Goal: Task Accomplishment & Management: Use online tool/utility

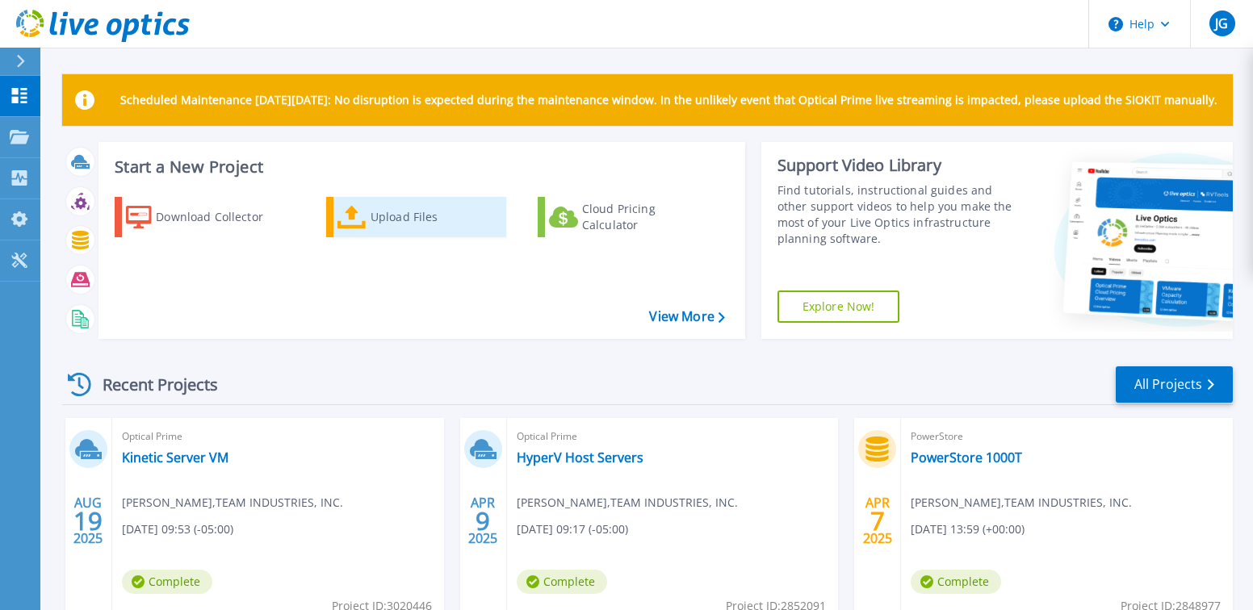
click at [424, 221] on div "Upload Files" at bounding box center [435, 217] width 129 height 32
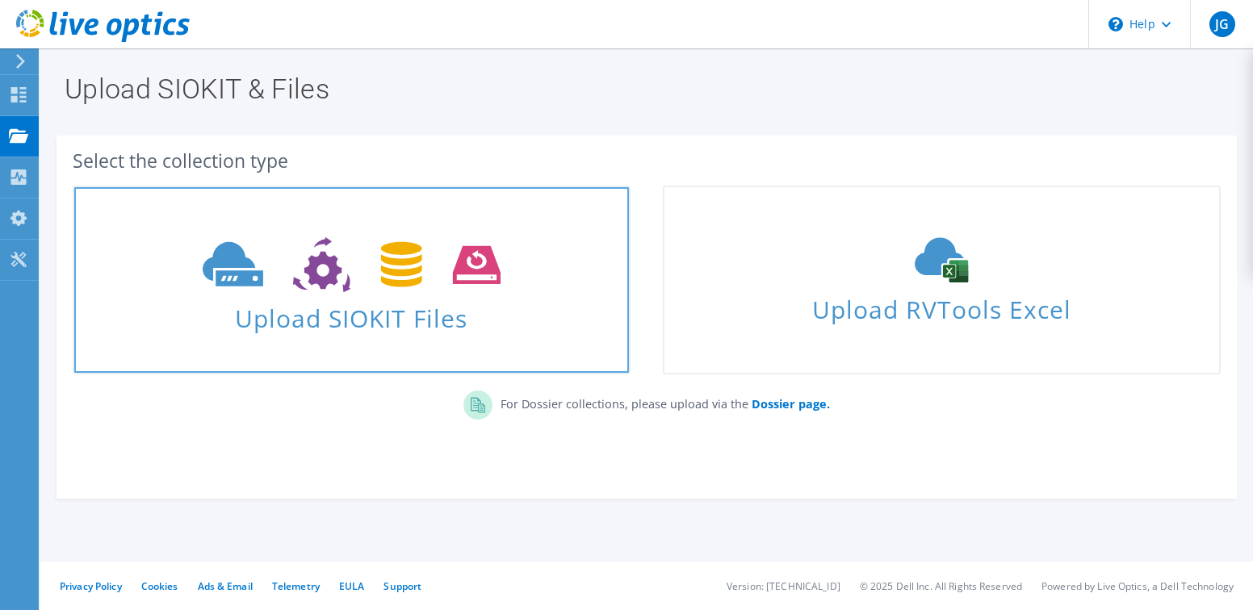
click at [350, 321] on span "Upload SIOKIT Files" at bounding box center [351, 313] width 555 height 35
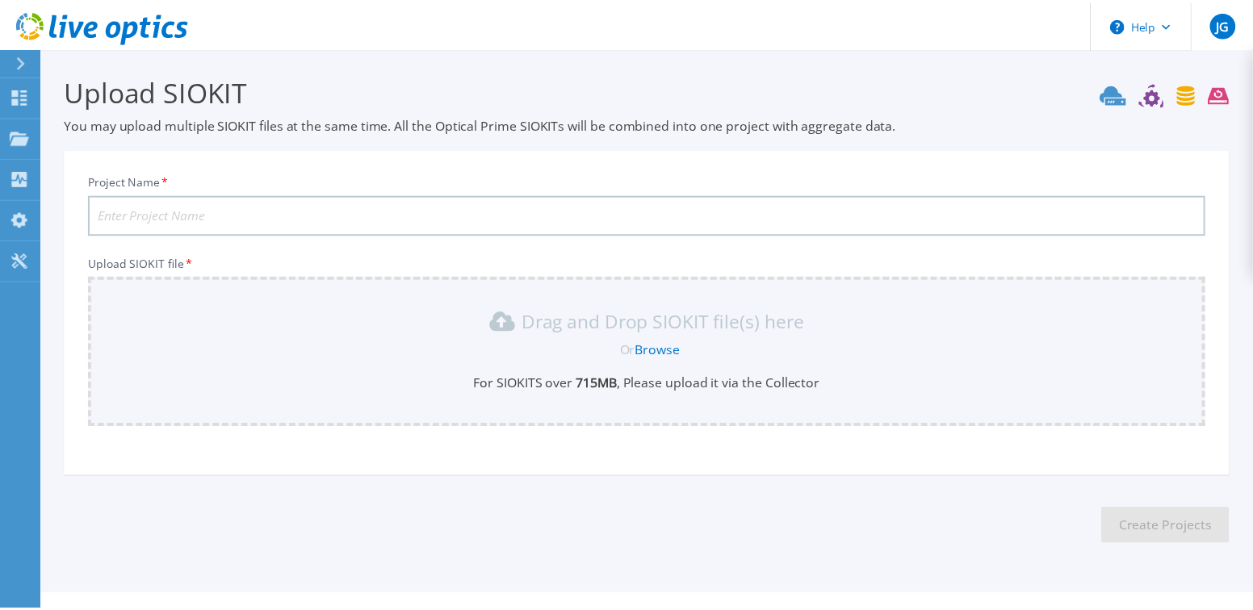
scroll to position [33, 0]
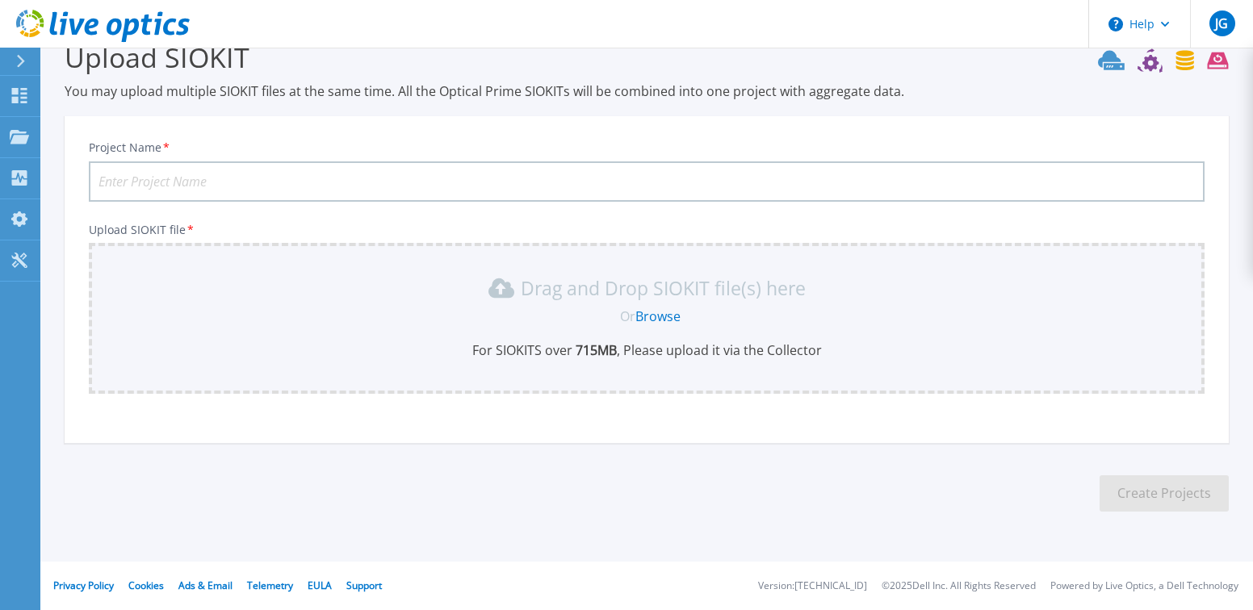
click at [178, 180] on input "Project Name *" at bounding box center [647, 182] width 1116 height 40
type input "Kinetic Cluster"
click at [170, 269] on div "Drag and Drop SIOKIT file(s) here Or Browse For SIOKITS over 715 MB , Please up…" at bounding box center [647, 318] width 1116 height 151
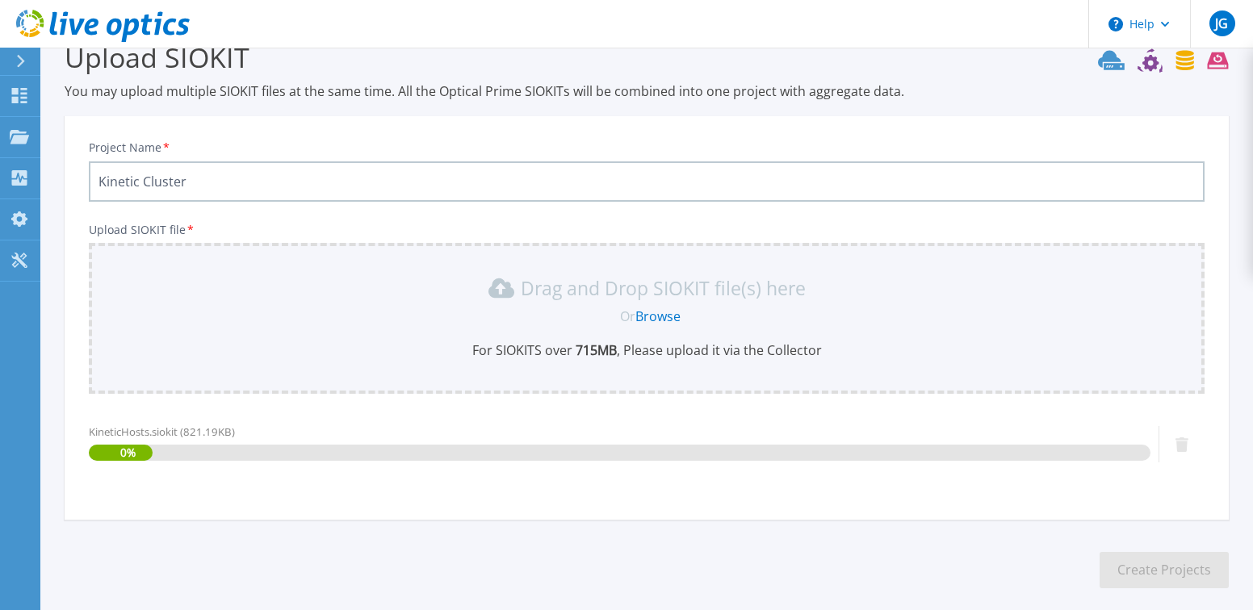
scroll to position [110, 0]
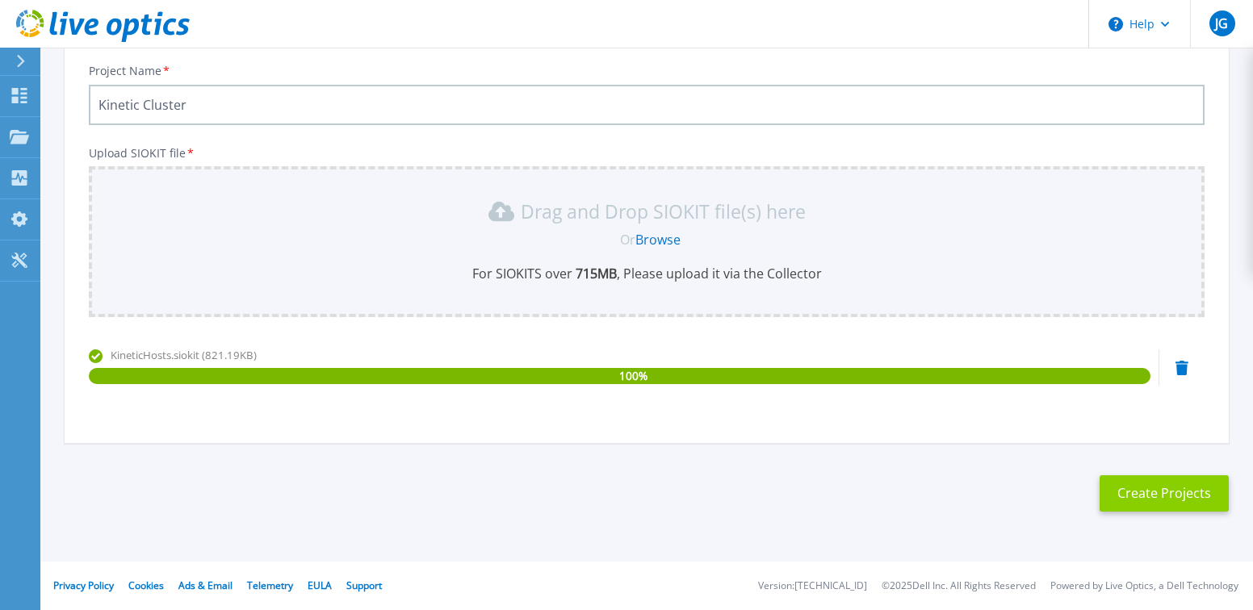
click at [1160, 502] on button "Create Projects" at bounding box center [1164, 494] width 129 height 36
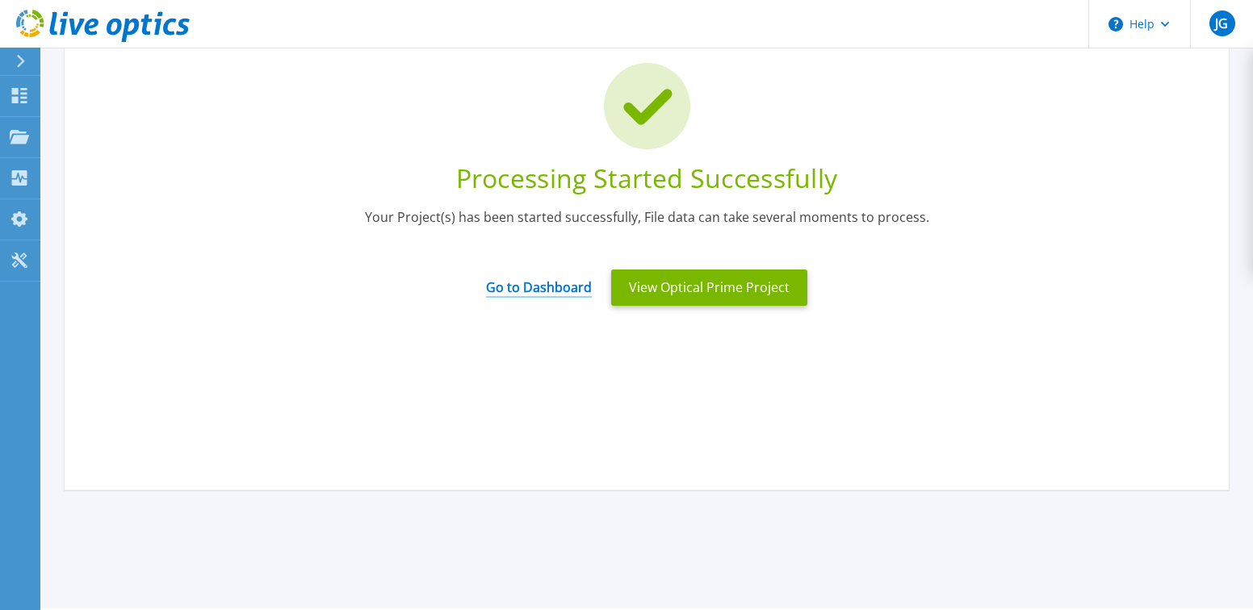
click at [566, 283] on link "Go to Dashboard" at bounding box center [539, 281] width 106 height 31
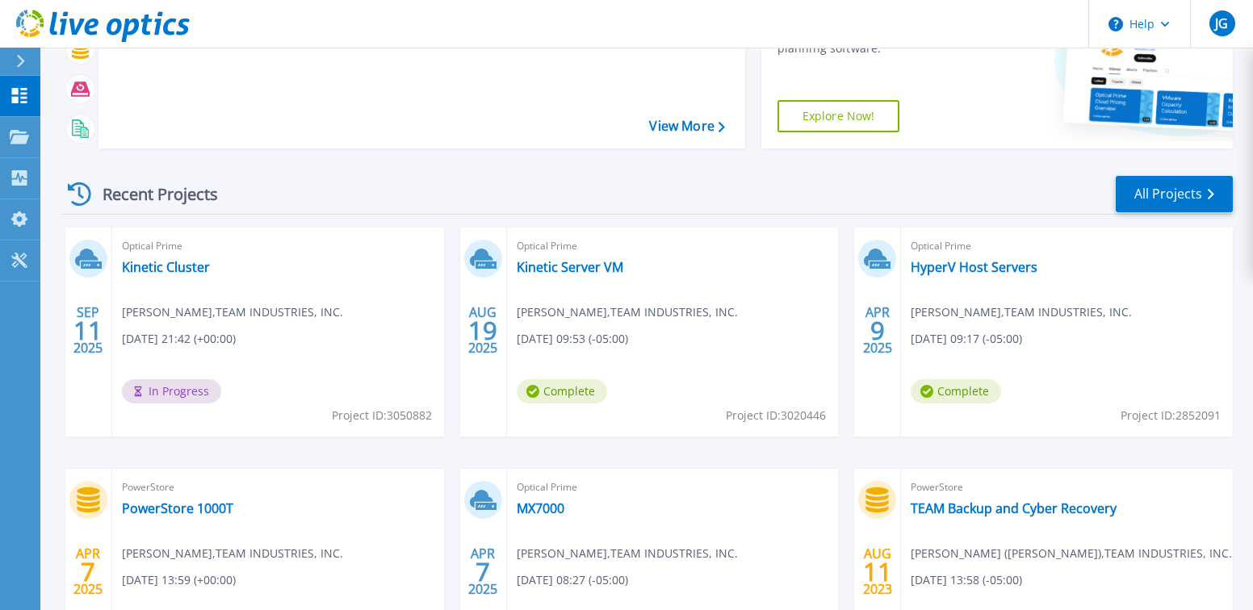
scroll to position [110, 0]
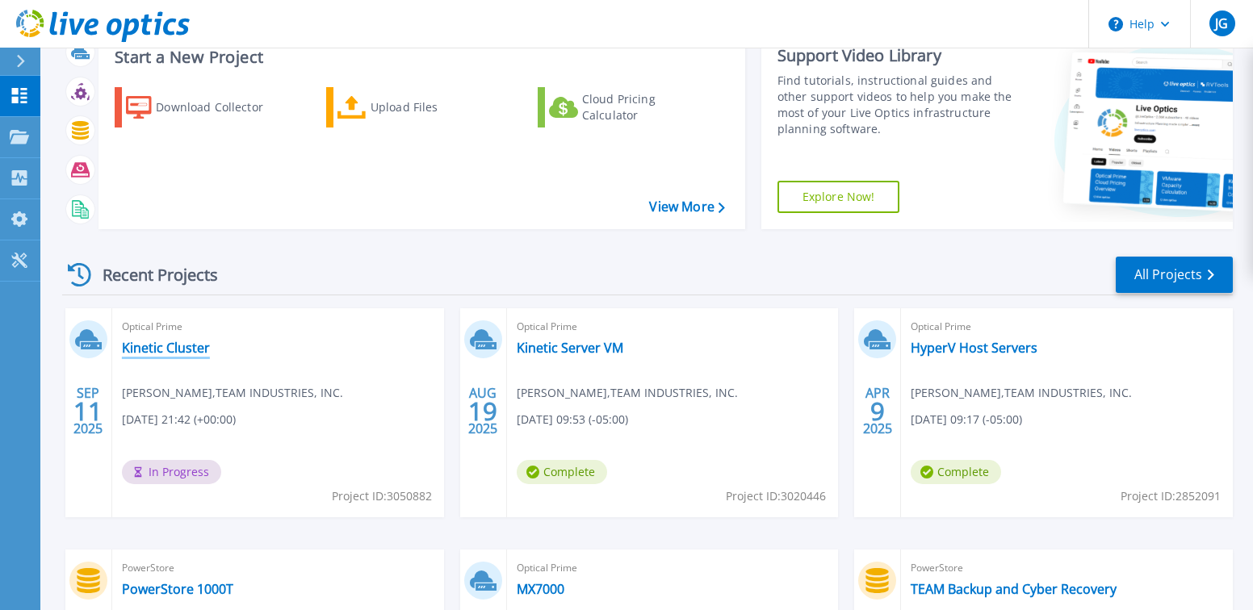
click at [161, 350] on link "Kinetic Cluster" at bounding box center [166, 348] width 88 height 16
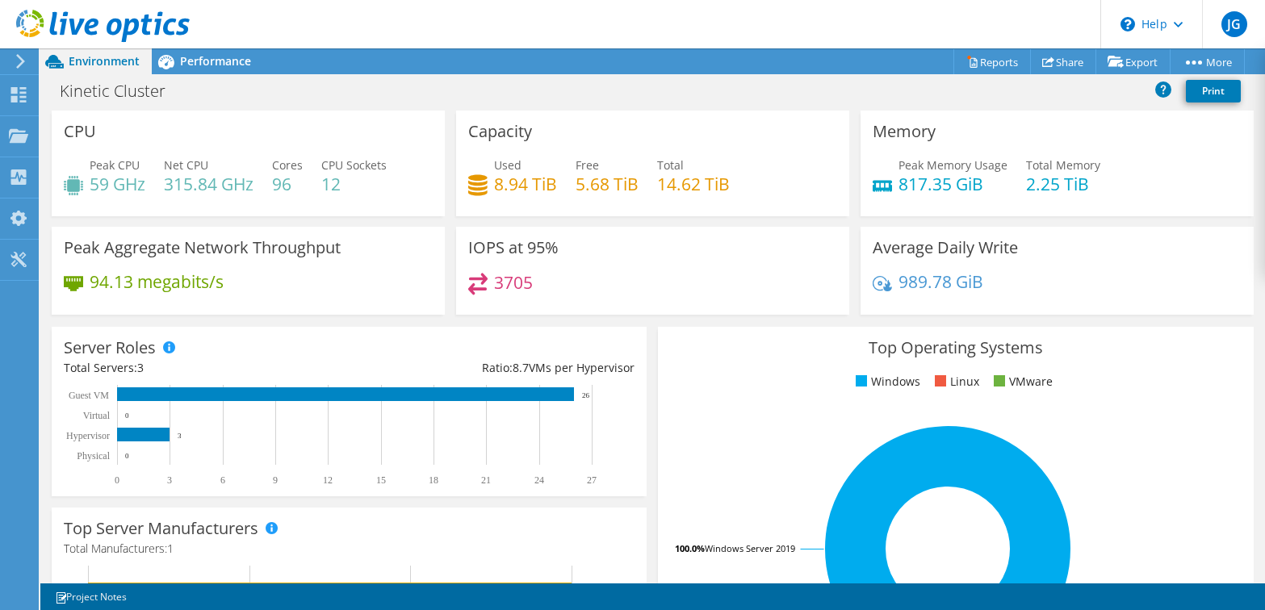
scroll to position [242, 0]
click at [230, 62] on span "Performance" at bounding box center [215, 60] width 71 height 15
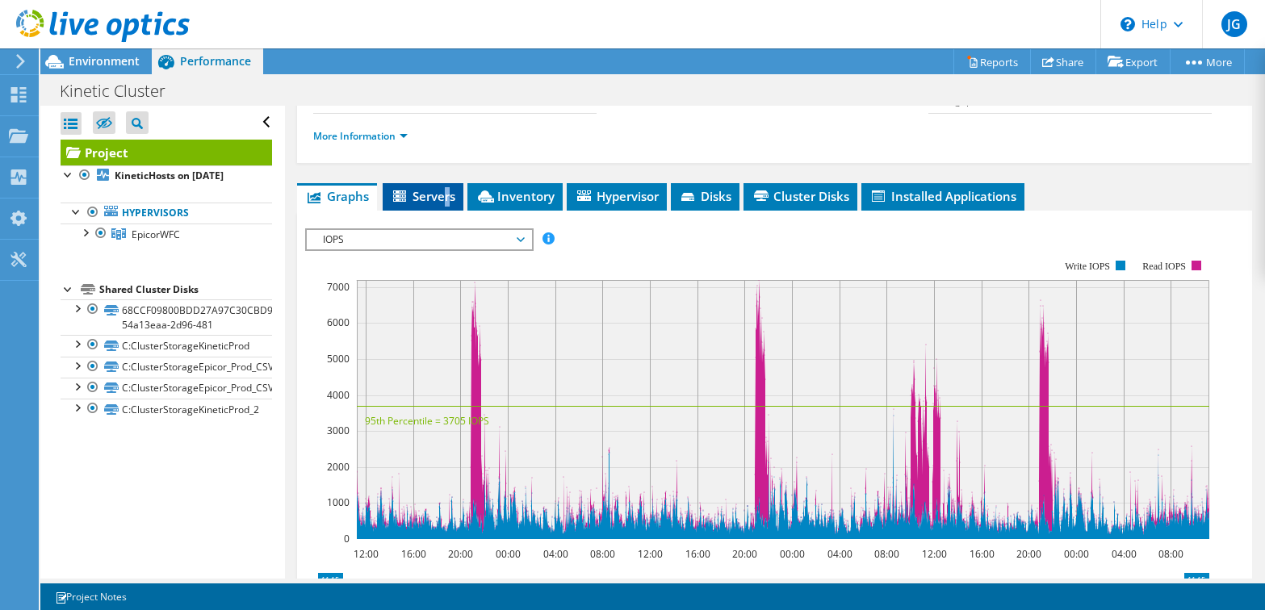
click at [448, 204] on span "Servers" at bounding box center [423, 196] width 65 height 16
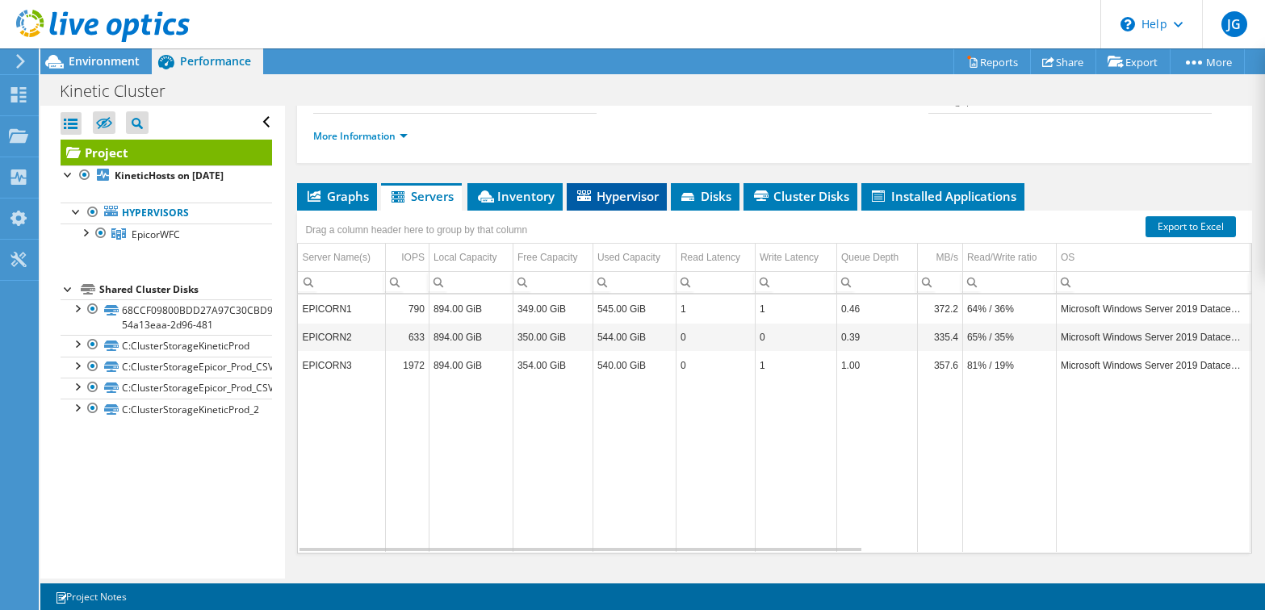
click at [620, 204] on span "Hypervisor" at bounding box center [617, 196] width 84 height 16
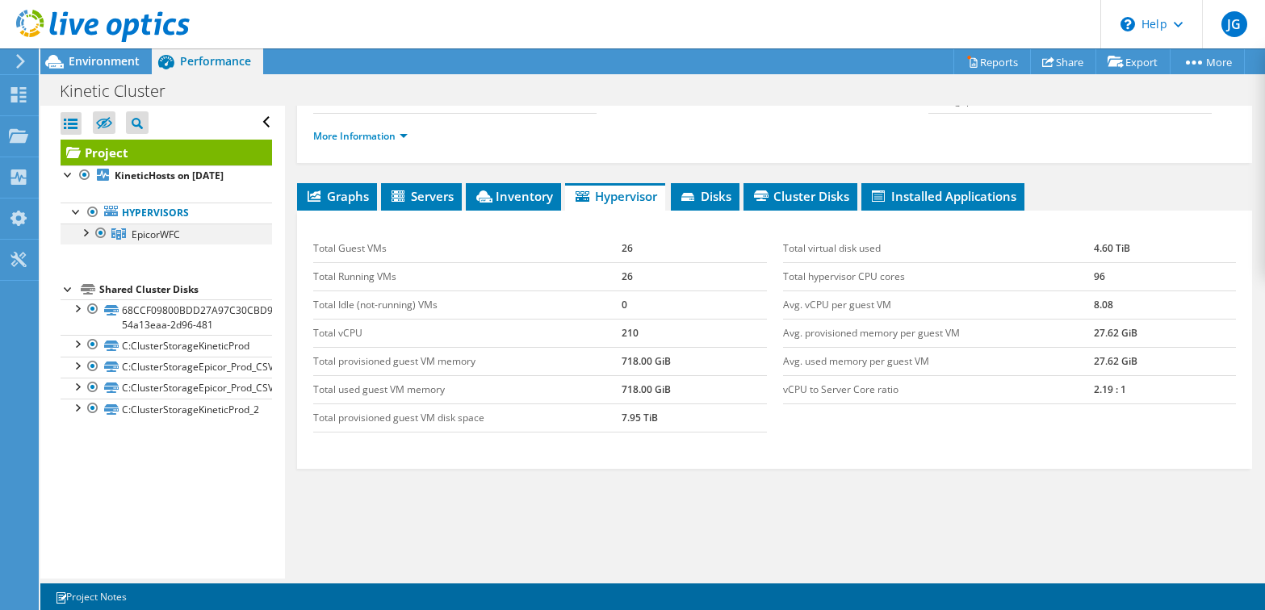
click at [84, 233] on div at bounding box center [85, 232] width 16 height 16
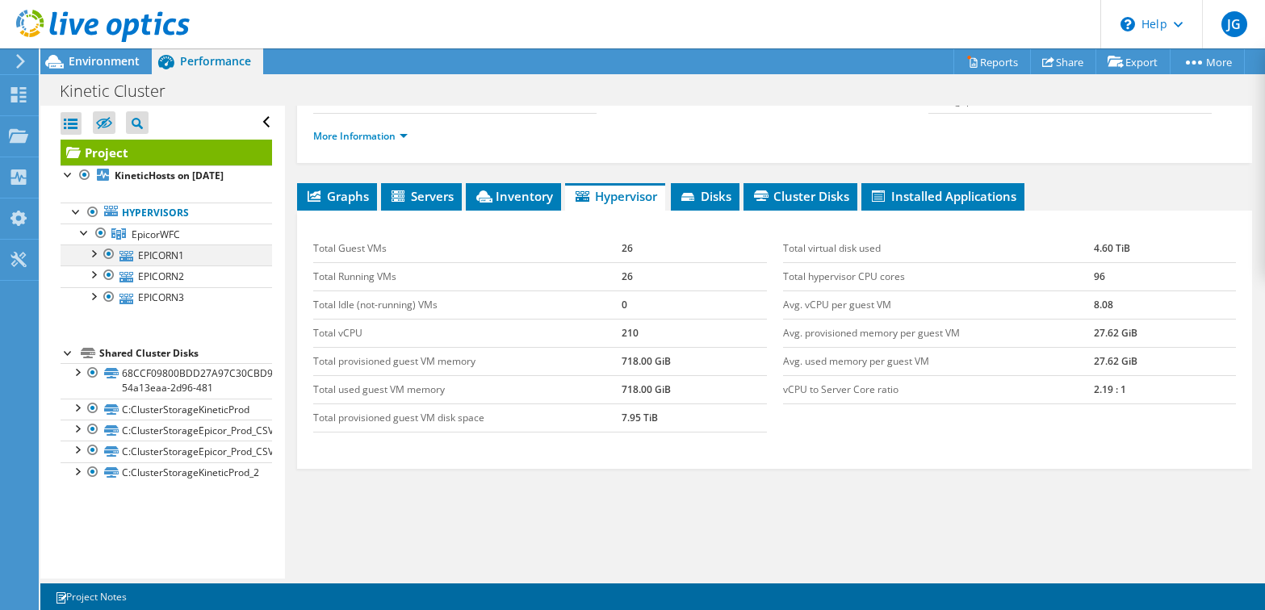
click at [96, 254] on div at bounding box center [93, 253] width 16 height 16
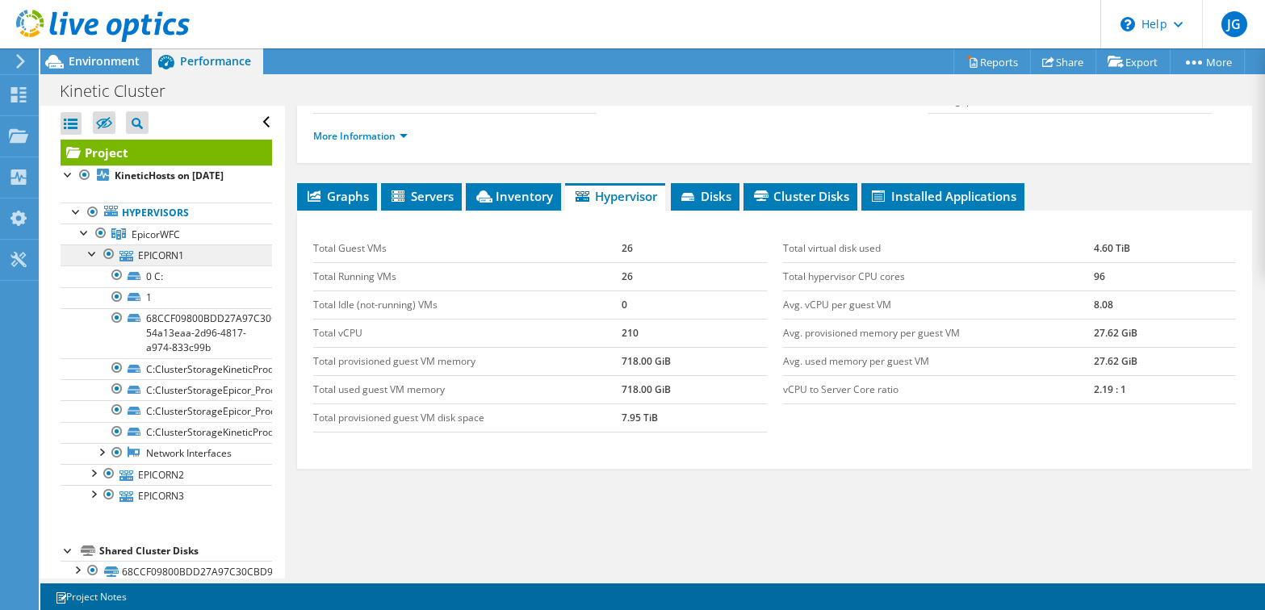
scroll to position [81, 0]
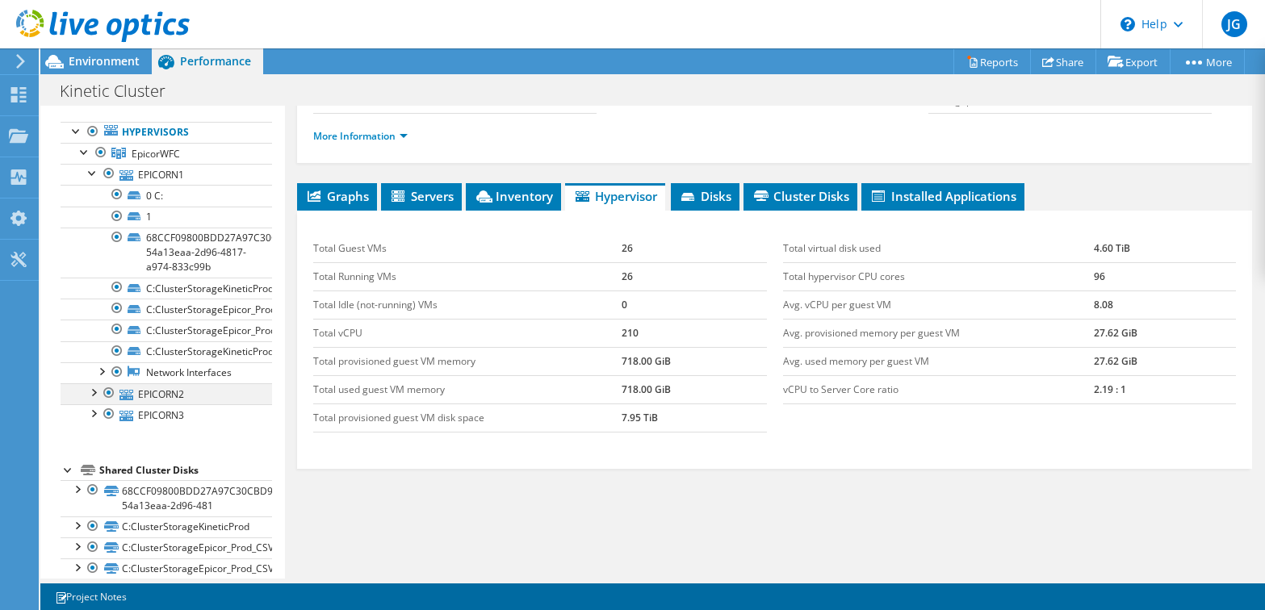
click at [94, 393] on div at bounding box center [93, 392] width 16 height 16
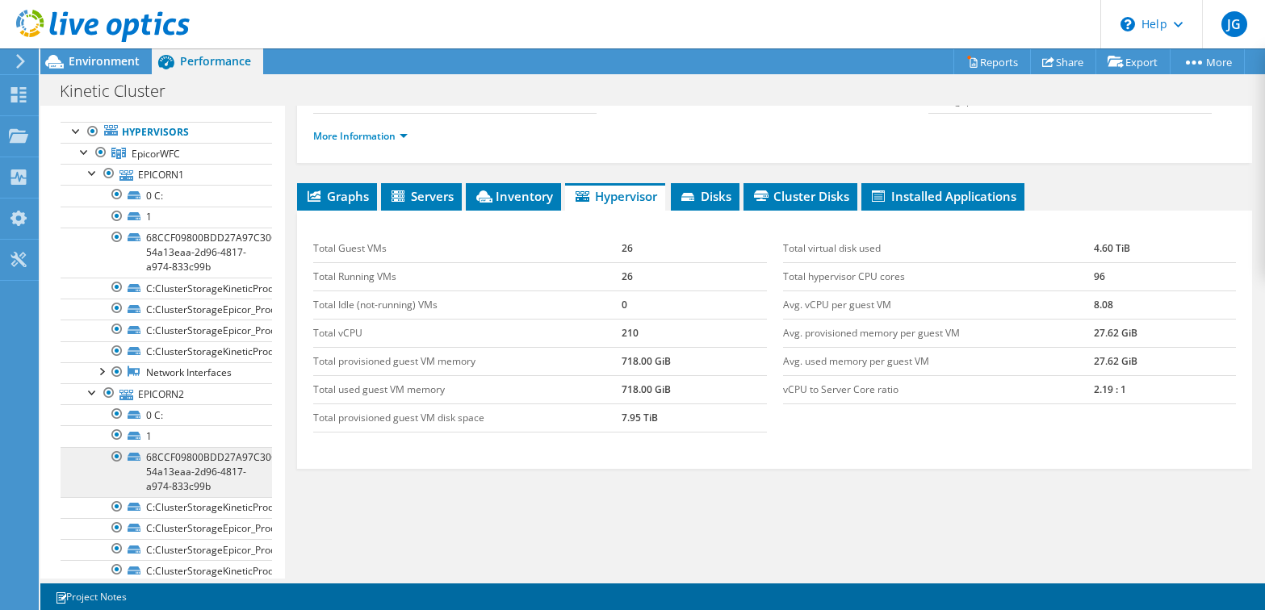
scroll to position [242, 0]
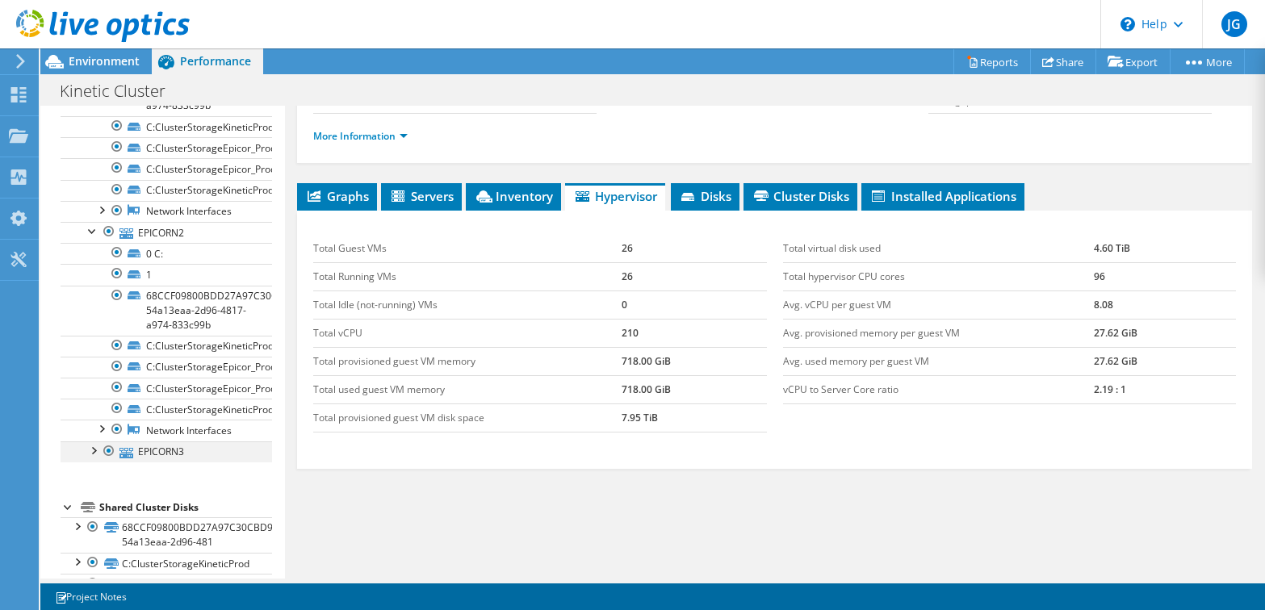
click at [93, 451] on div at bounding box center [93, 450] width 16 height 16
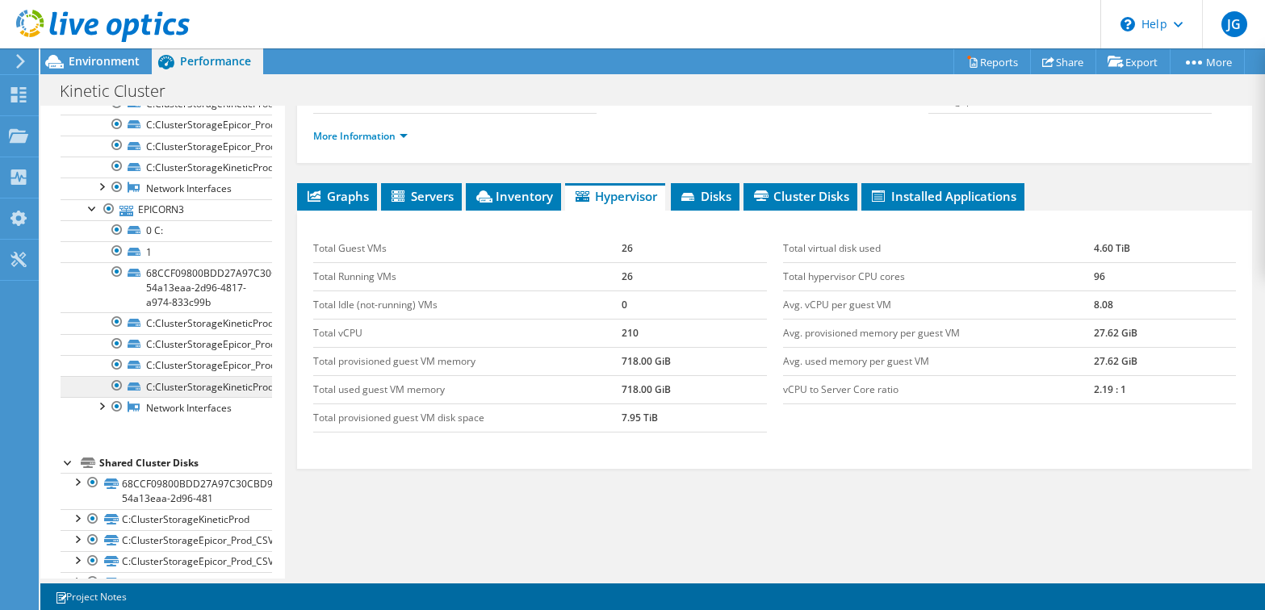
scroll to position [518, 0]
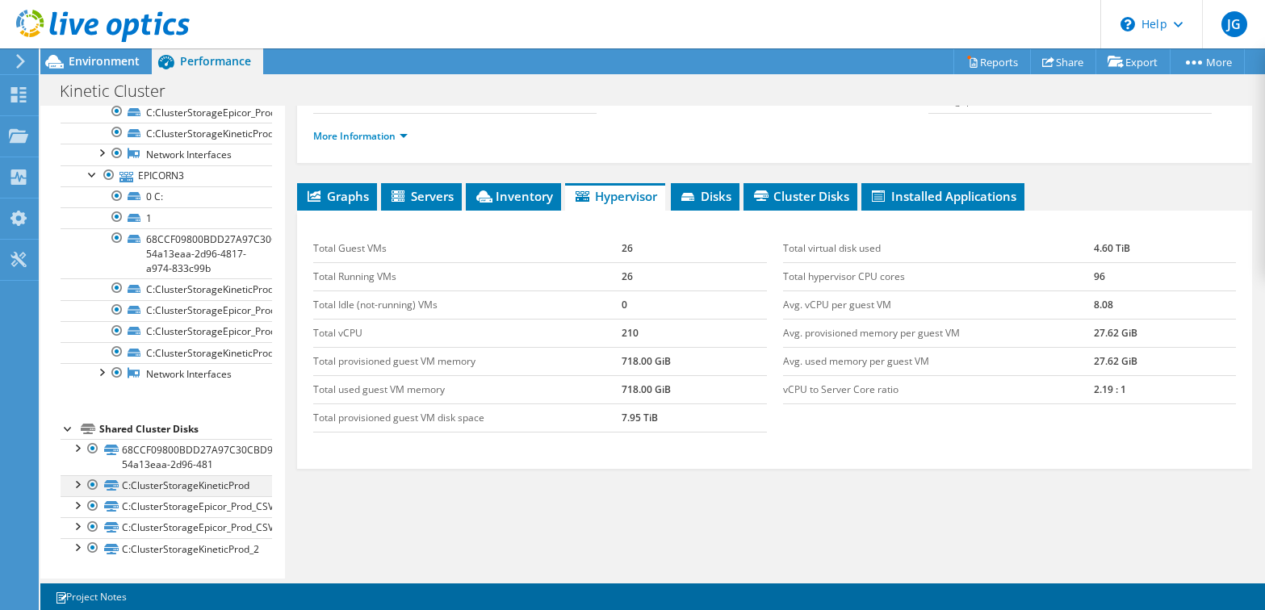
click at [76, 488] on div at bounding box center [77, 484] width 16 height 16
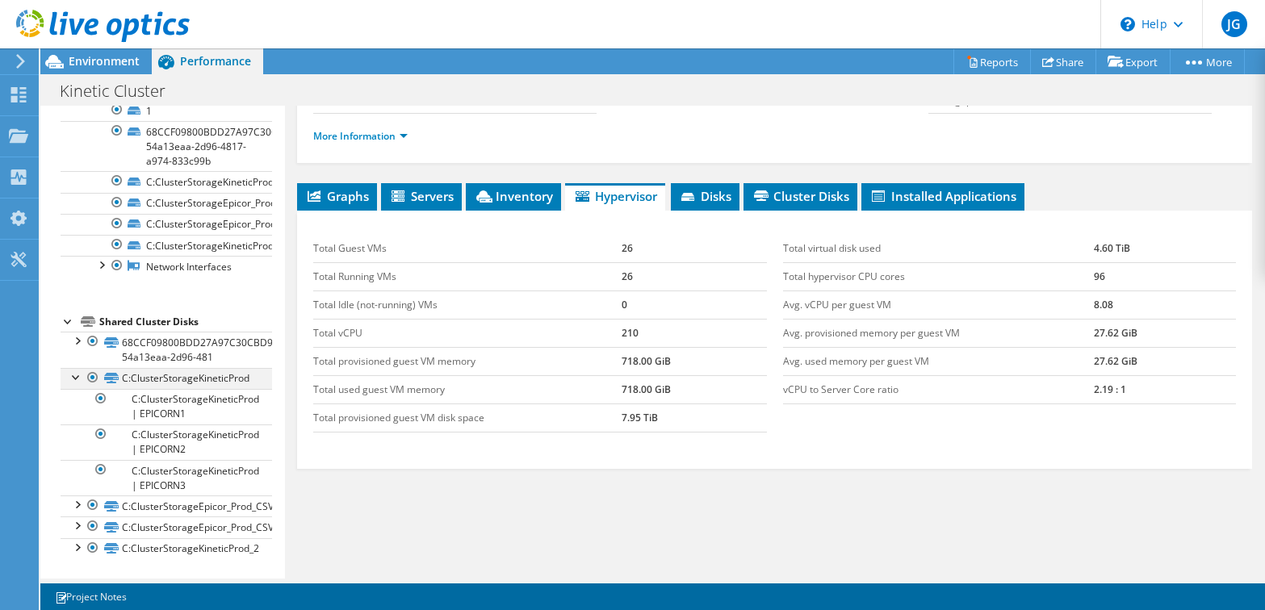
click at [74, 379] on div at bounding box center [77, 376] width 16 height 16
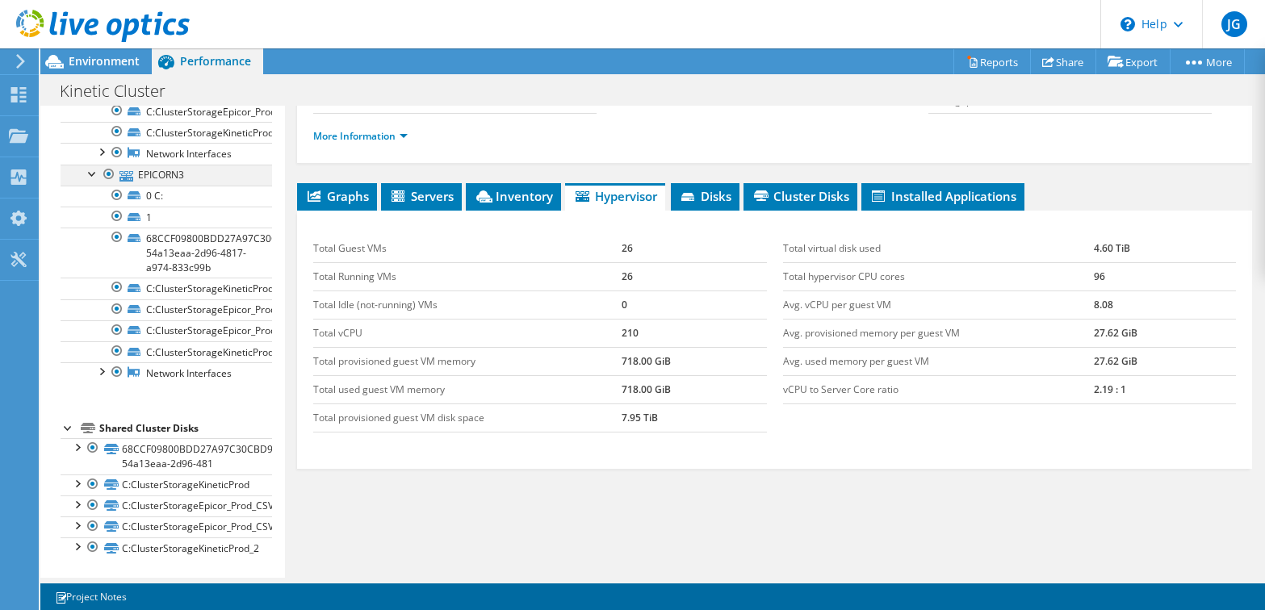
click at [92, 178] on div at bounding box center [93, 173] width 16 height 16
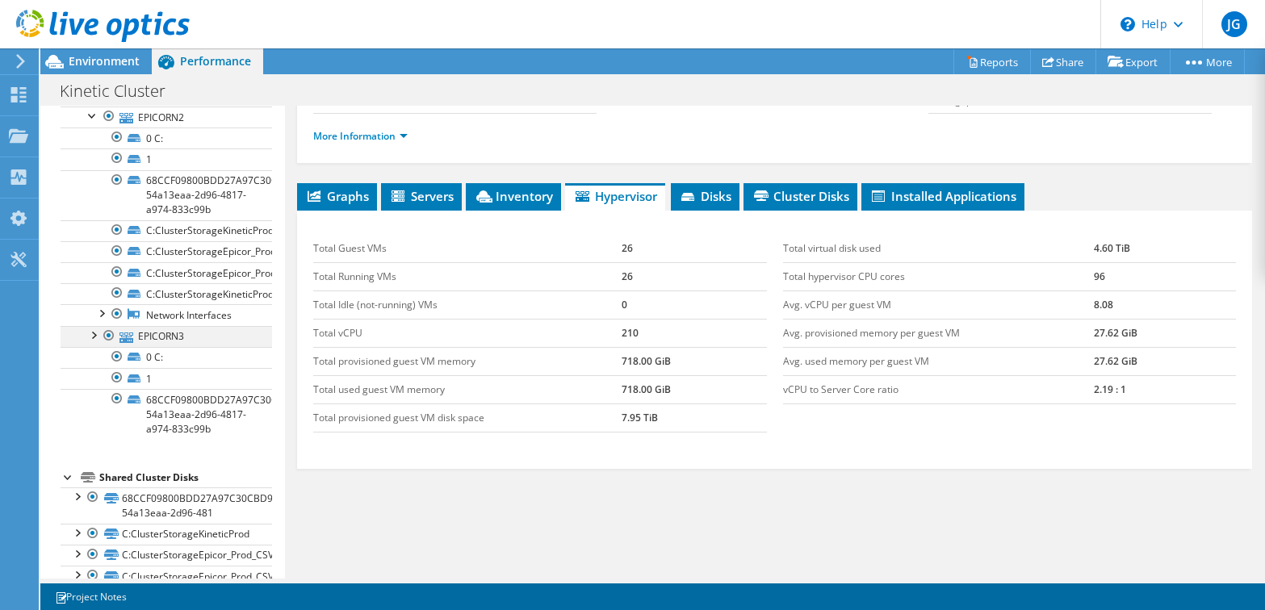
scroll to position [321, 0]
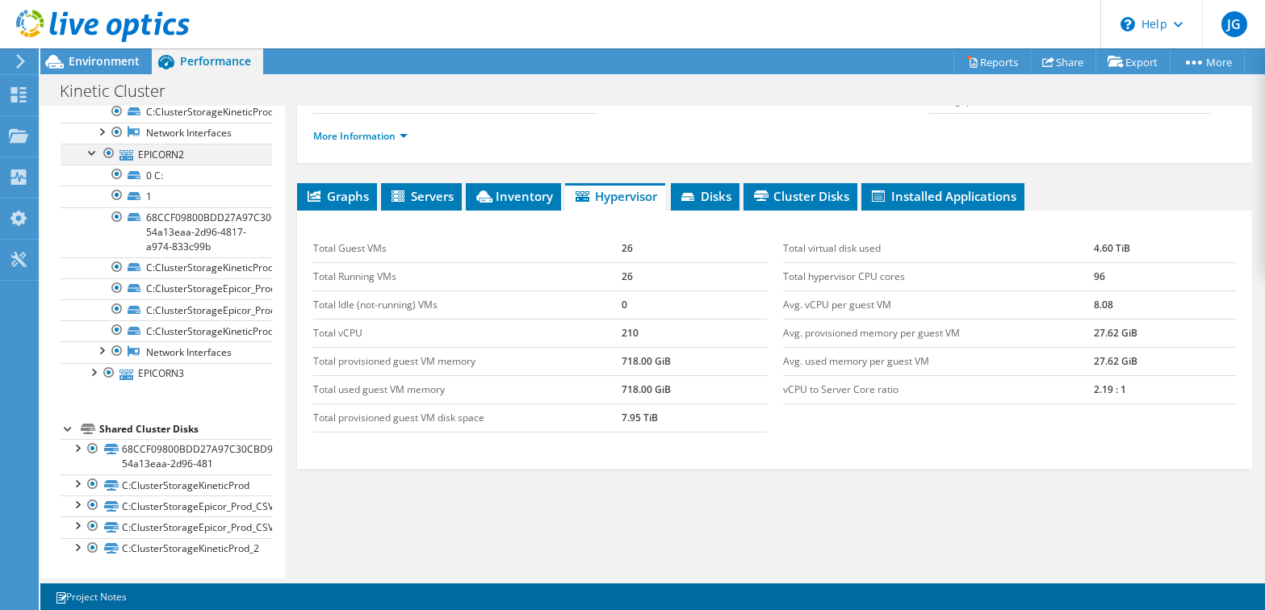
click at [90, 153] on div at bounding box center [93, 152] width 16 height 16
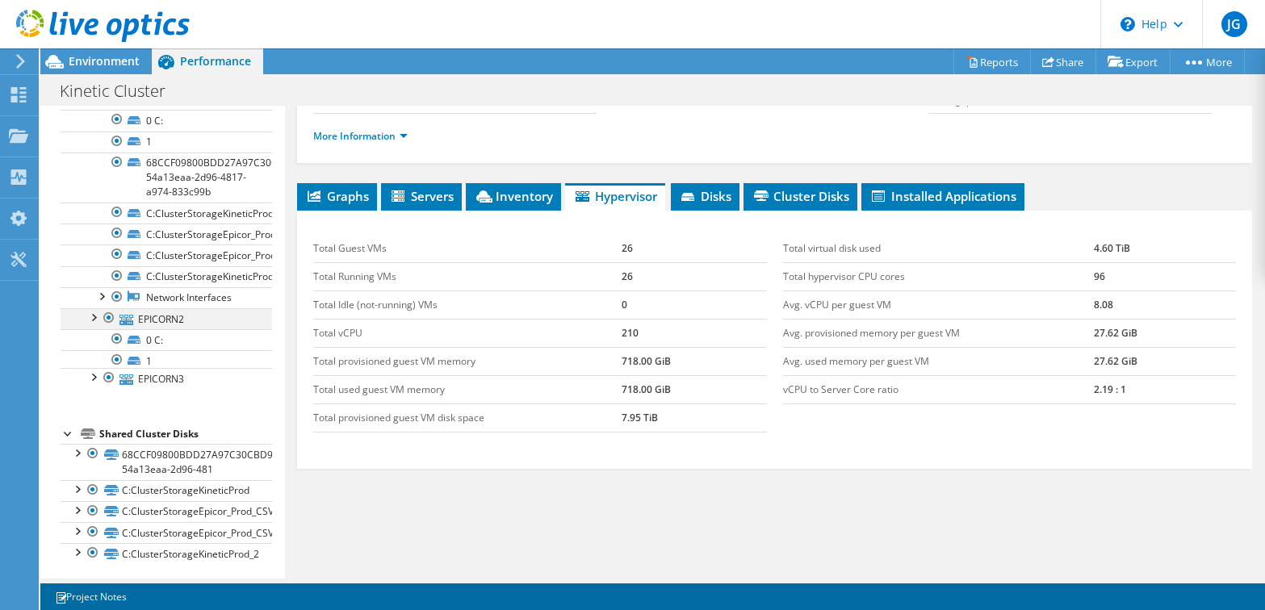
scroll to position [123, 0]
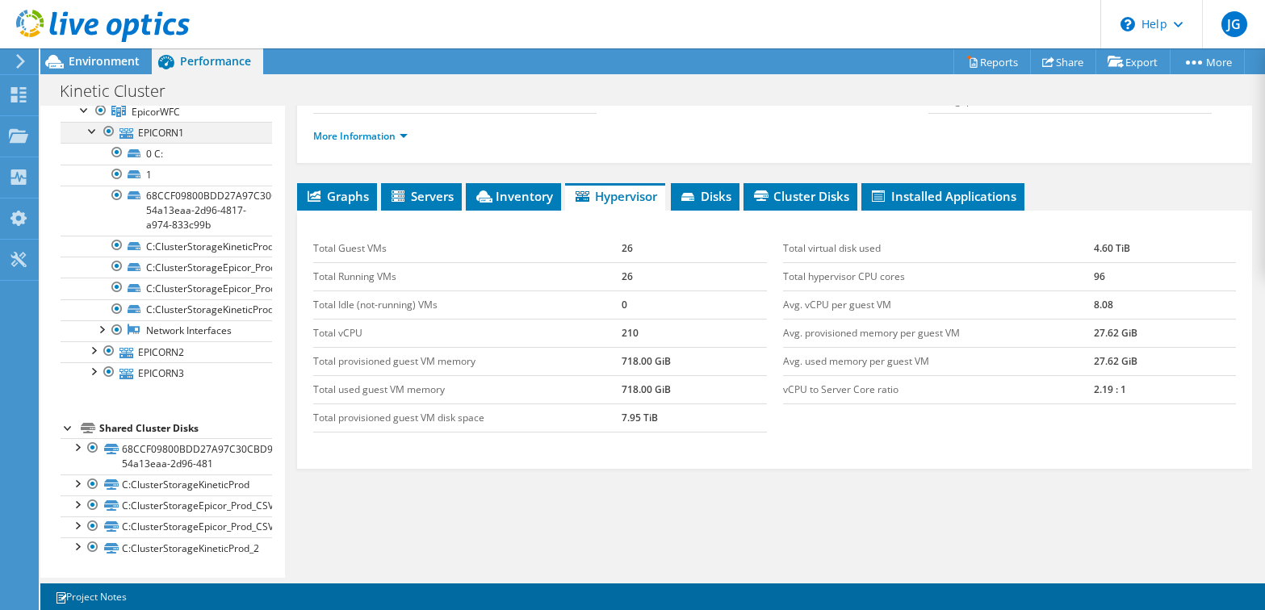
click at [91, 133] on div at bounding box center [93, 130] width 16 height 16
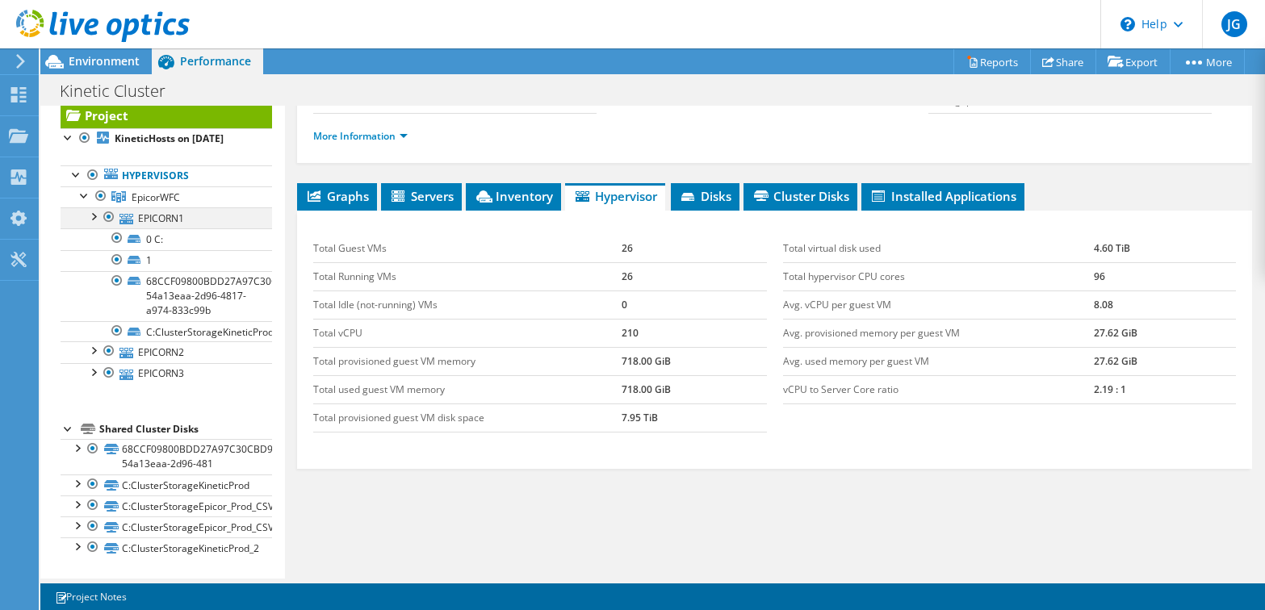
scroll to position [0, 0]
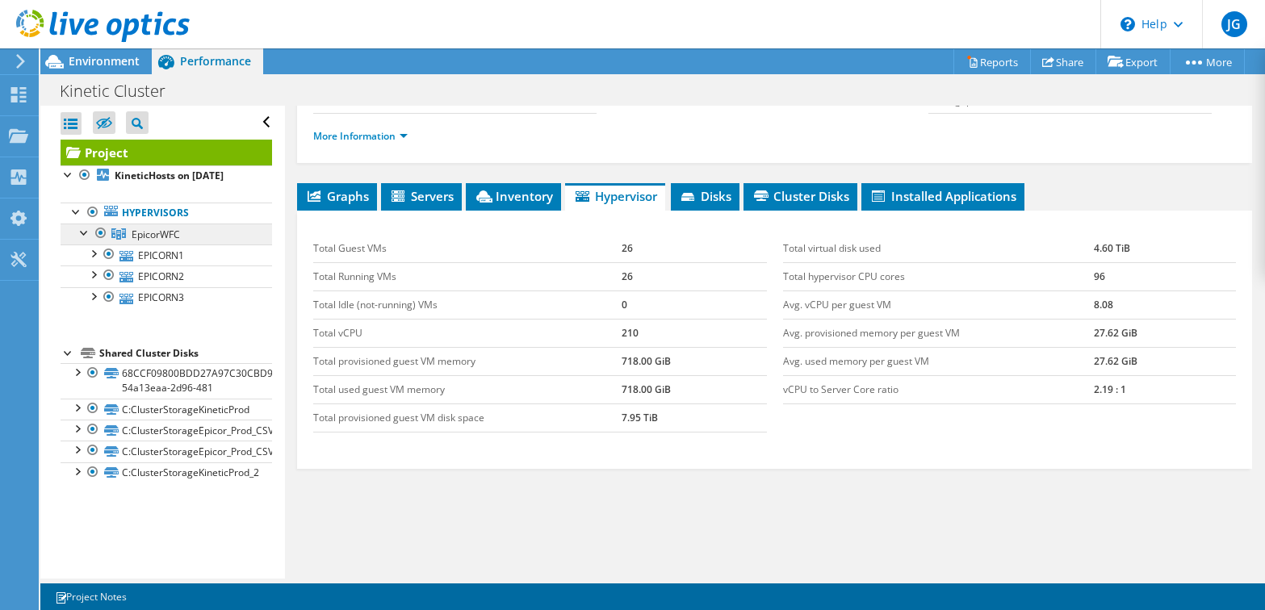
click at [147, 235] on span "EpicorWFC" at bounding box center [156, 235] width 48 height 14
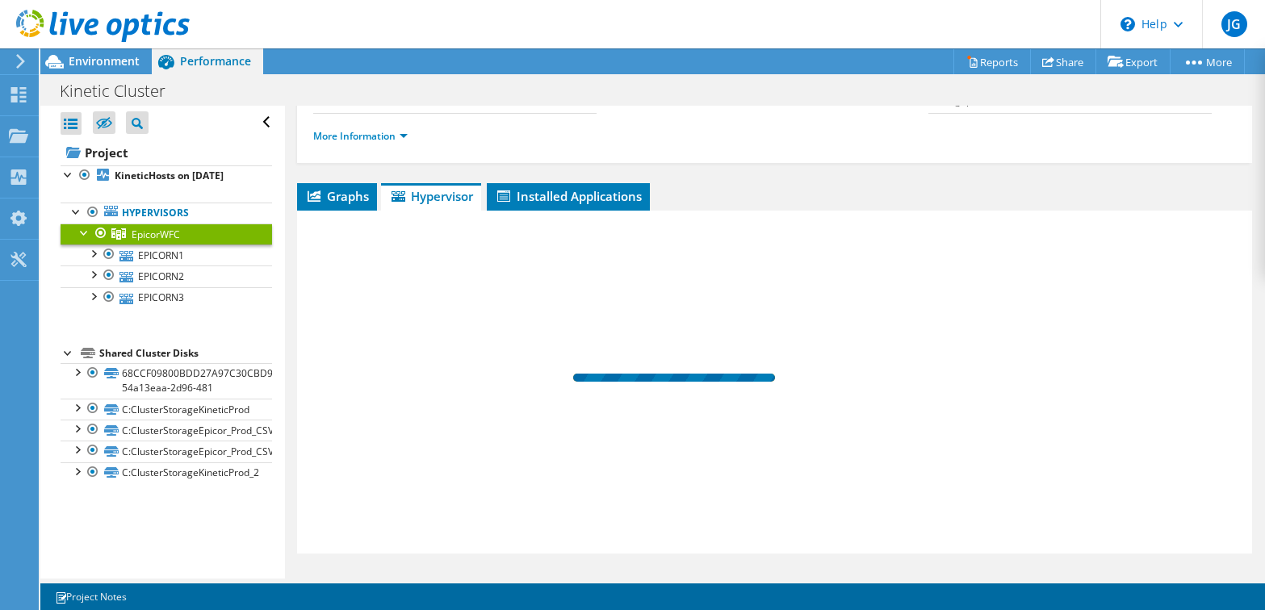
scroll to position [194, 0]
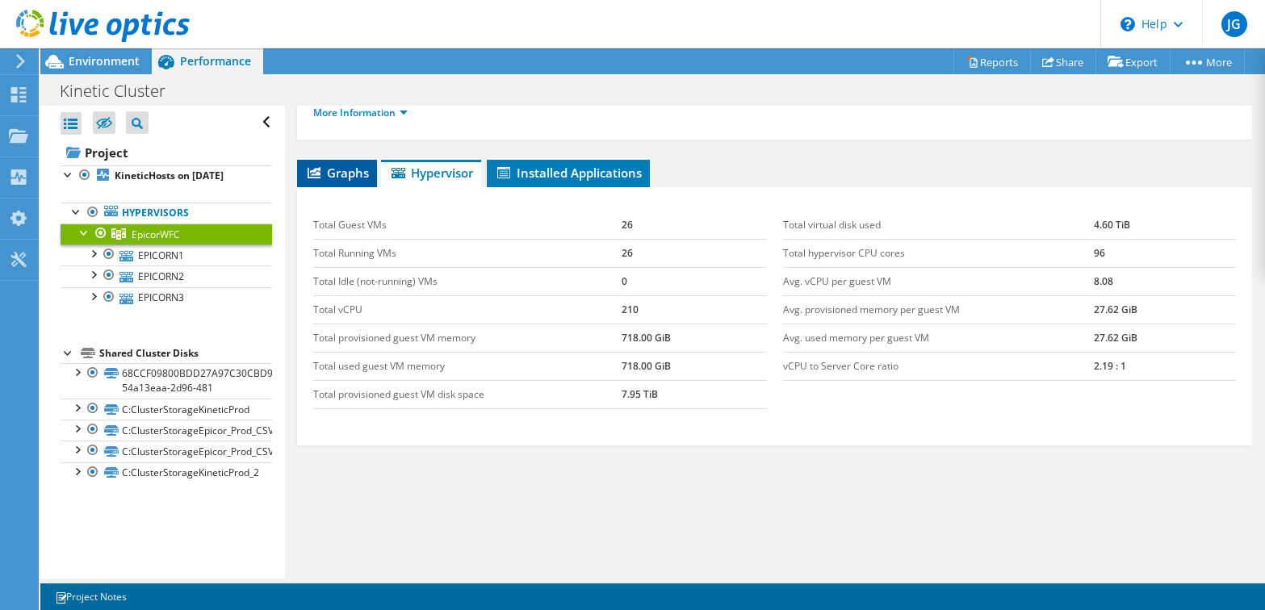
click at [343, 165] on span "Graphs" at bounding box center [337, 173] width 64 height 16
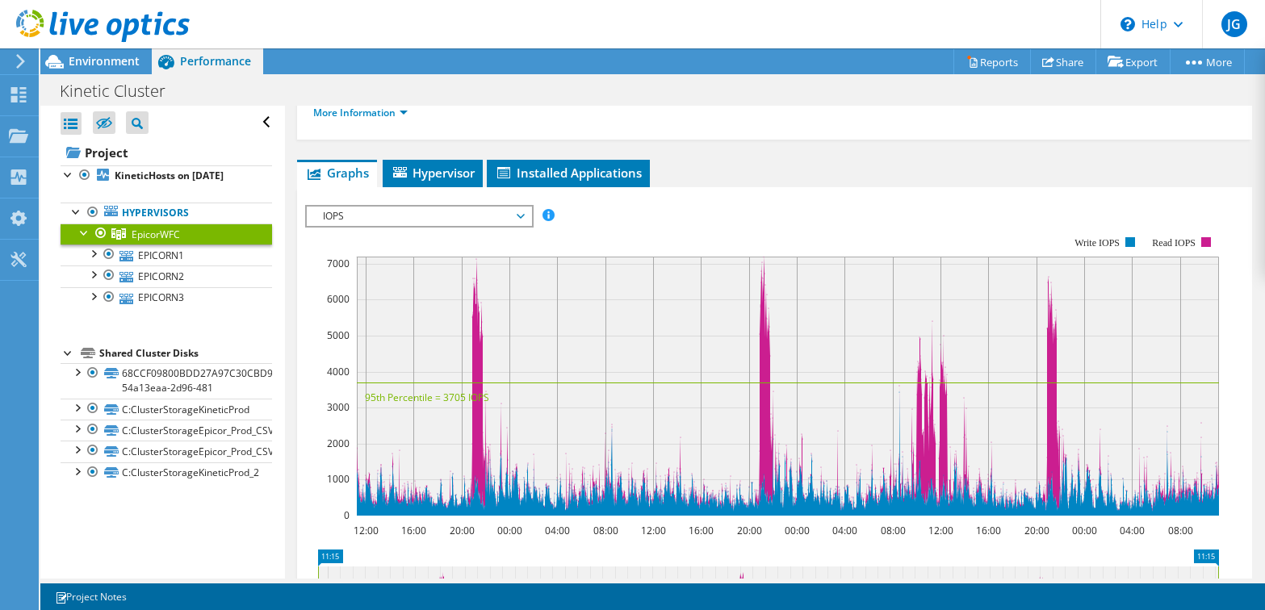
scroll to position [242, 0]
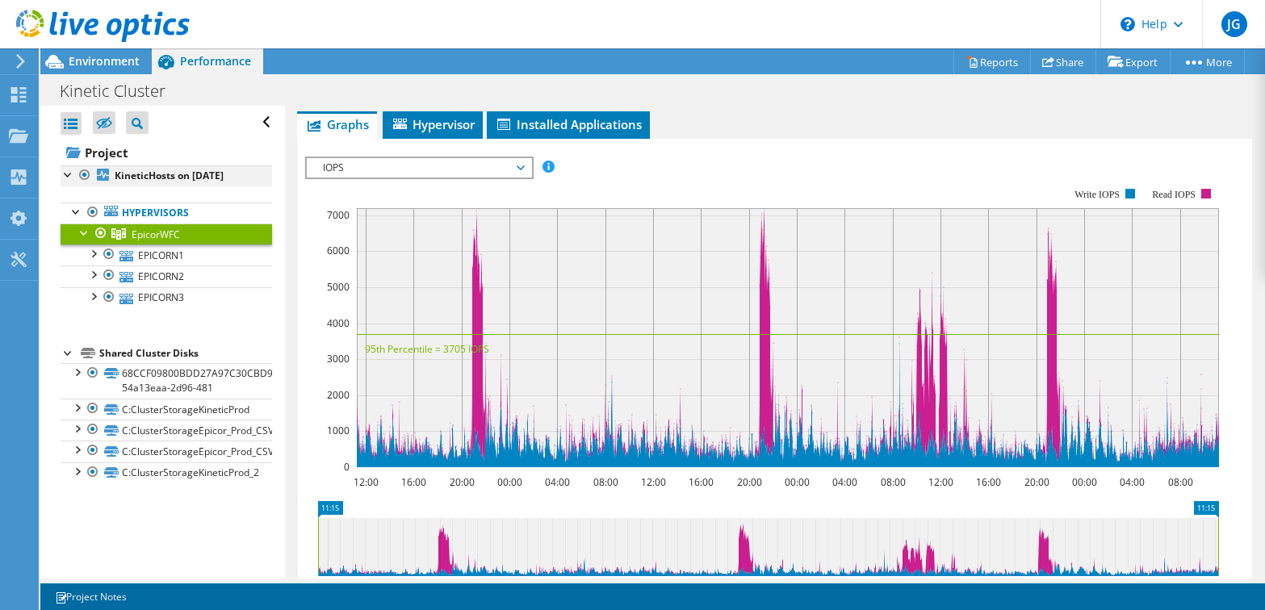
click at [65, 173] on div at bounding box center [69, 174] width 16 height 16
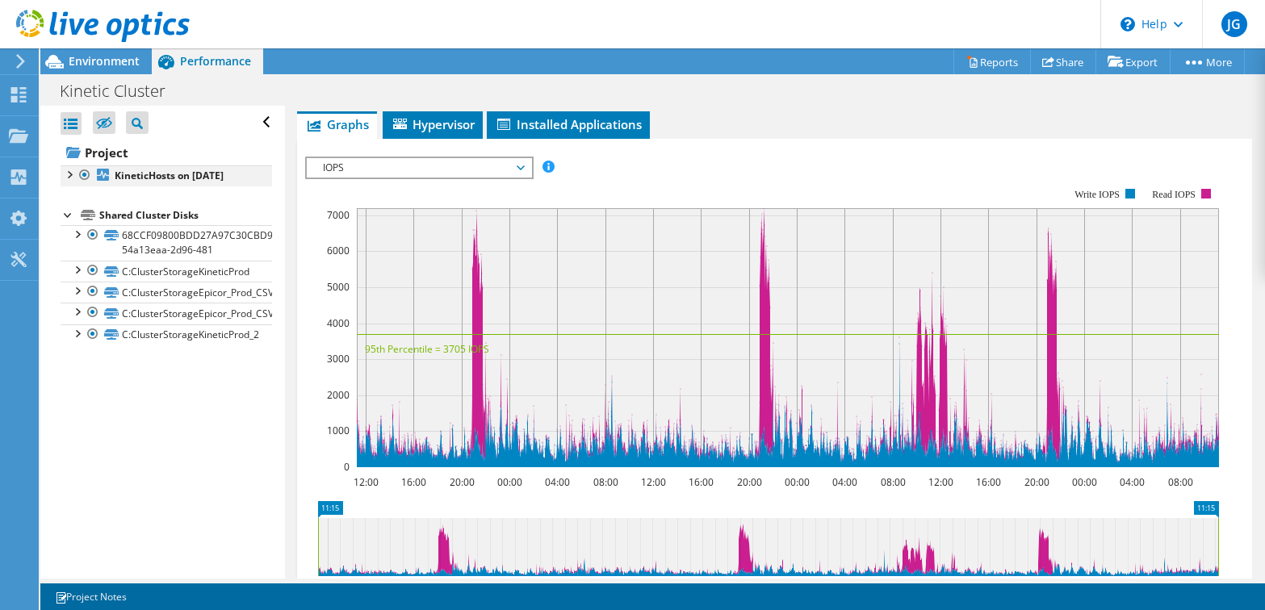
click at [66, 175] on div at bounding box center [69, 174] width 16 height 16
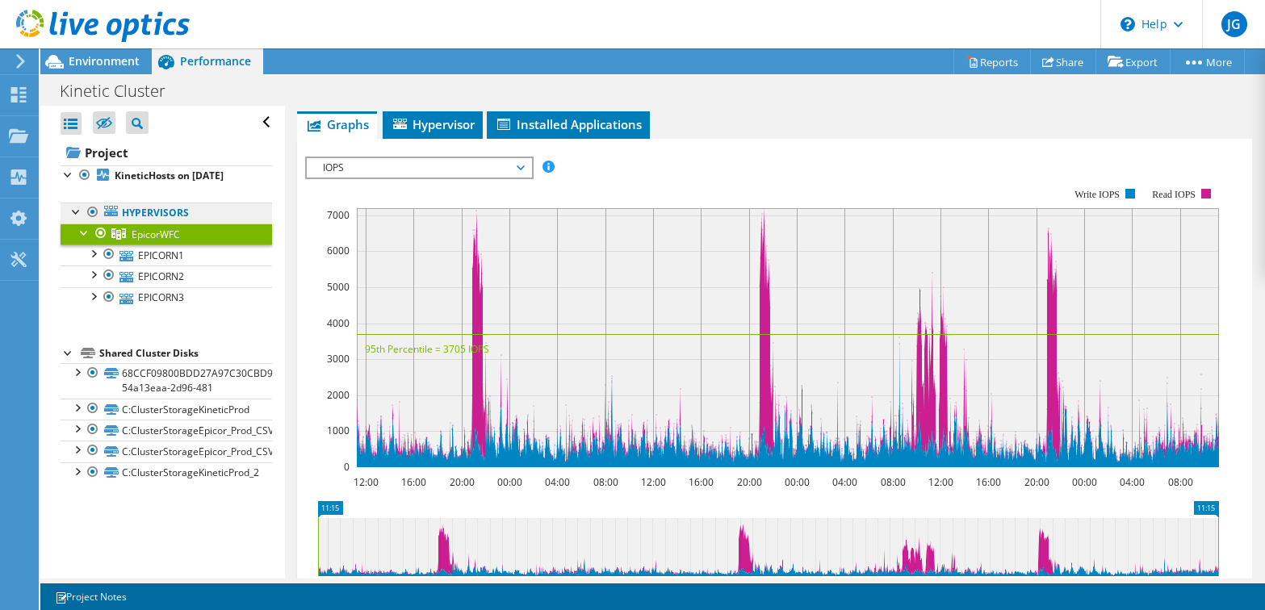
click at [178, 214] on link "Hypervisors" at bounding box center [167, 213] width 212 height 21
click at [445, 120] on li "Hypervisor" at bounding box center [433, 124] width 100 height 27
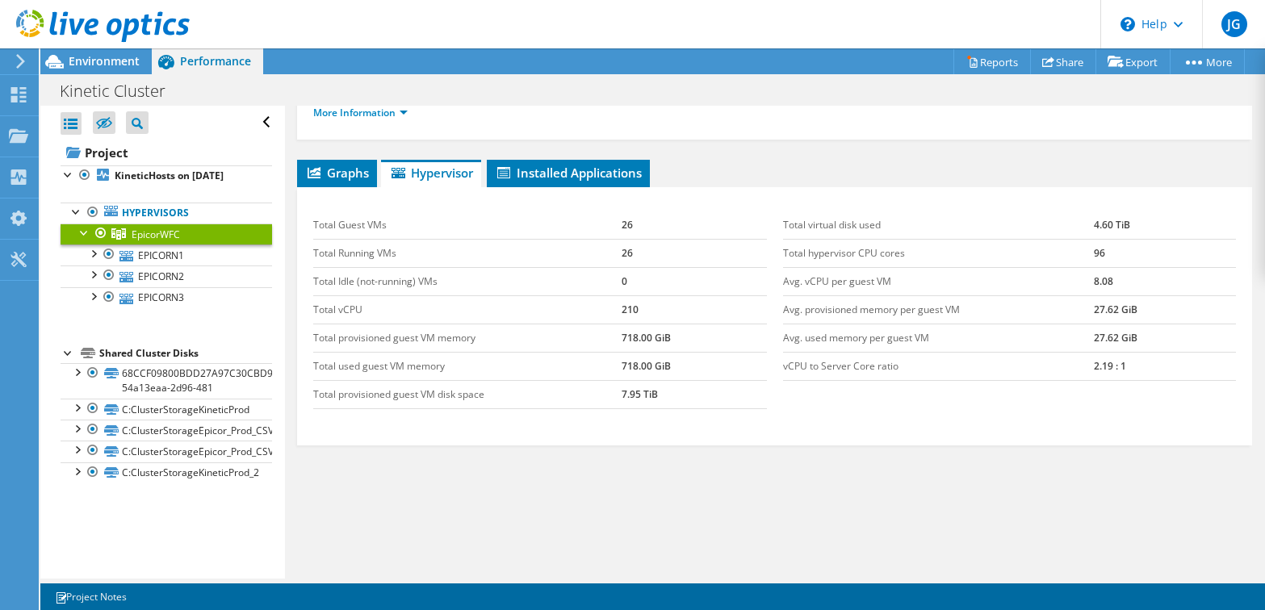
click at [554, 138] on div "EpicorWFC Details Hypervisors 3 Local Disks 6 Shared Cluster Disks 5 Used Local…" at bounding box center [775, 252] width 980 height 680
click at [569, 165] on span "Installed Applications" at bounding box center [568, 173] width 147 height 16
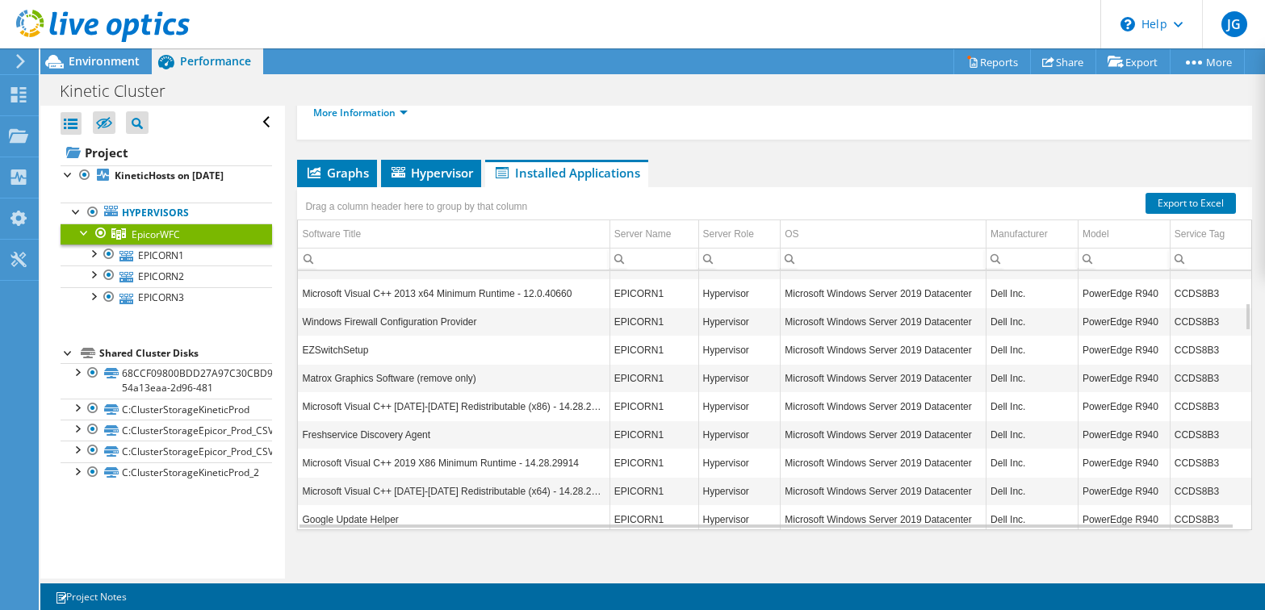
scroll to position [0, 0]
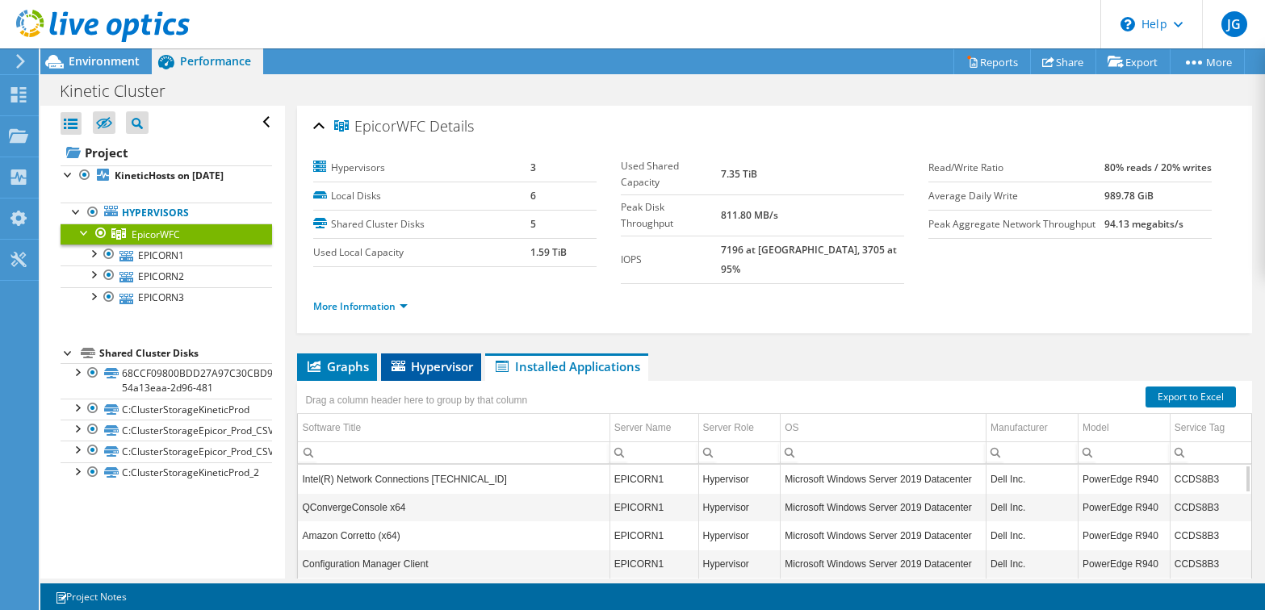
click at [424, 359] on span "Hypervisor" at bounding box center [431, 367] width 84 height 16
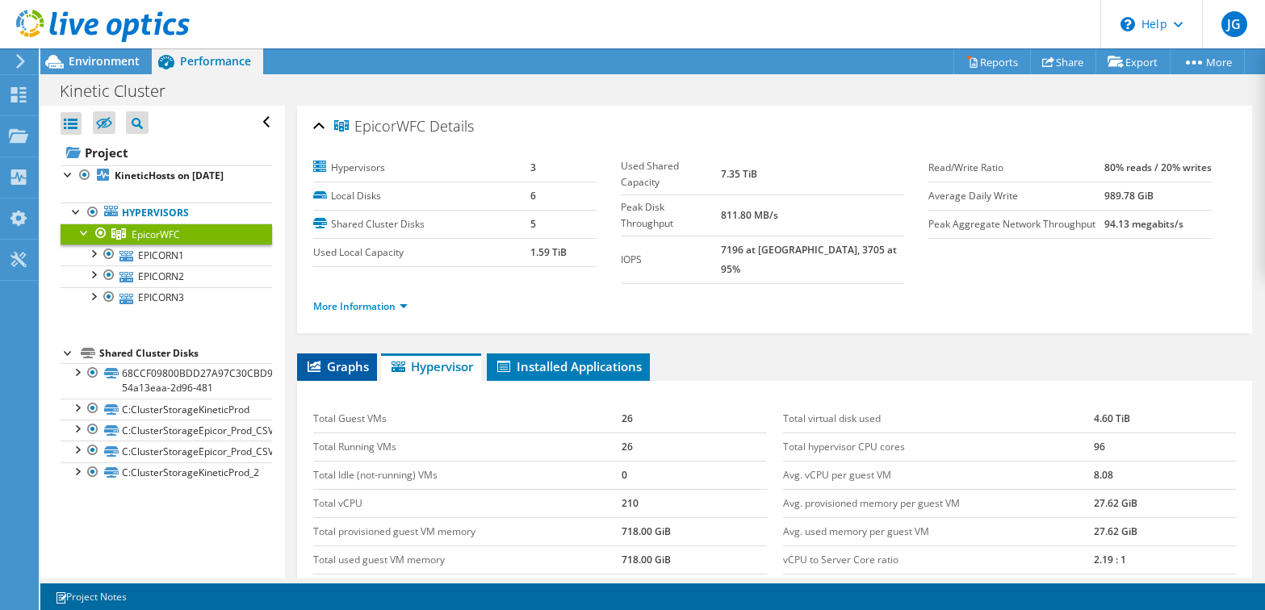
click at [325, 359] on span "Graphs" at bounding box center [337, 367] width 64 height 16
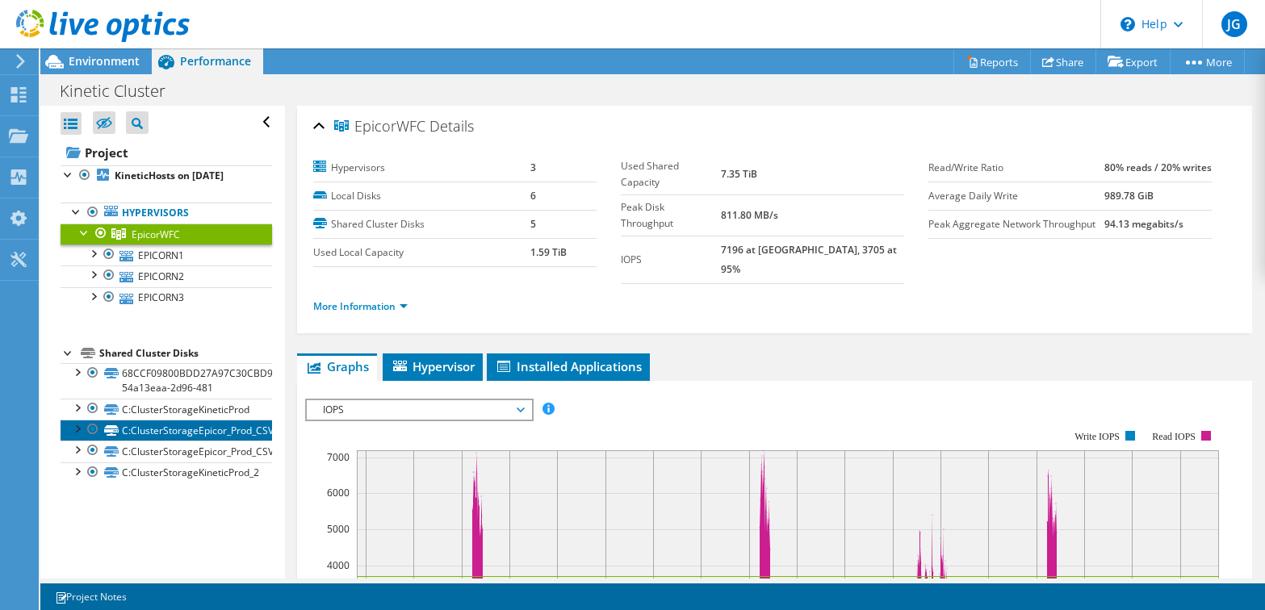
click at [148, 429] on link "C:ClusterStorageEpicor_Prod_CSV" at bounding box center [167, 430] width 212 height 21
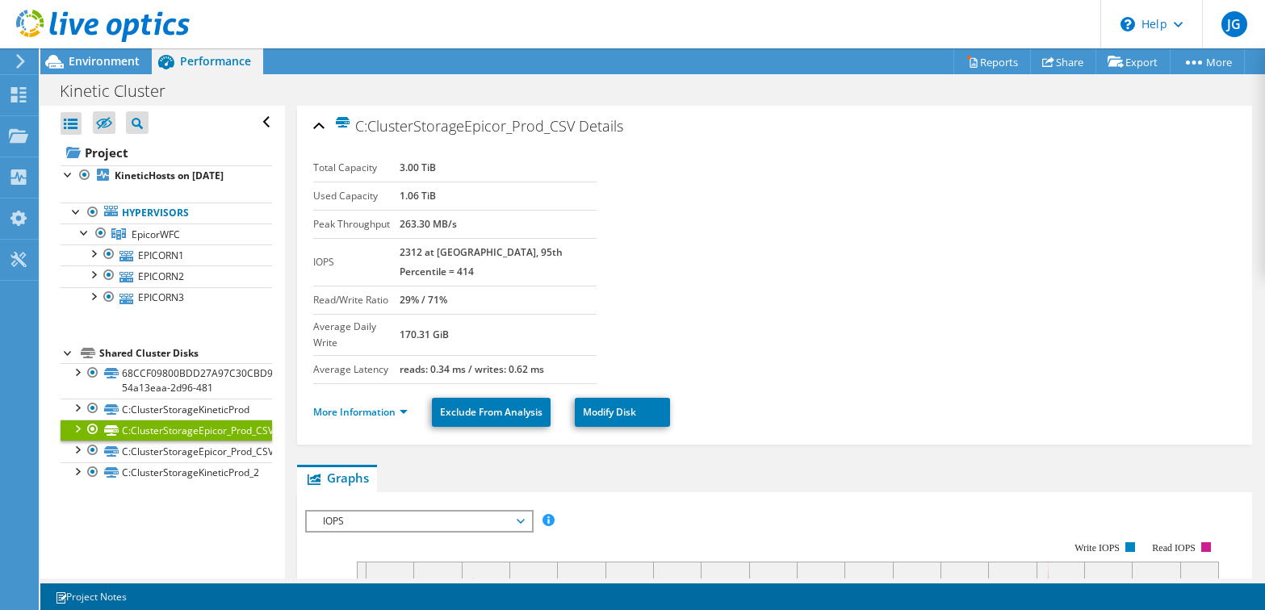
scroll to position [404, 0]
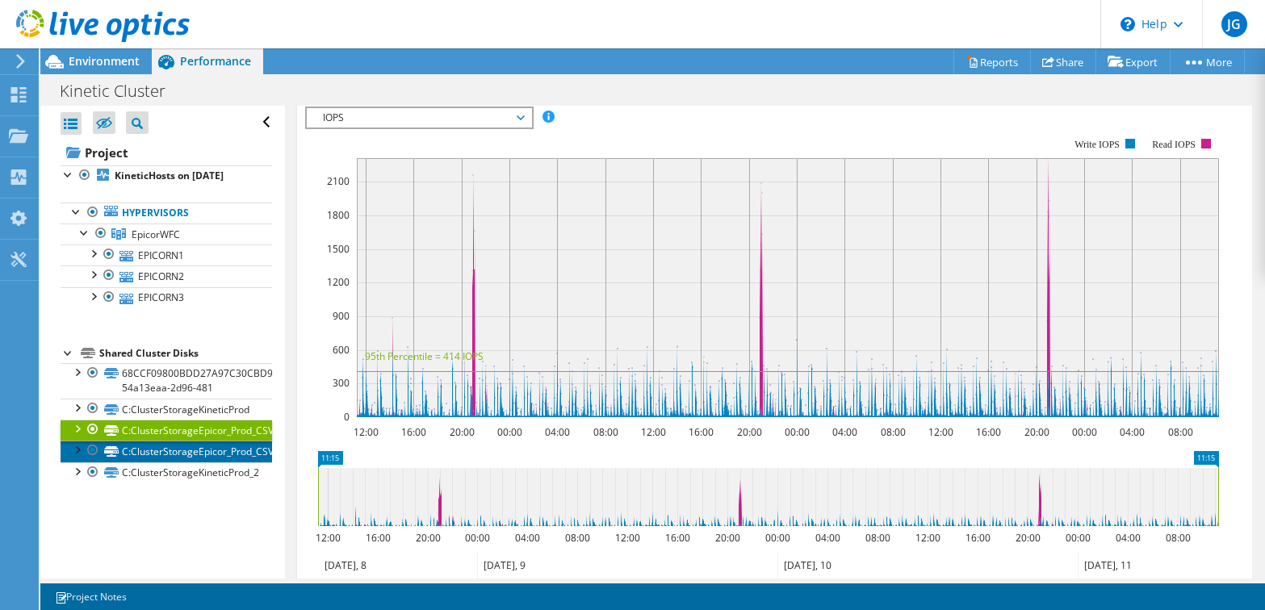
click at [187, 455] on link "C:ClusterStorageEpicor_Prod_CSV_3" at bounding box center [167, 451] width 212 height 21
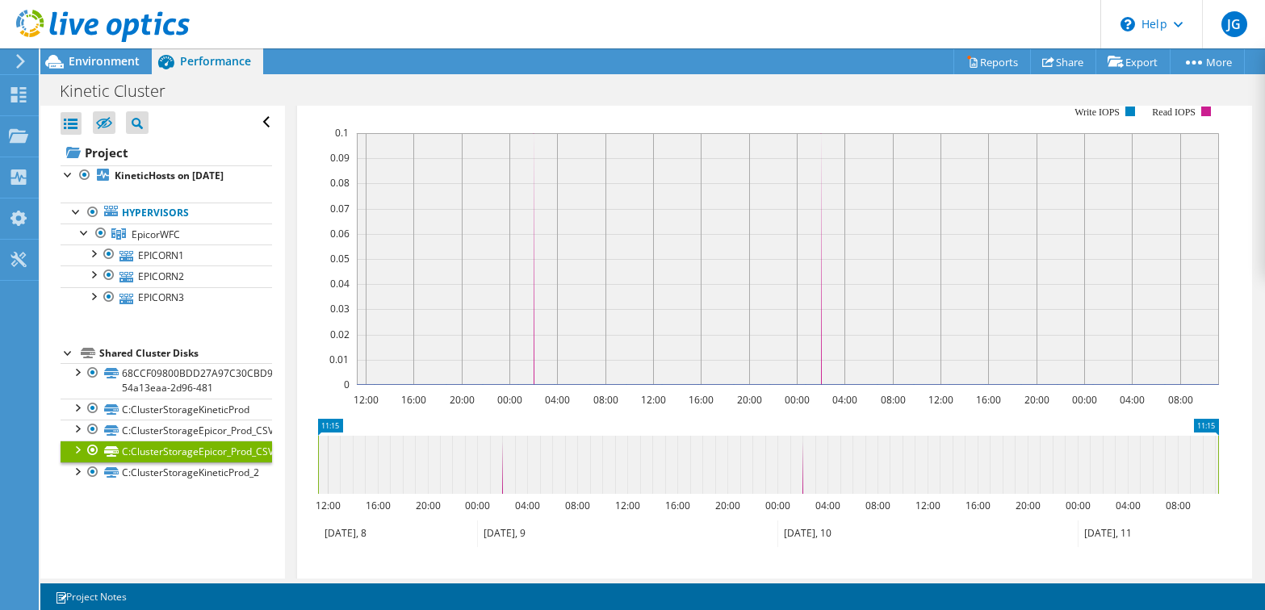
scroll to position [562, 0]
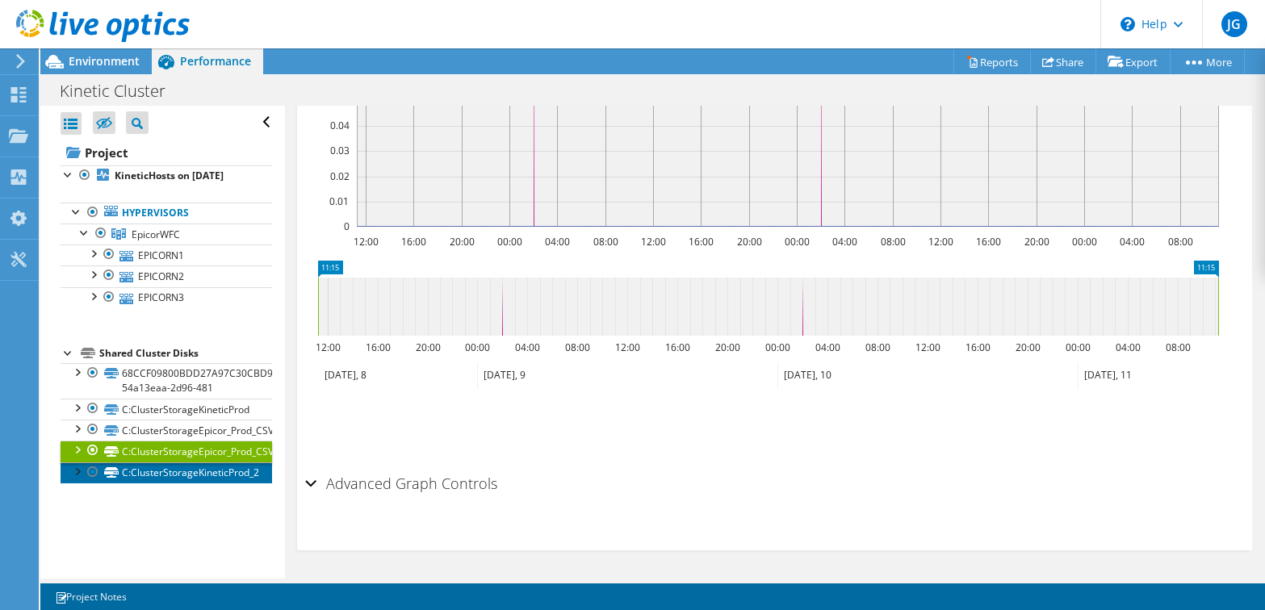
click at [174, 475] on link "C:ClusterStorageKineticProd_2" at bounding box center [167, 473] width 212 height 21
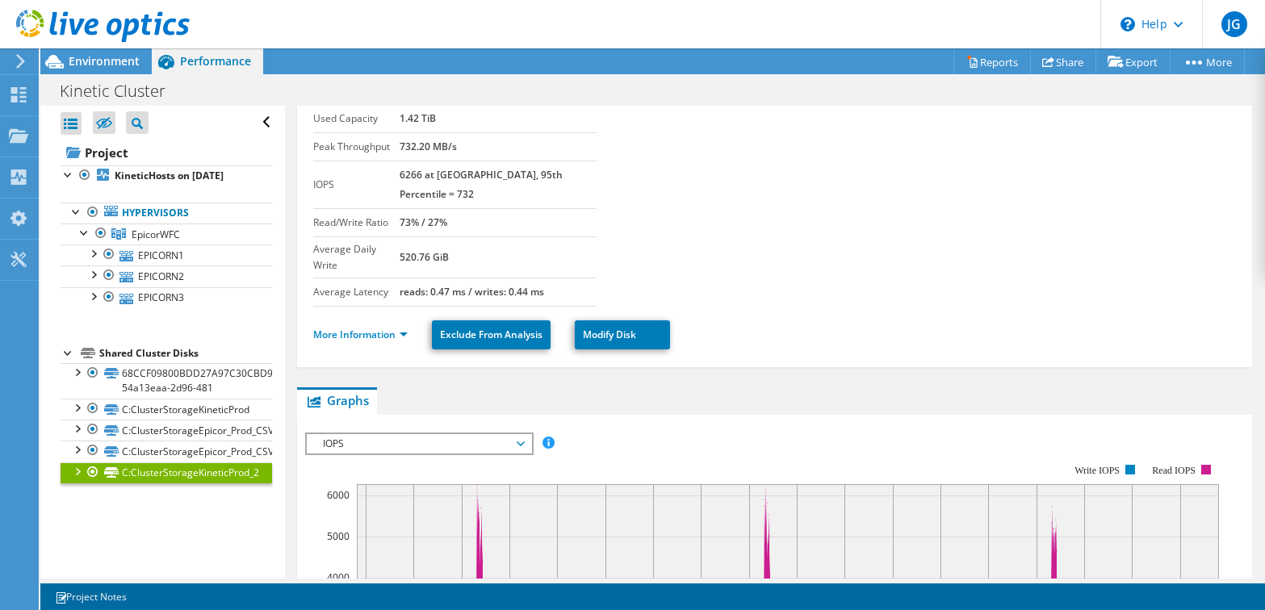
scroll to position [0, 0]
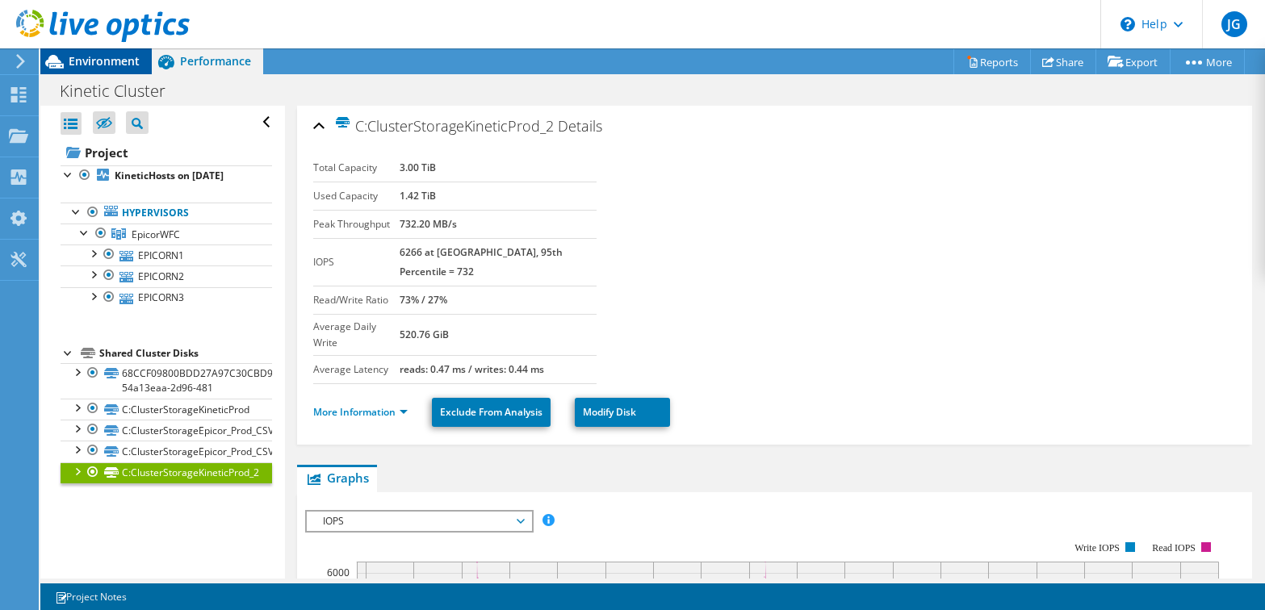
click at [107, 60] on span "Environment" at bounding box center [104, 60] width 71 height 15
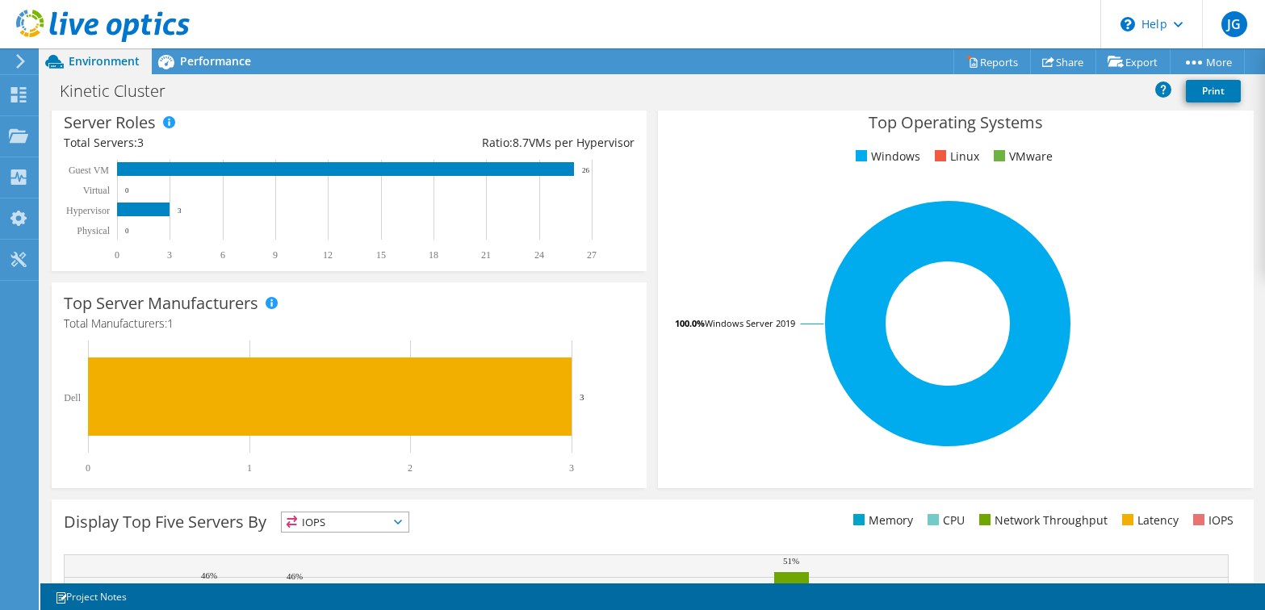
scroll to position [323, 0]
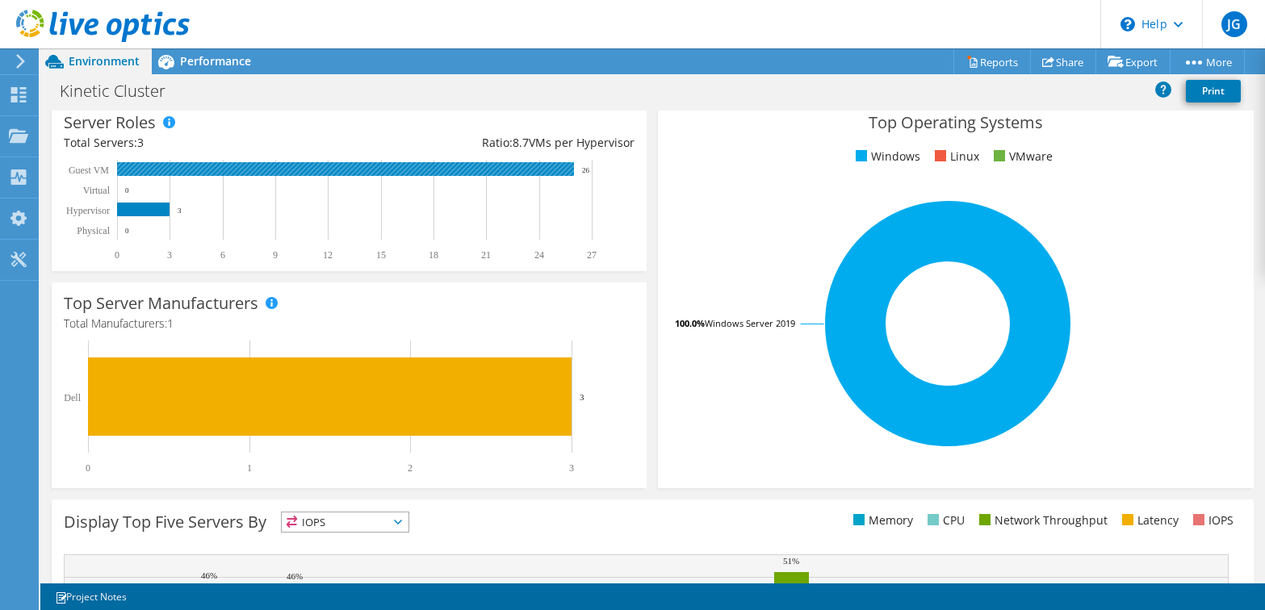
click at [291, 170] on rect at bounding box center [345, 169] width 457 height 14
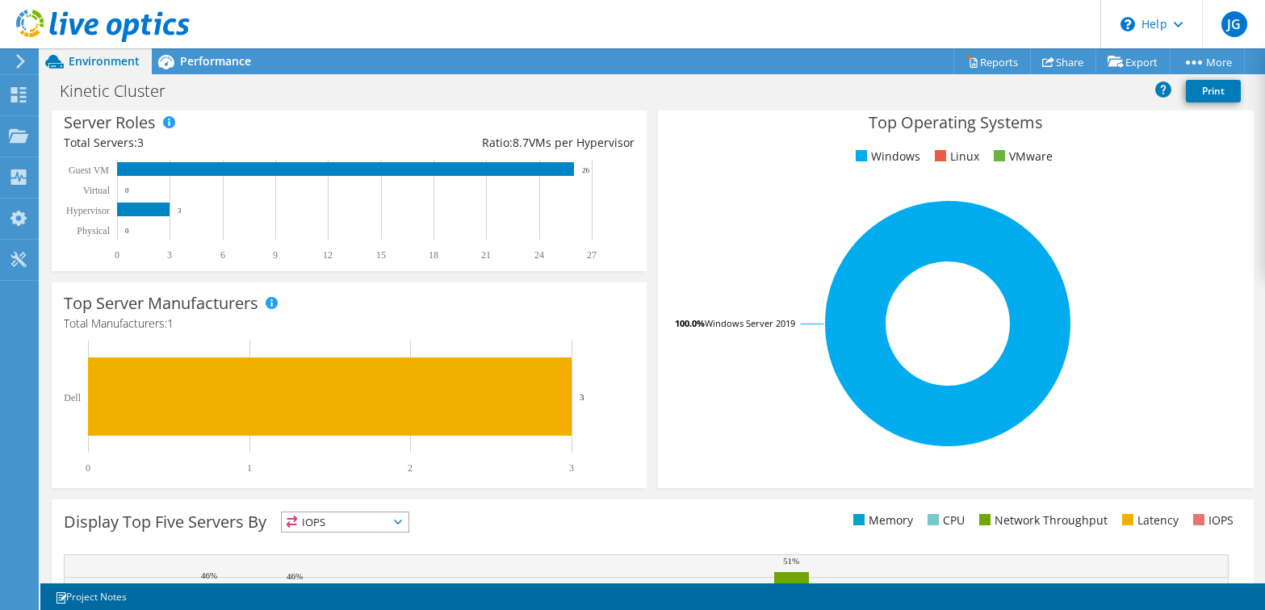
scroll to position [0, 0]
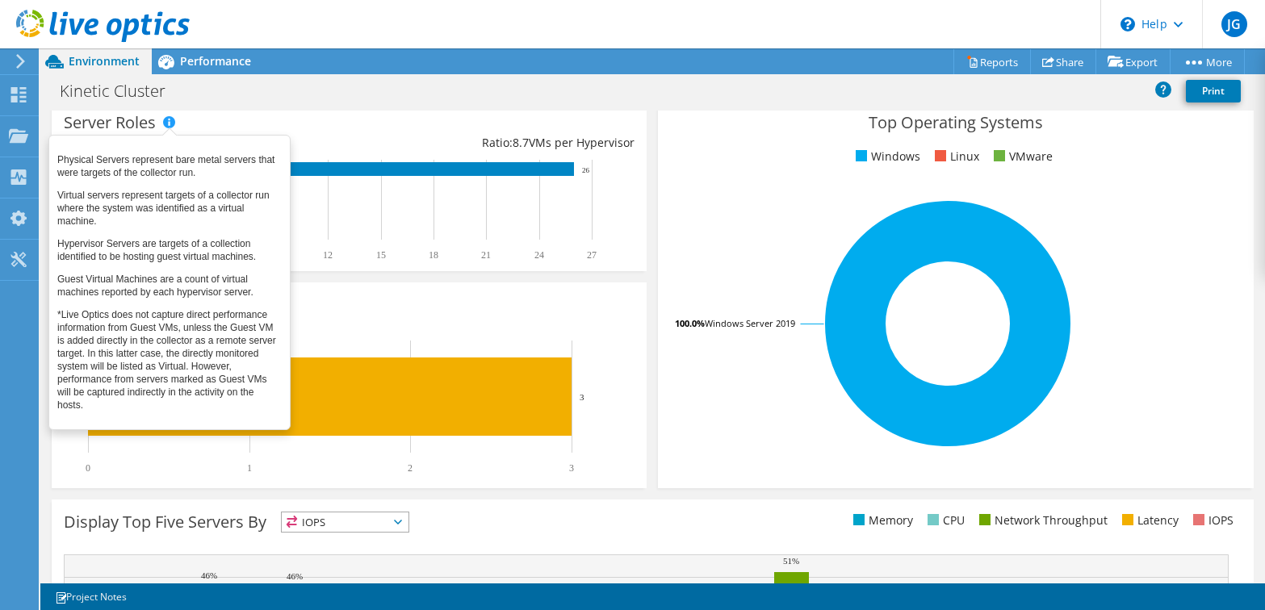
click at [173, 124] on span at bounding box center [168, 121] width 11 height 11
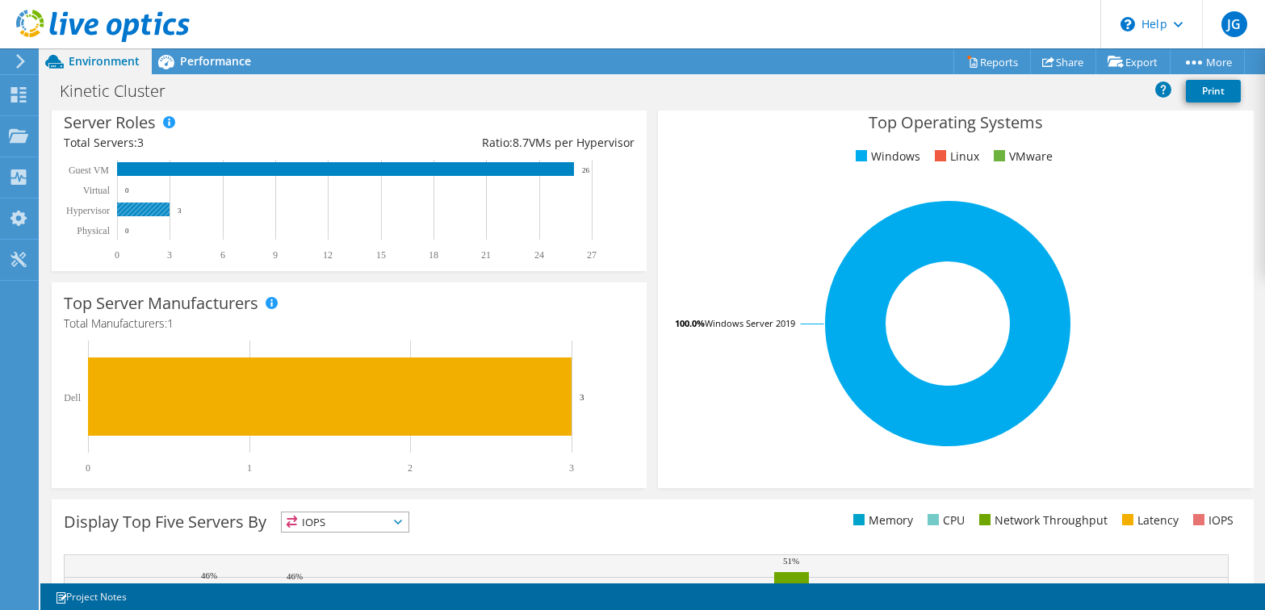
click at [424, 202] on rect at bounding box center [342, 210] width 556 height 101
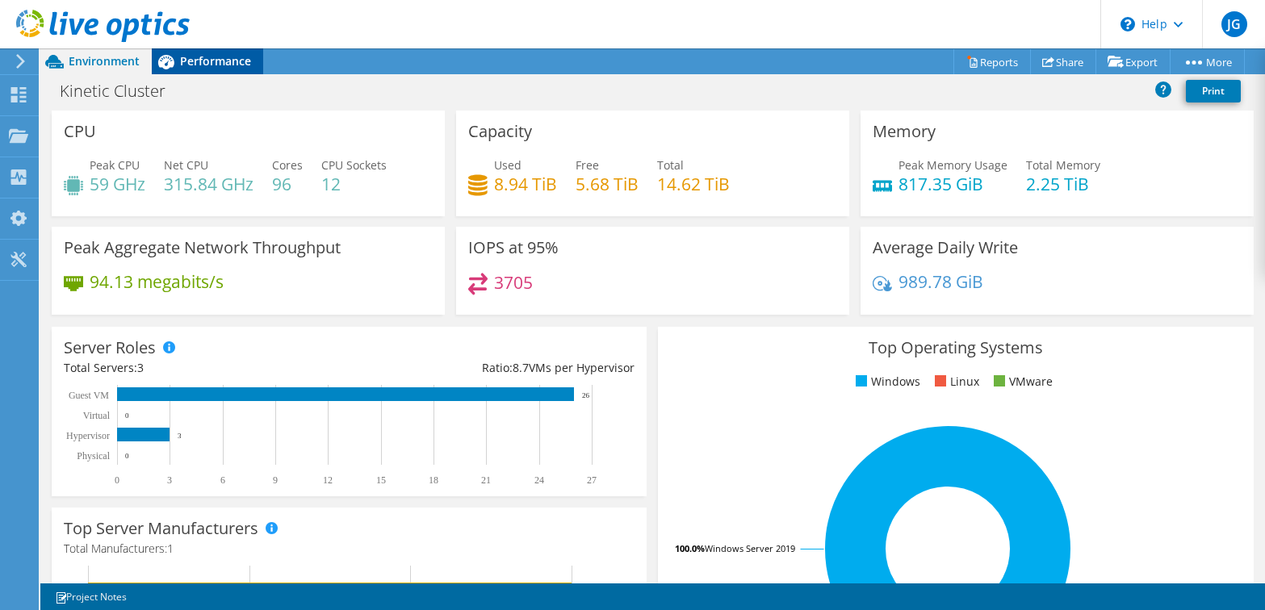
click at [206, 64] on span "Performance" at bounding box center [215, 60] width 71 height 15
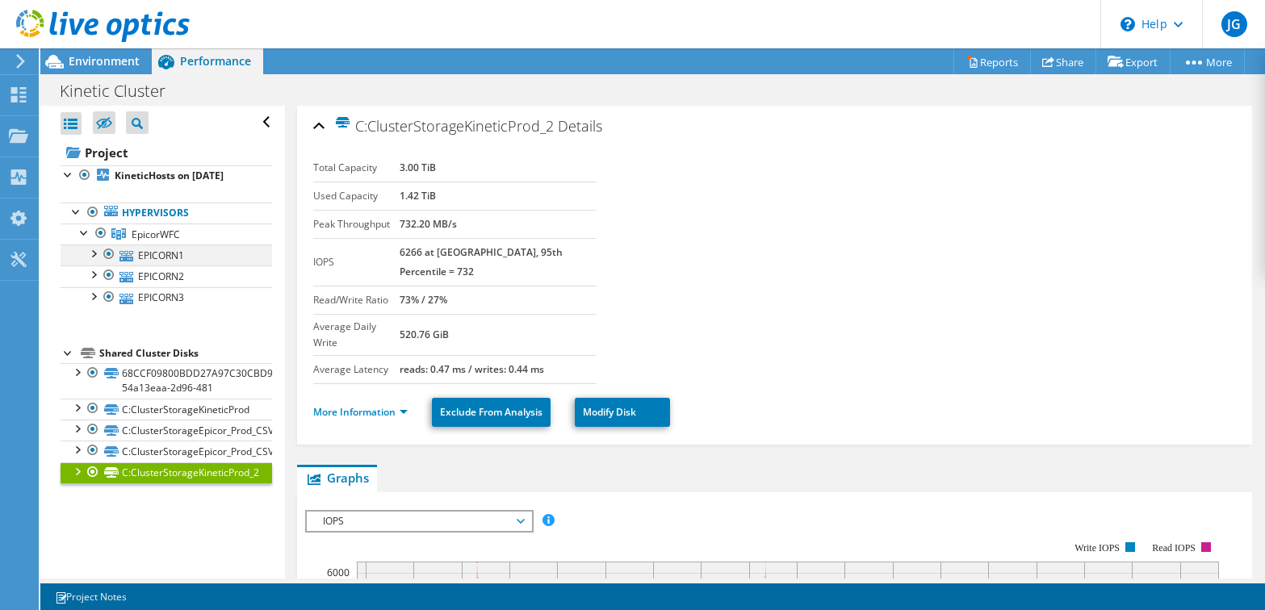
click at [98, 256] on div at bounding box center [93, 253] width 16 height 16
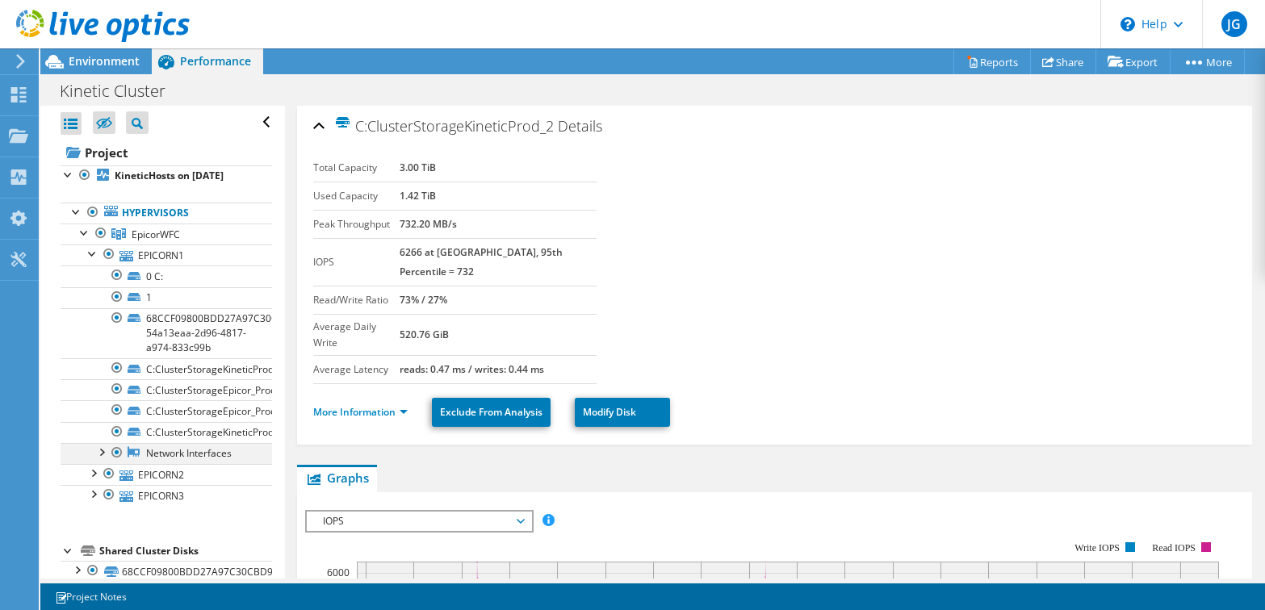
click at [106, 453] on div at bounding box center [101, 451] width 16 height 16
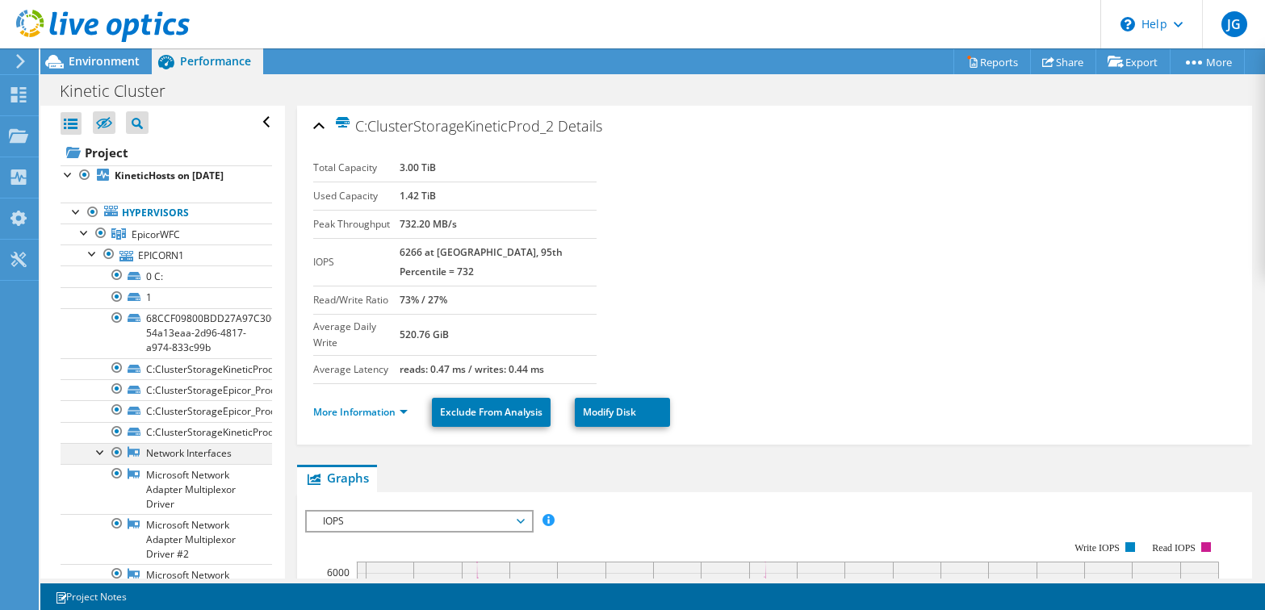
click at [106, 453] on div at bounding box center [101, 451] width 16 height 16
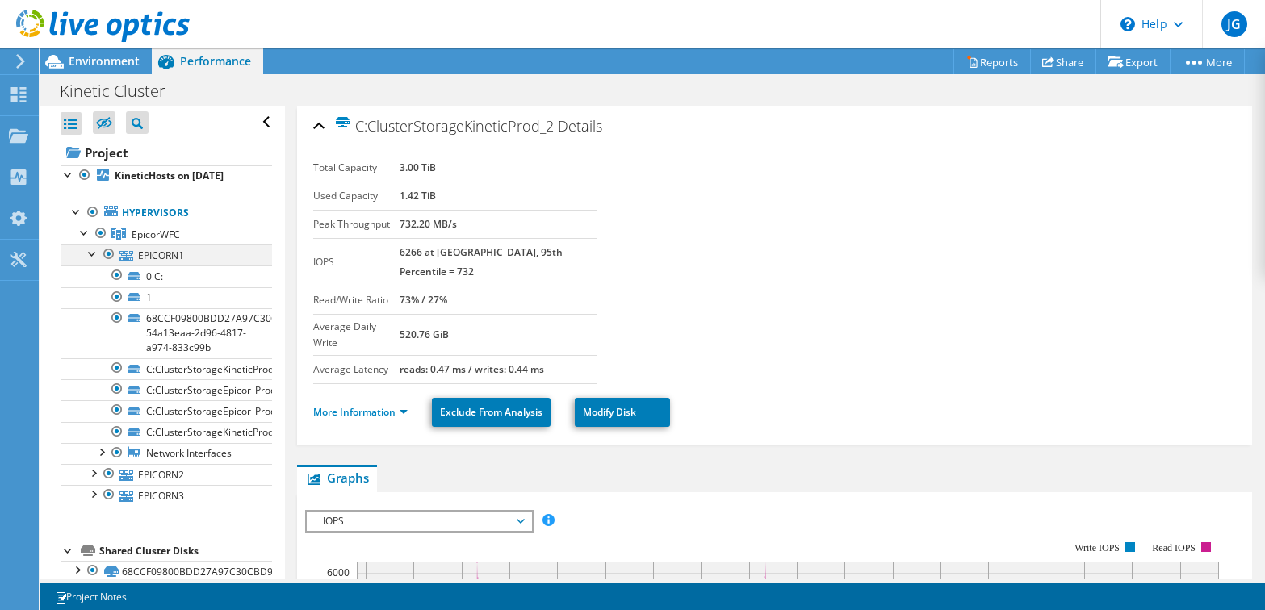
click at [97, 258] on div at bounding box center [93, 253] width 16 height 16
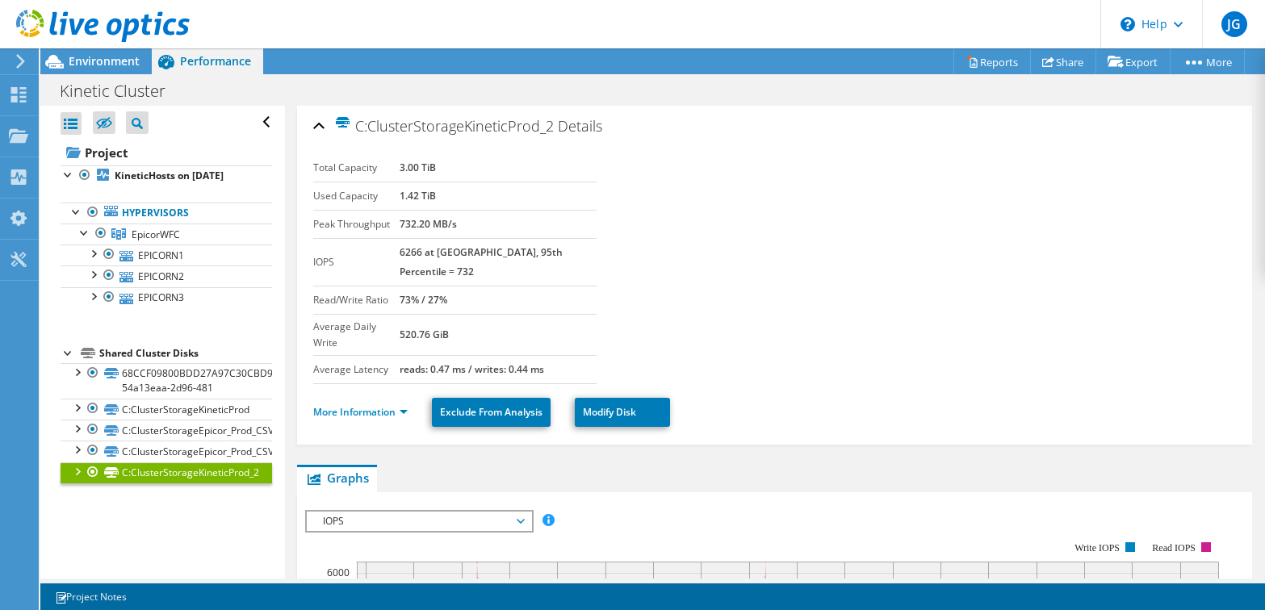
click at [79, 468] on div at bounding box center [77, 471] width 16 height 16
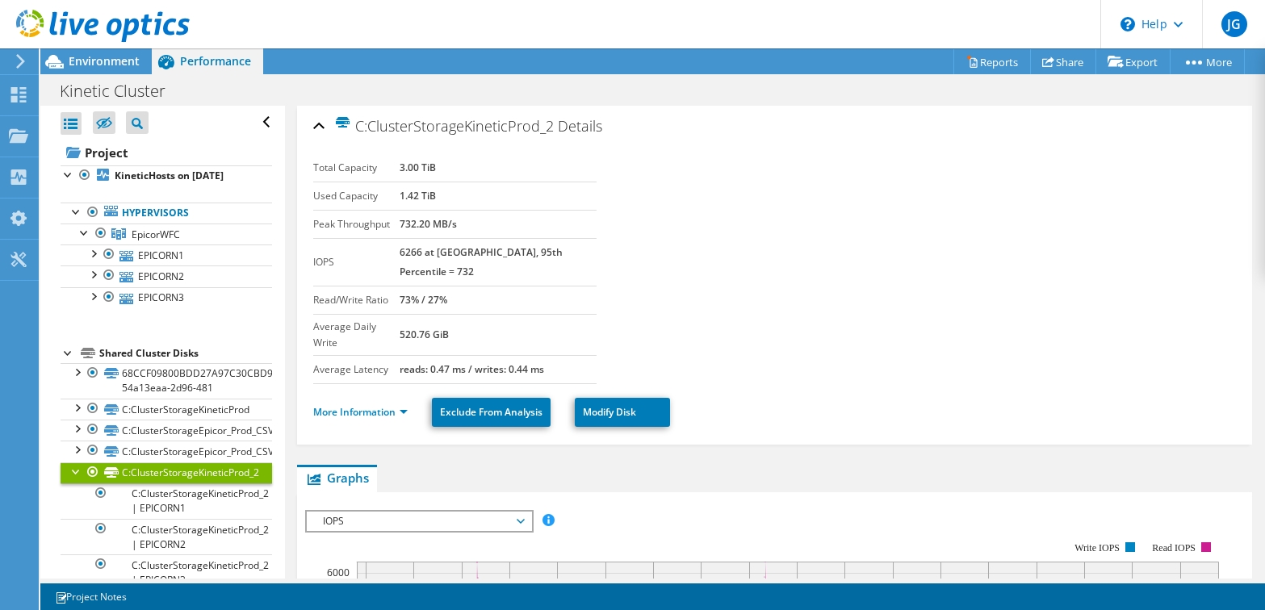
scroll to position [31, 0]
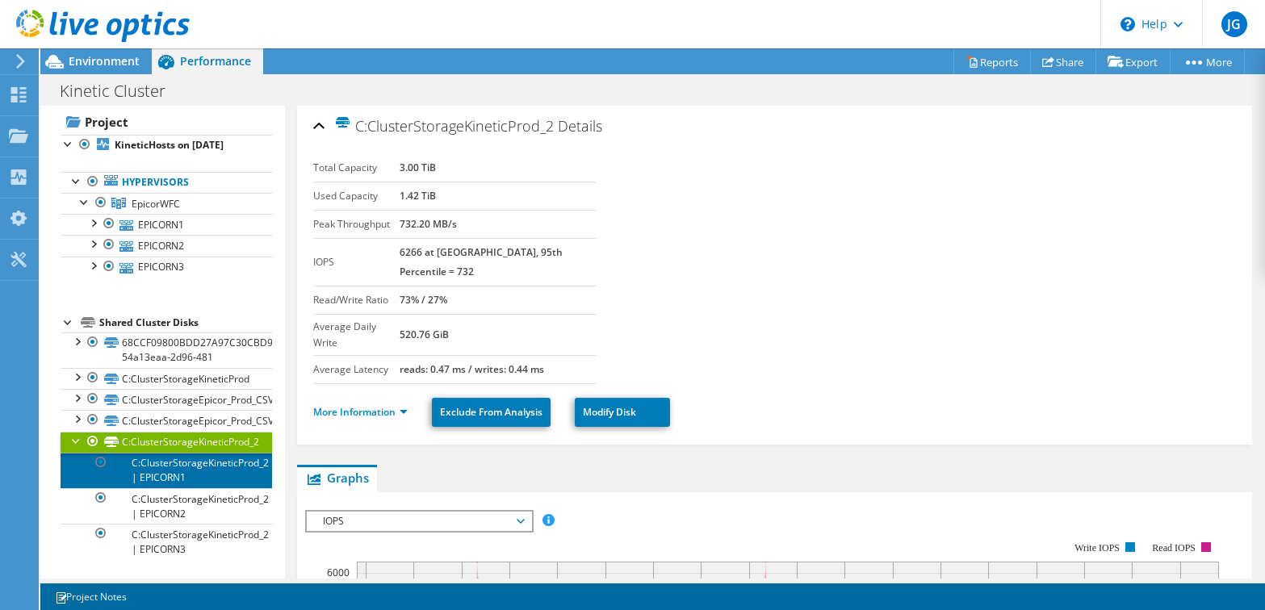
click at [165, 468] on link "C:ClusterStorageKineticProd_2 | EPICORN1" at bounding box center [167, 471] width 212 height 36
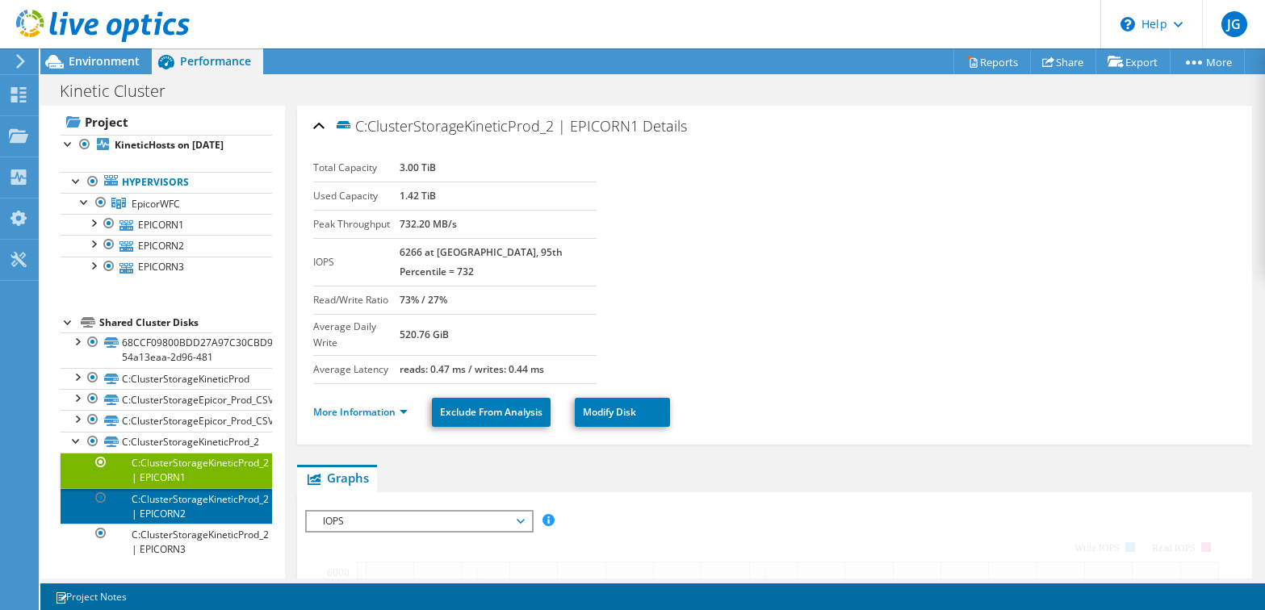
click at [171, 498] on link "C:ClusterStorageKineticProd_2 | EPICORN2" at bounding box center [167, 507] width 212 height 36
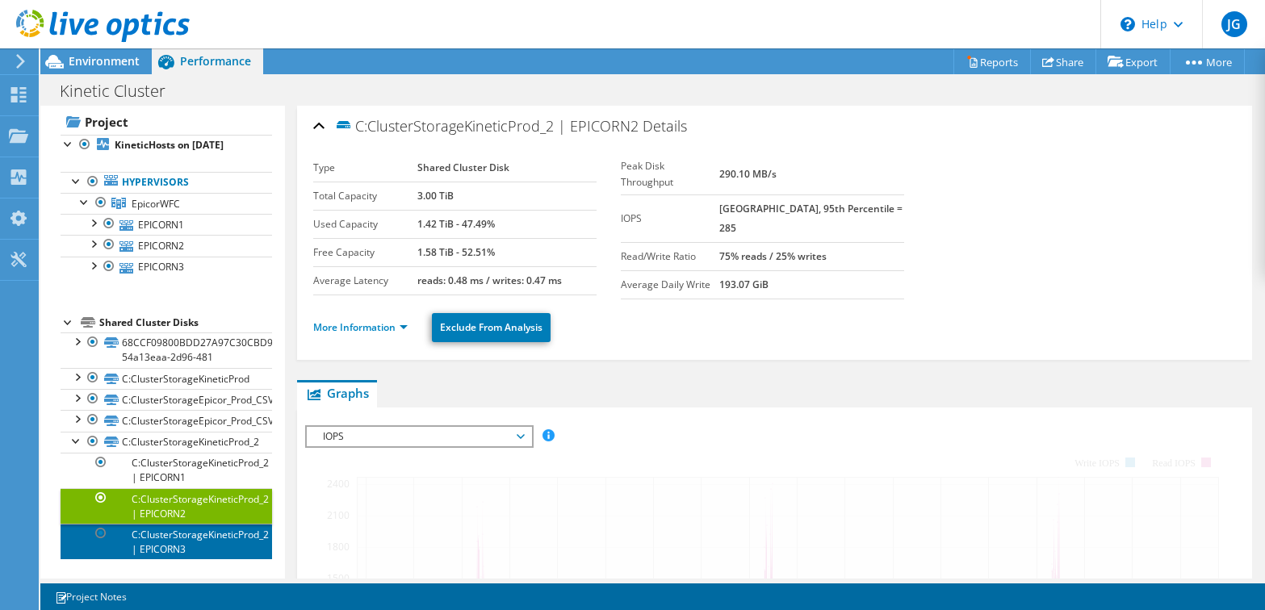
click at [172, 539] on link "C:ClusterStorageKineticProd_2 | EPICORN3" at bounding box center [167, 542] width 212 height 36
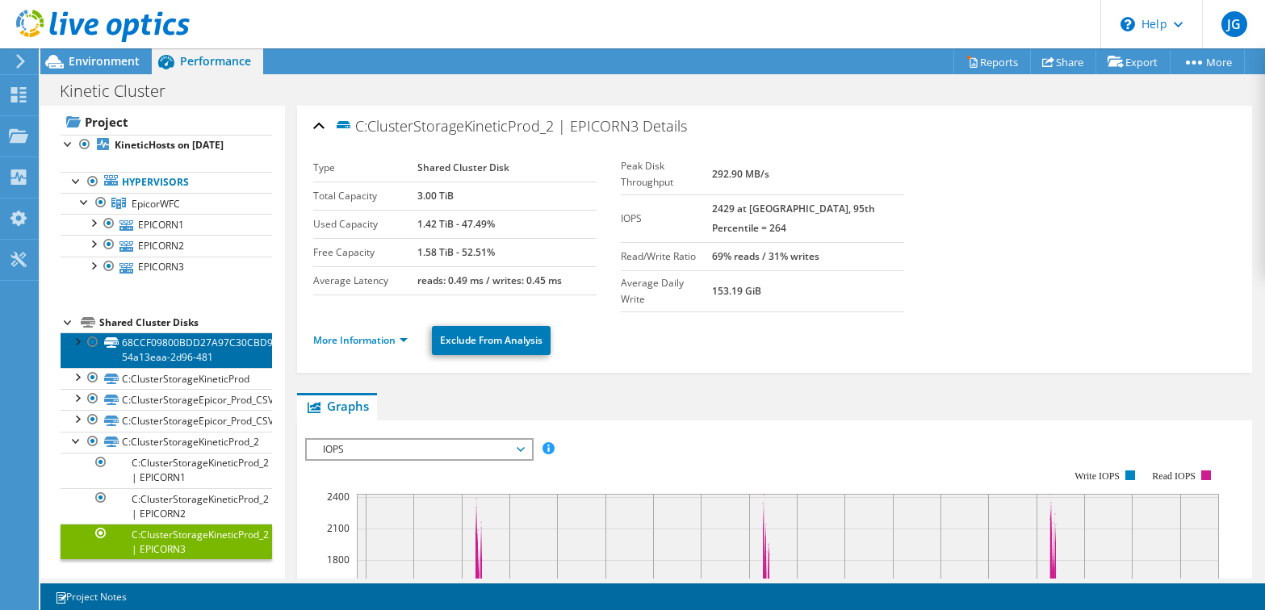
click at [128, 346] on link "68CCF09800BDD27A97C30CBD92E60685-54a13eaa-2d96-481" at bounding box center [167, 351] width 212 height 36
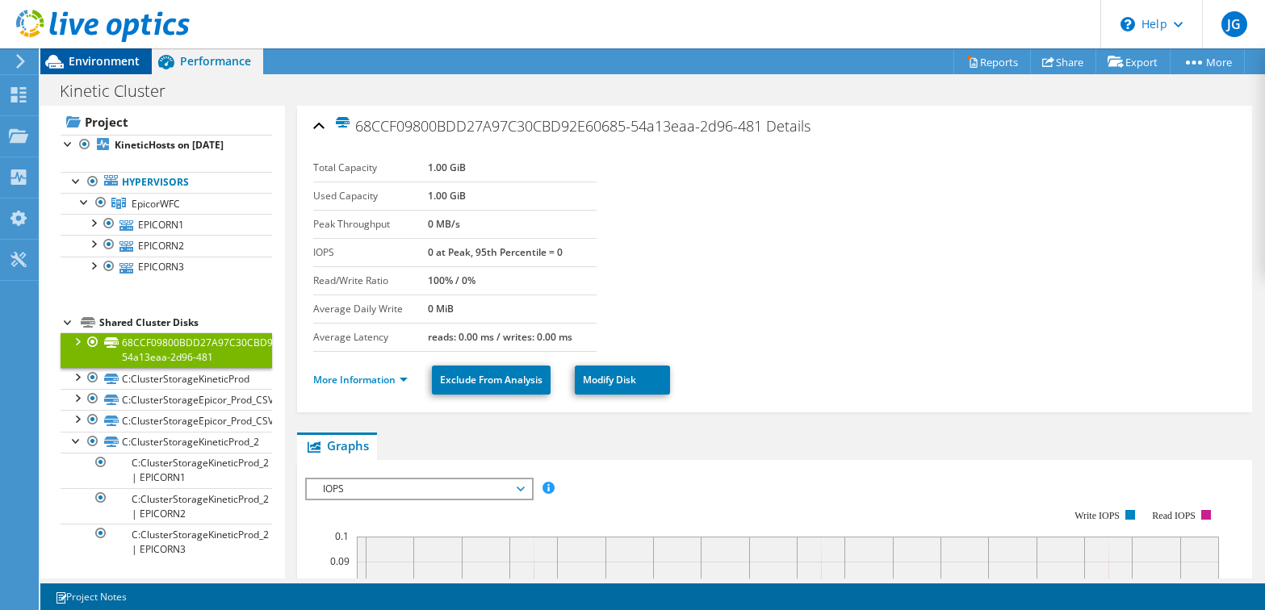
click at [107, 70] on div "Environment" at bounding box center [95, 61] width 111 height 26
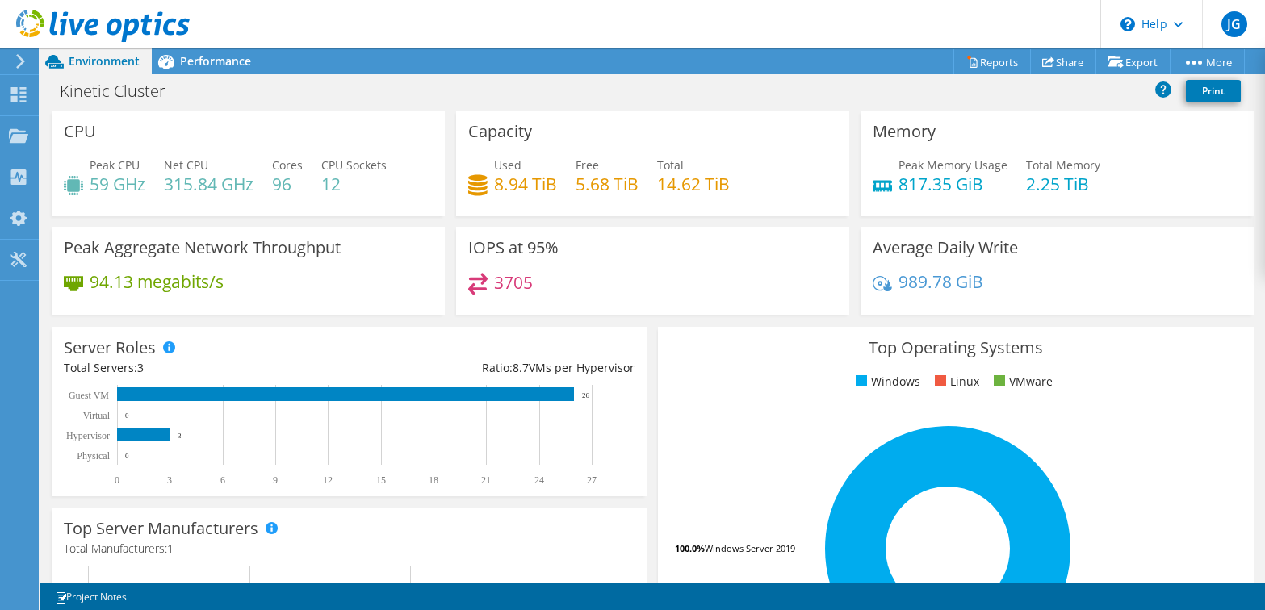
click at [103, 162] on span "Peak CPU" at bounding box center [115, 164] width 50 height 15
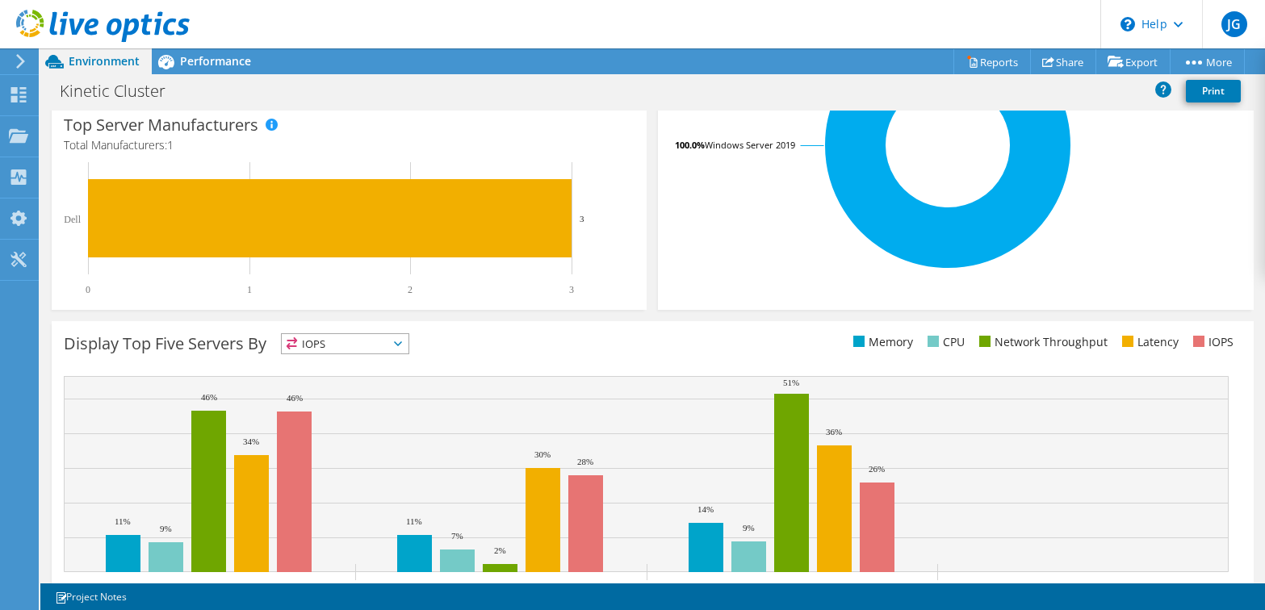
scroll to position [468, 0]
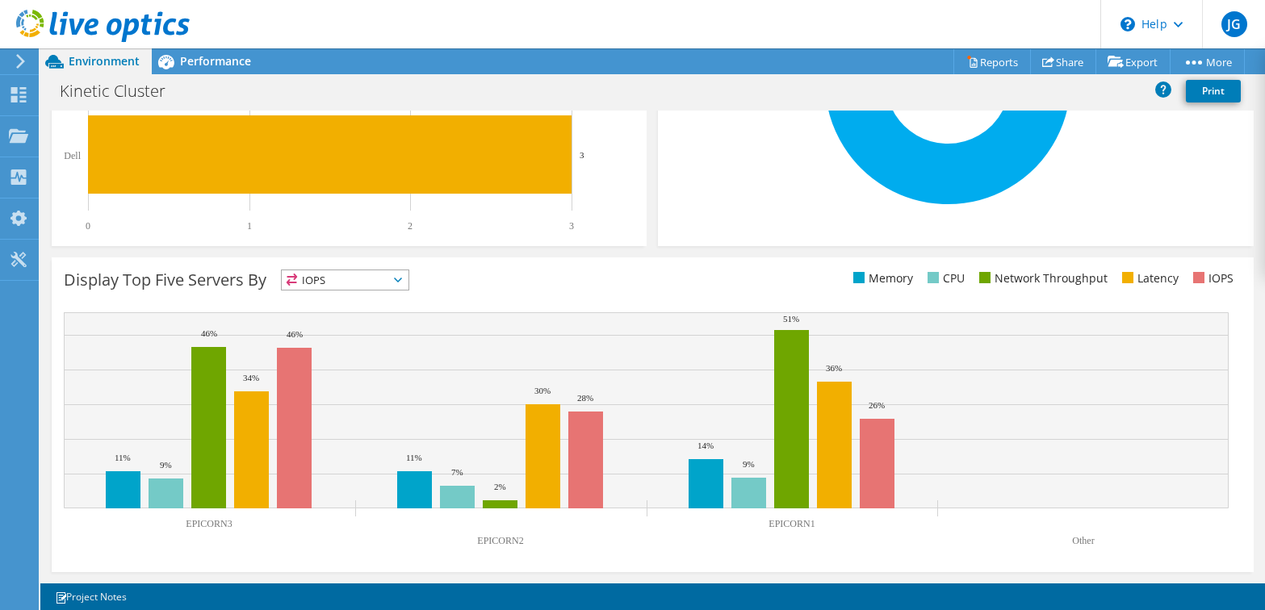
click at [409, 279] on span "IOPS" at bounding box center [345, 280] width 127 height 19
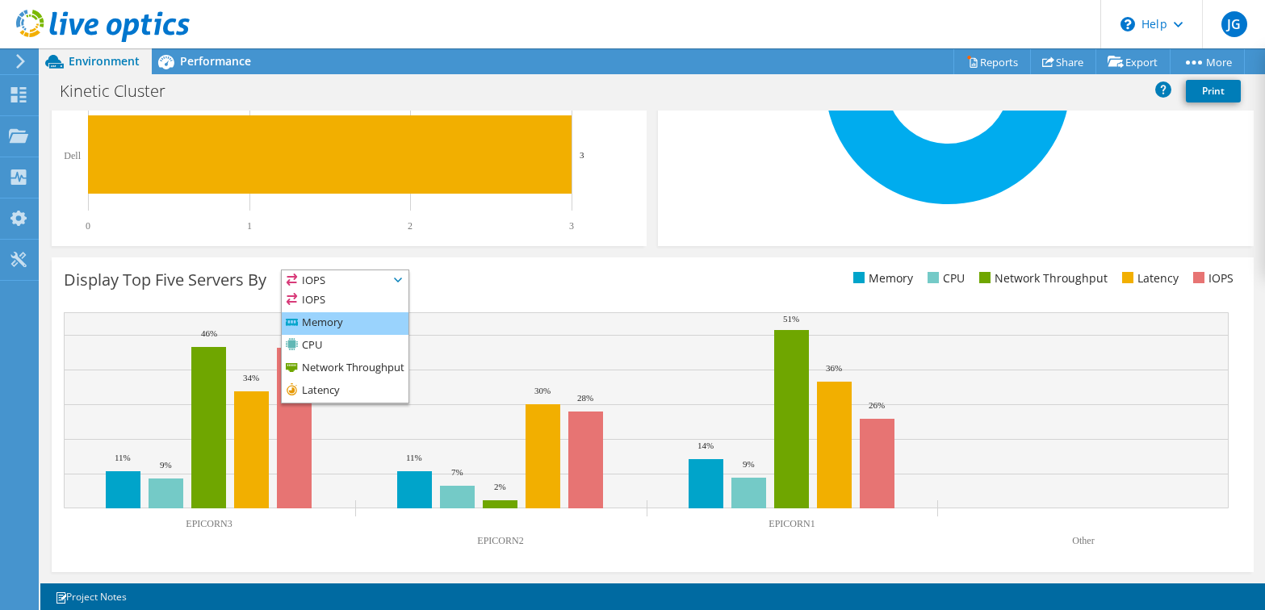
click at [350, 322] on li "Memory" at bounding box center [345, 324] width 127 height 23
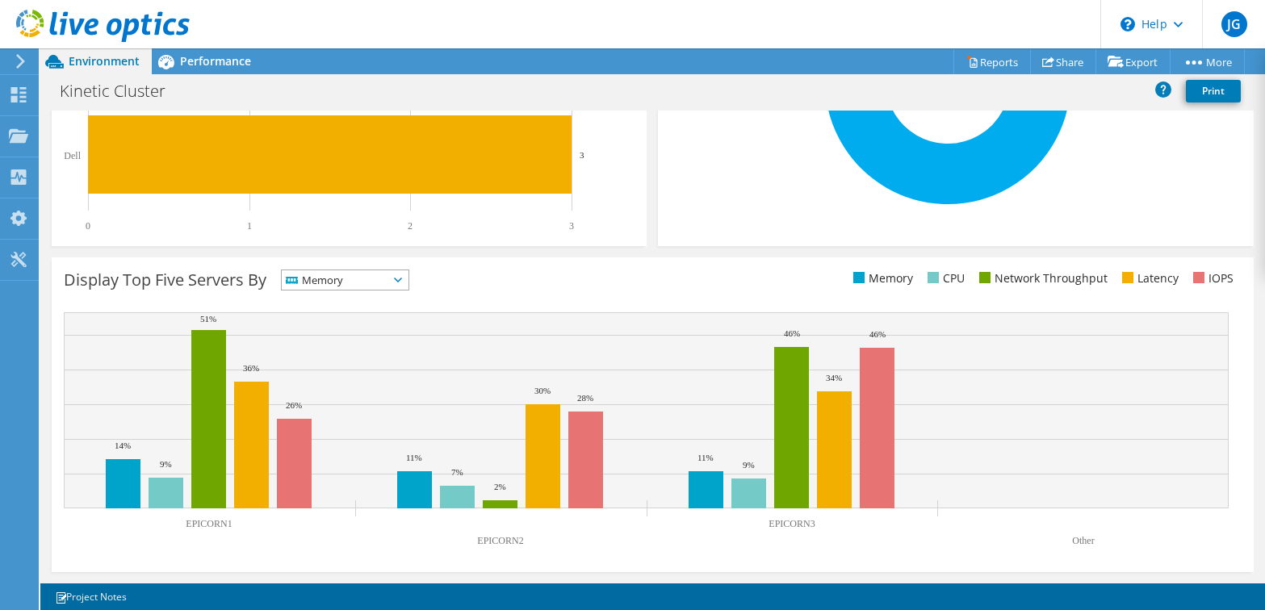
click at [409, 283] on span "Memory" at bounding box center [345, 280] width 127 height 19
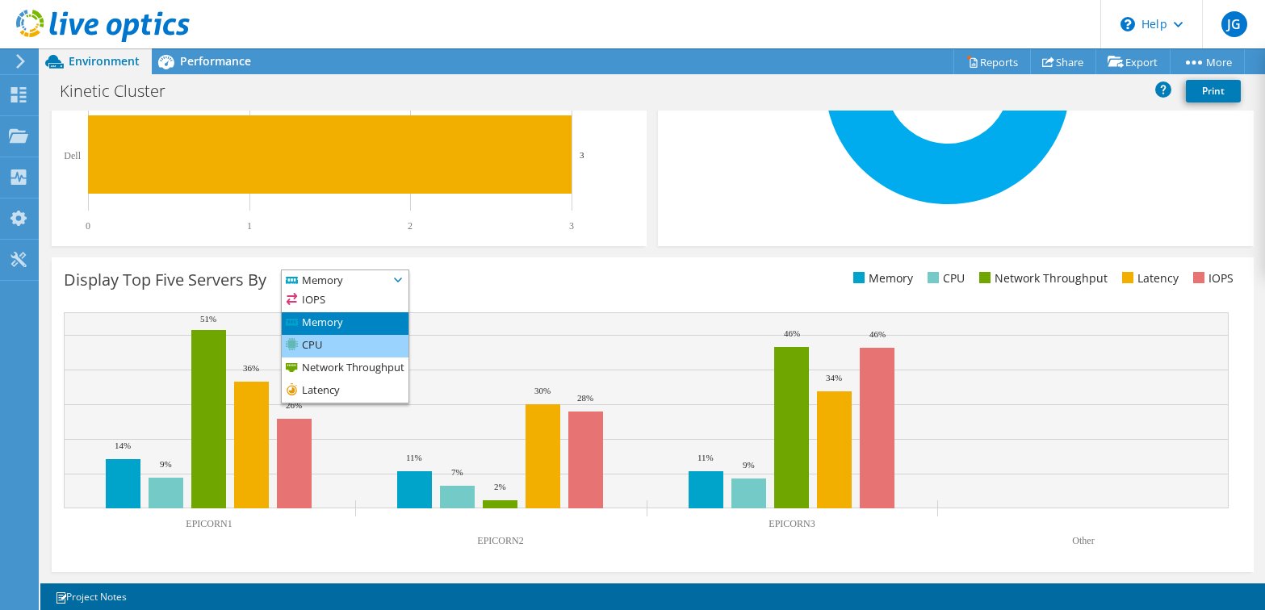
click at [313, 339] on li "CPU" at bounding box center [345, 346] width 127 height 23
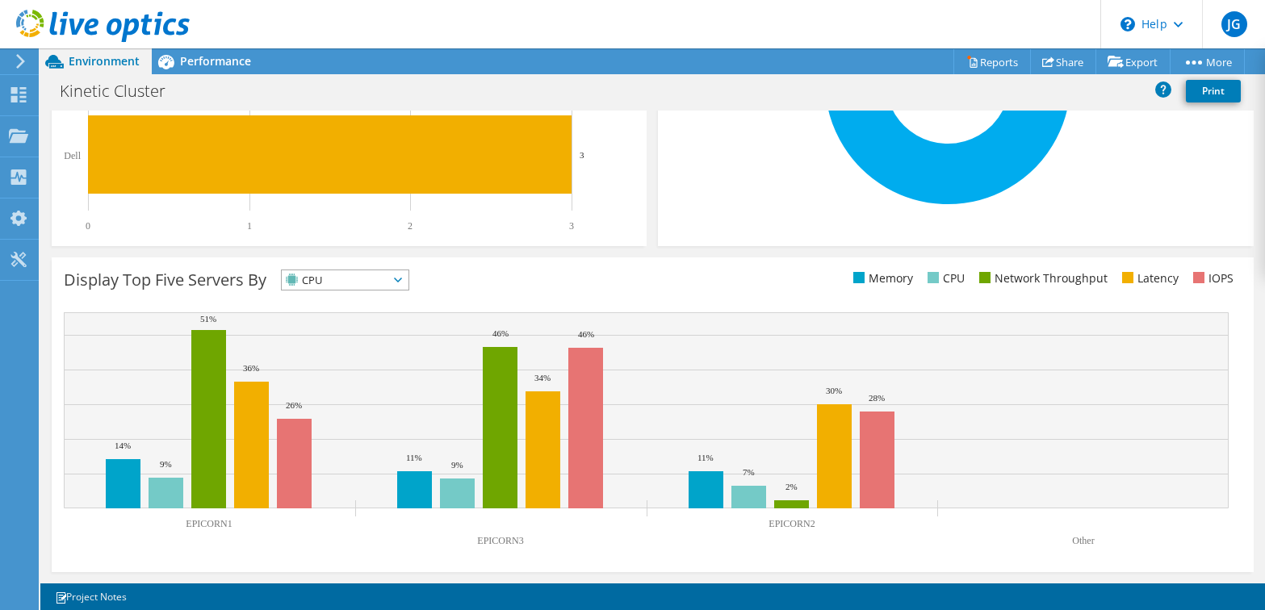
click at [409, 279] on span "CPU" at bounding box center [345, 280] width 127 height 19
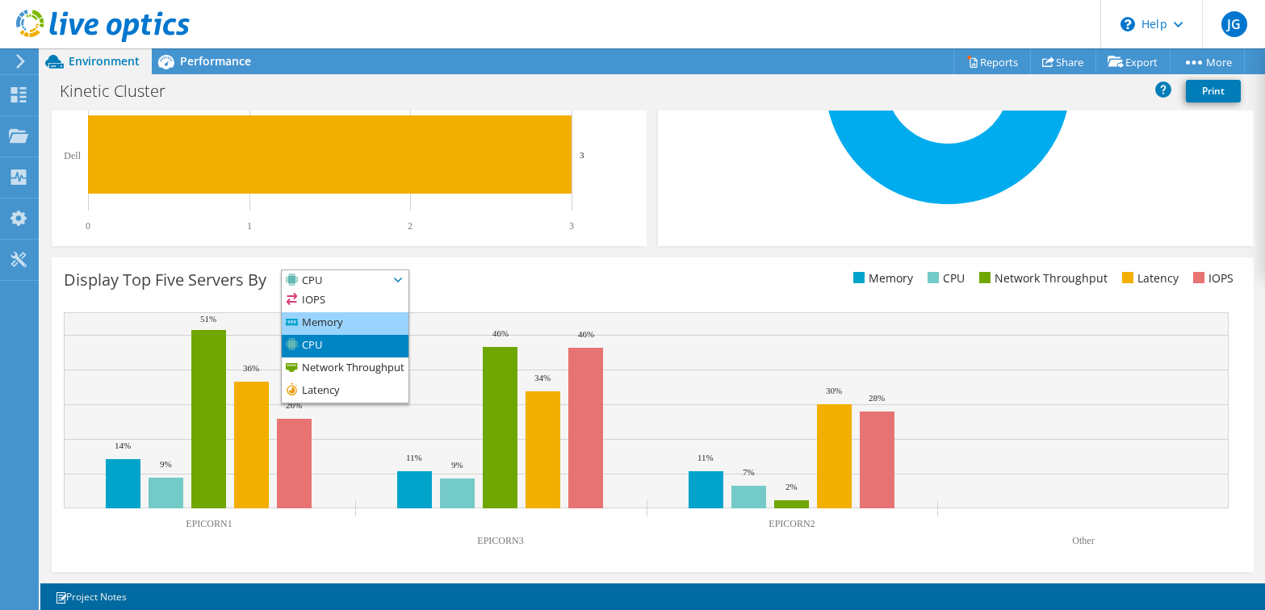
click at [342, 323] on li "Memory" at bounding box center [345, 324] width 127 height 23
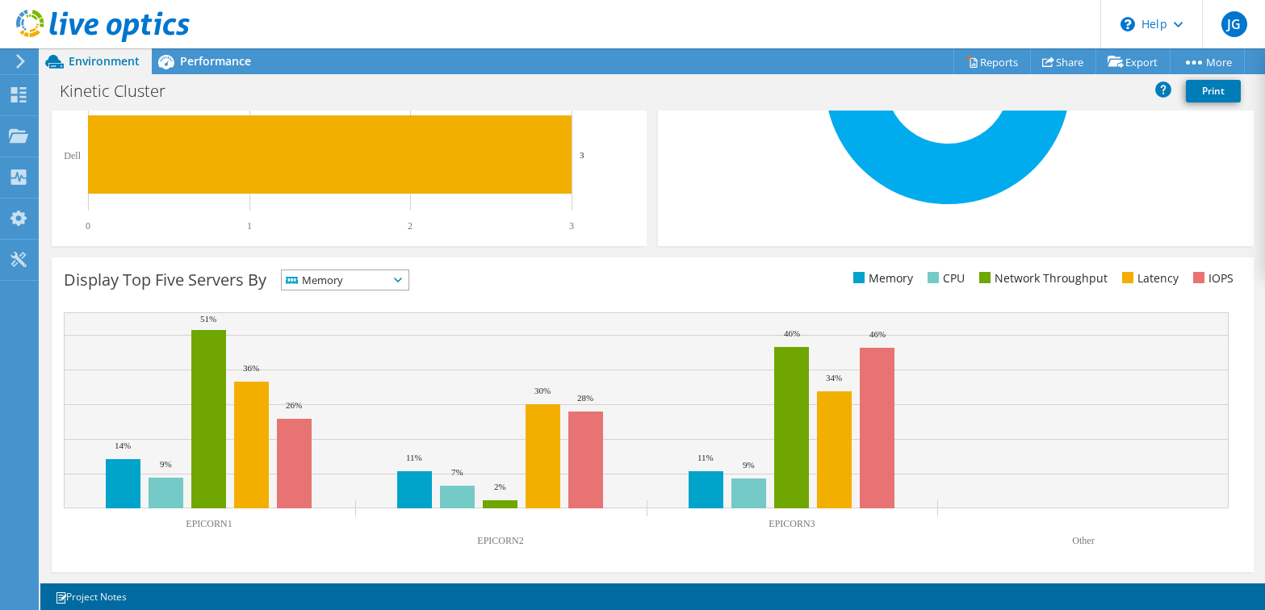
click at [402, 282] on icon at bounding box center [398, 280] width 8 height 5
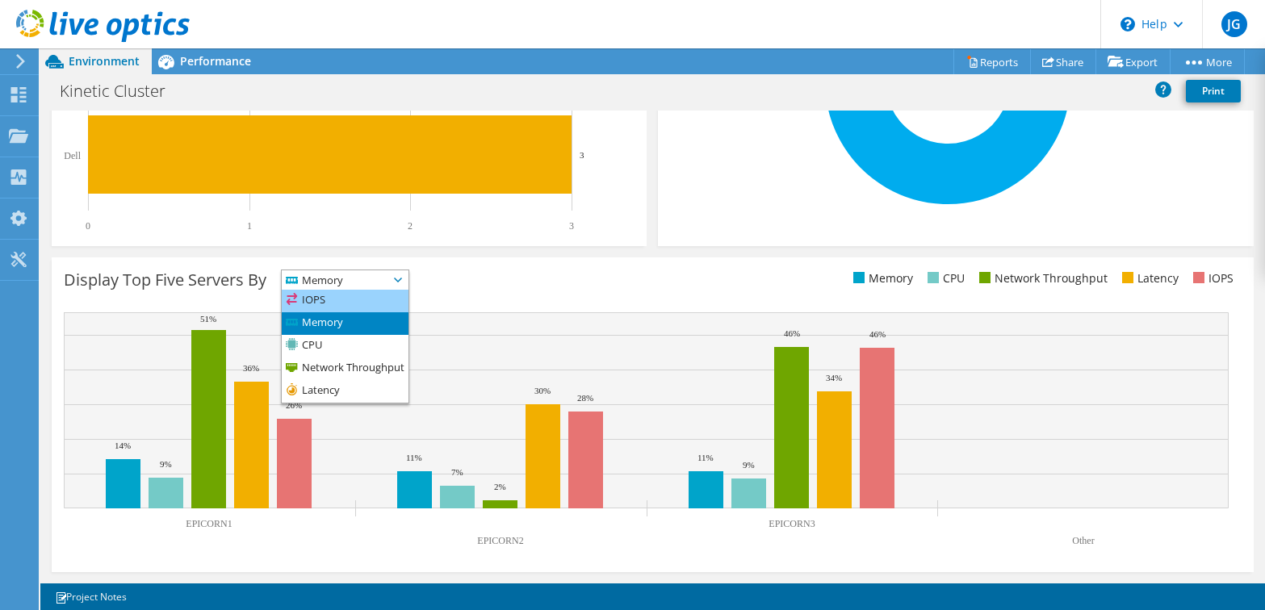
click at [368, 300] on li "IOPS" at bounding box center [345, 301] width 127 height 23
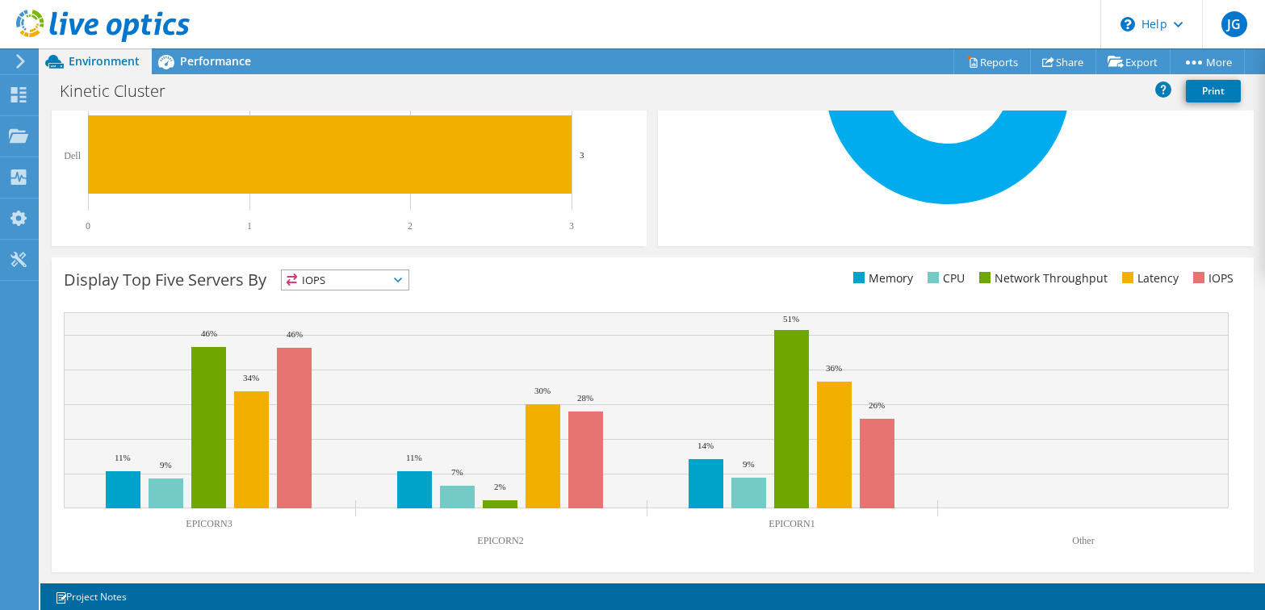
click at [402, 280] on icon at bounding box center [398, 280] width 8 height 5
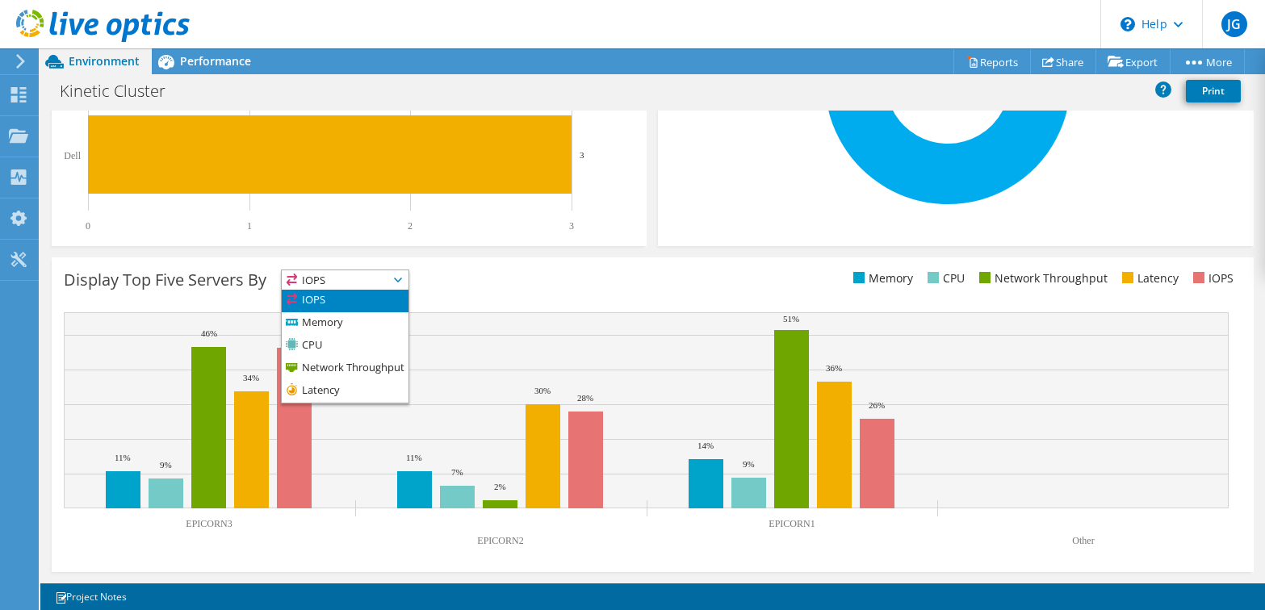
click at [401, 292] on li "IOPS" at bounding box center [345, 301] width 127 height 23
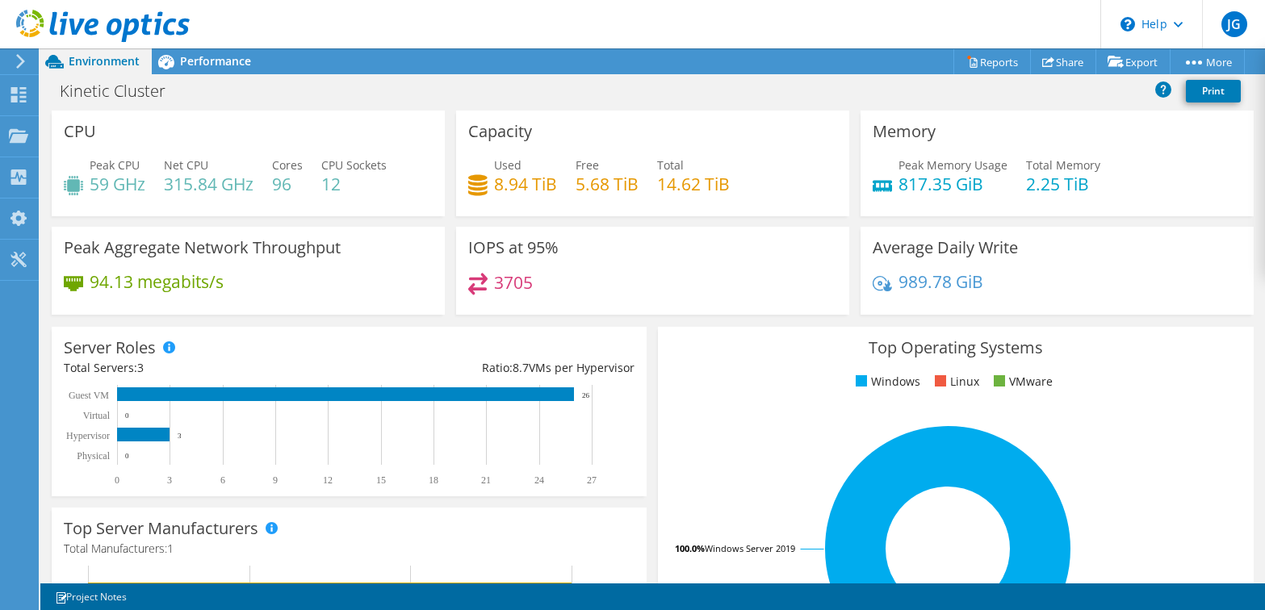
scroll to position [0, 0]
click at [78, 139] on div "Projects" at bounding box center [77, 136] width 78 height 40
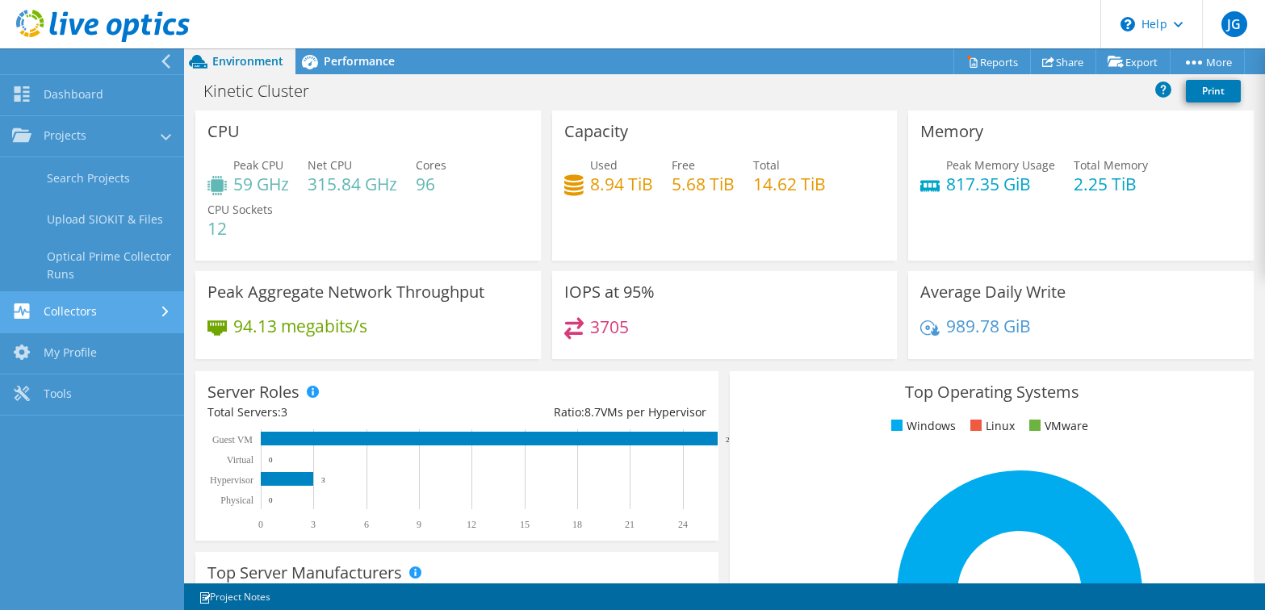
click at [94, 307] on link "Collectors" at bounding box center [92, 312] width 184 height 41
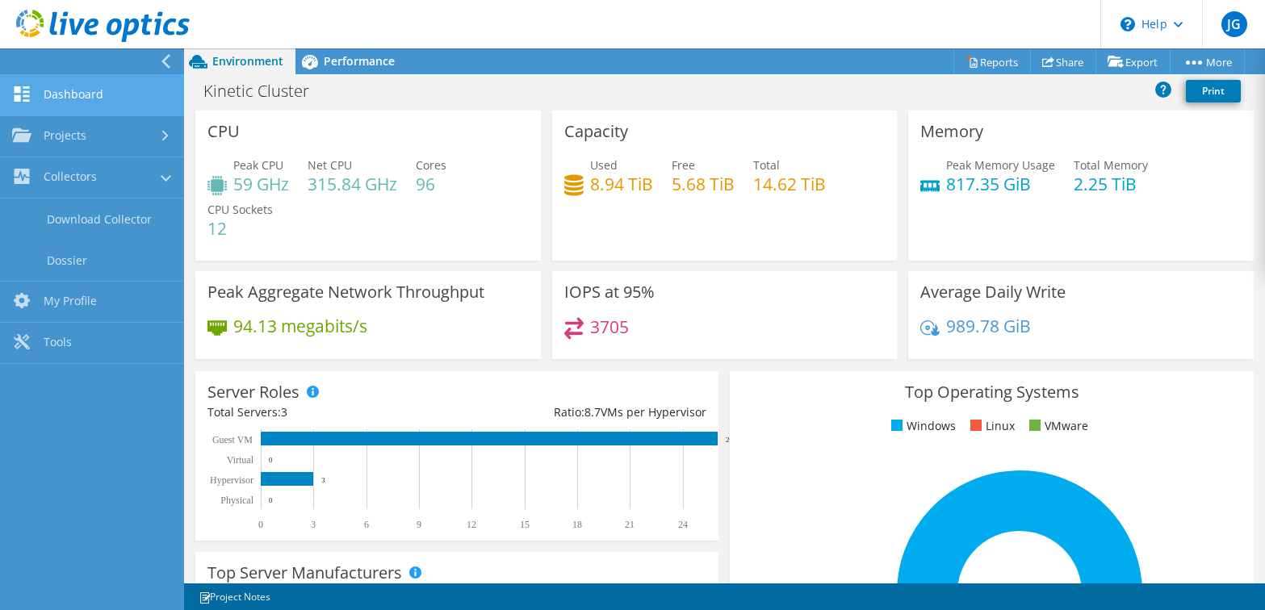
click at [88, 94] on link "Dashboard" at bounding box center [92, 95] width 184 height 41
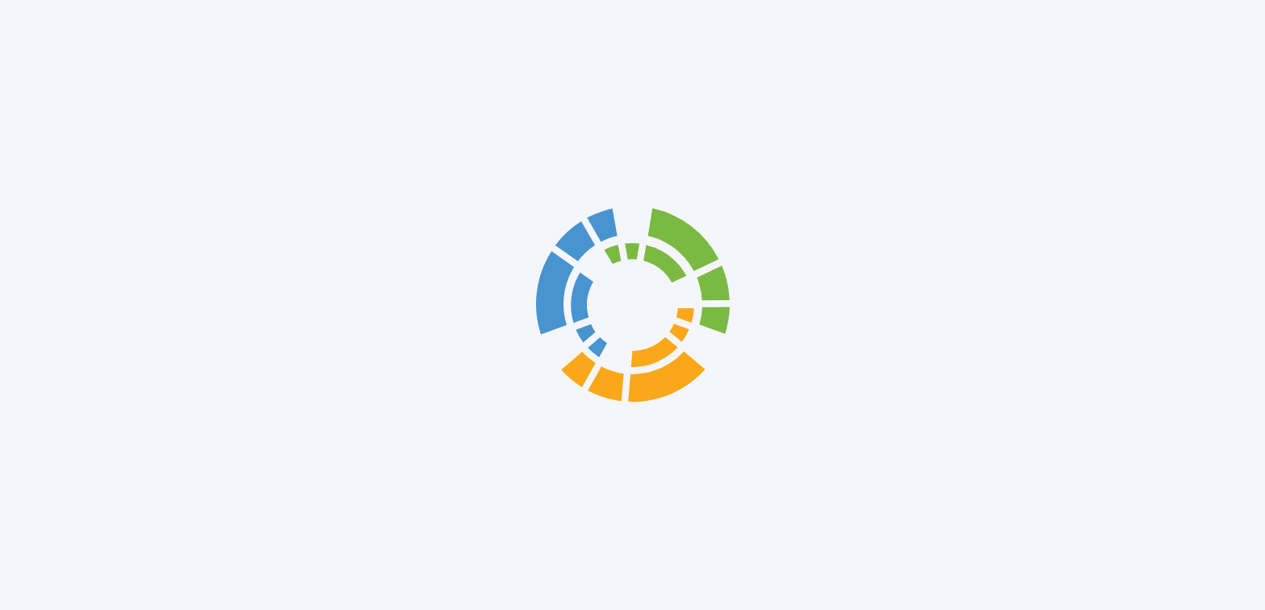
click at [87, 94] on div at bounding box center [632, 305] width 1265 height 610
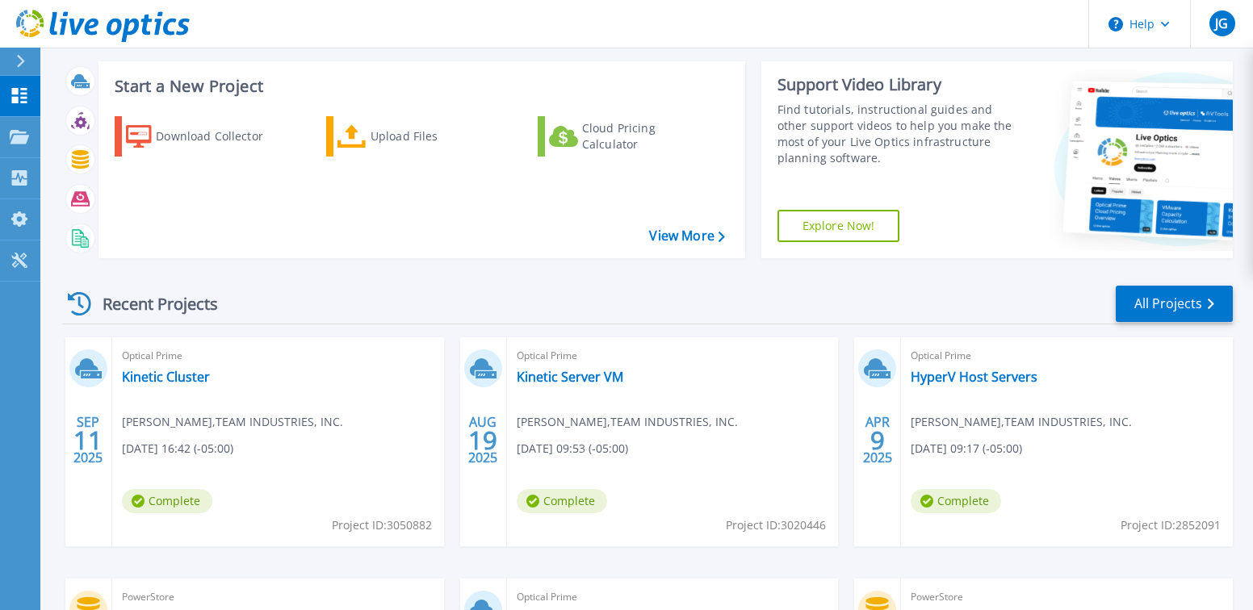
scroll to position [242, 0]
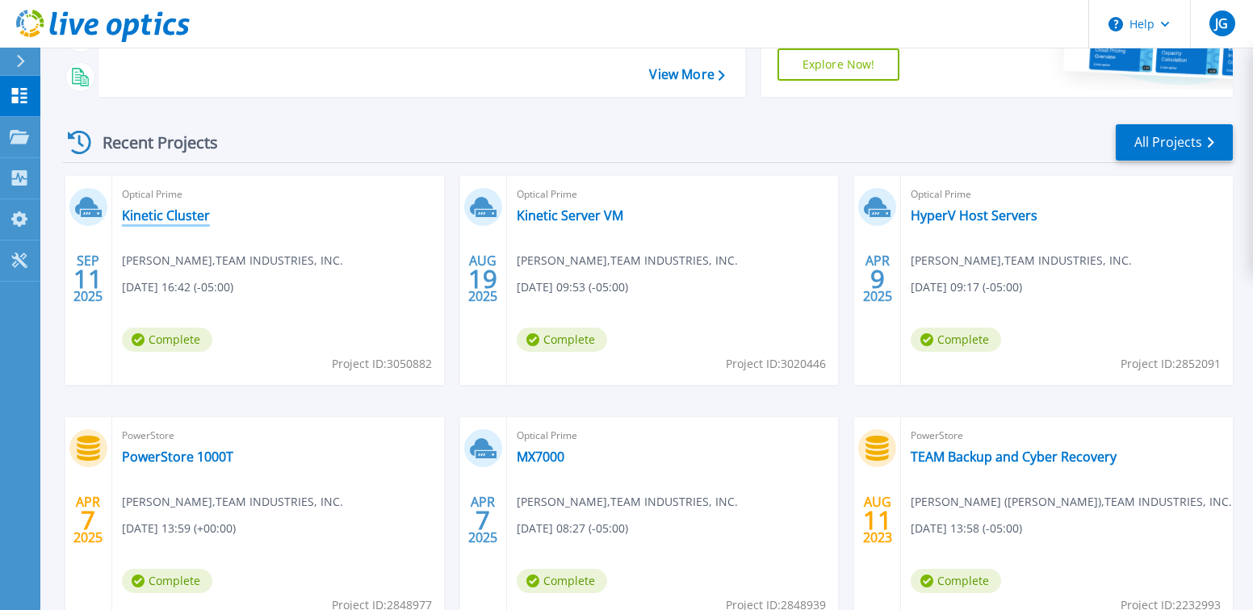
click at [168, 216] on link "Kinetic Cluster" at bounding box center [166, 216] width 88 height 16
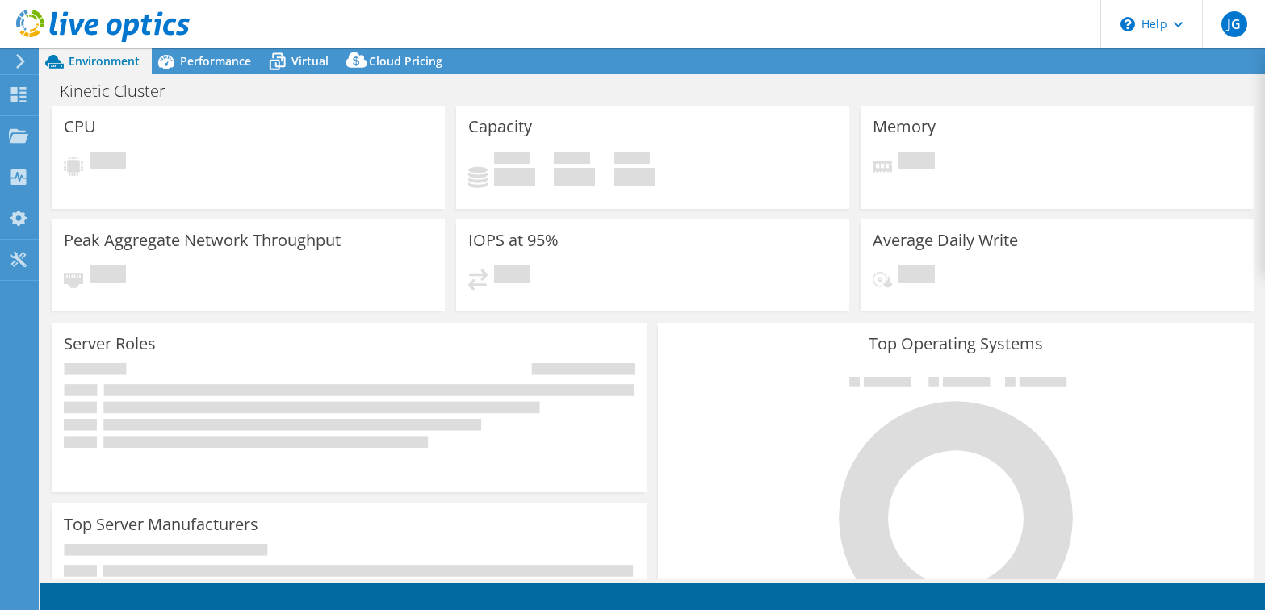
select select "USD"
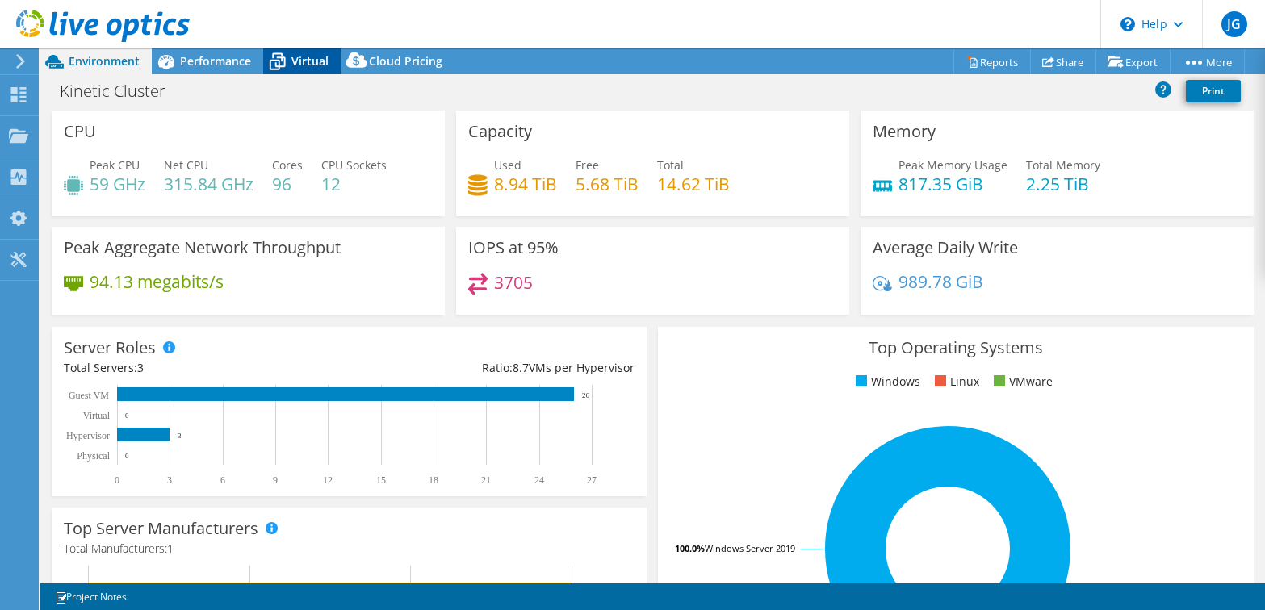
click at [313, 61] on span "Virtual" at bounding box center [310, 60] width 37 height 15
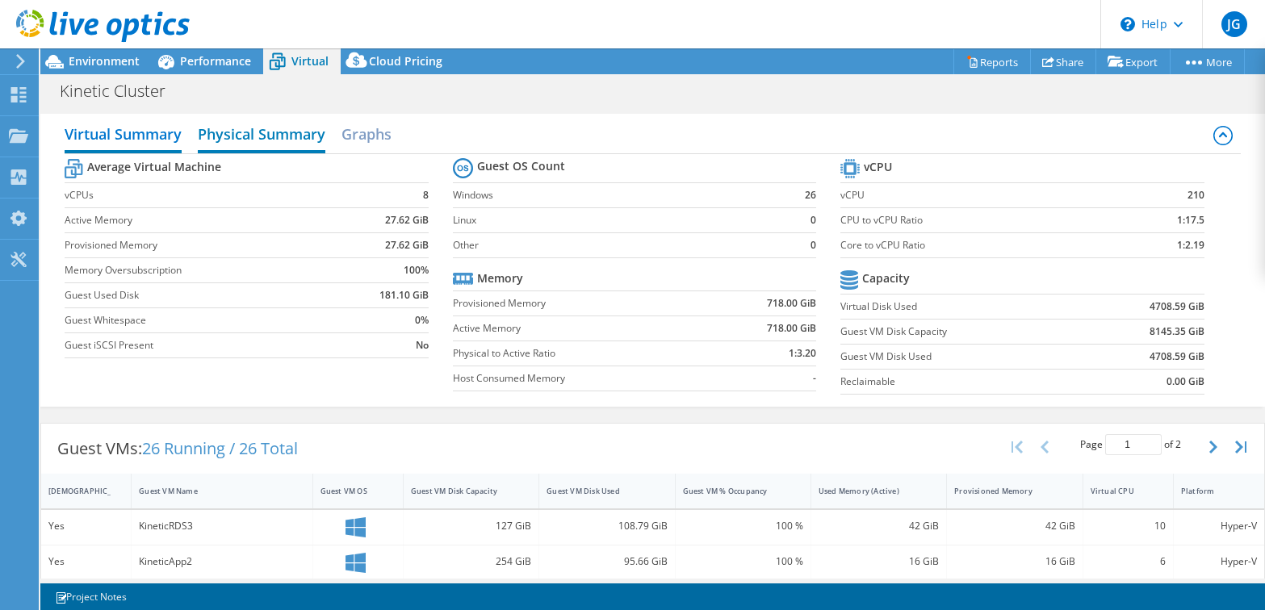
click at [253, 135] on h2 "Physical Summary" at bounding box center [262, 136] width 128 height 36
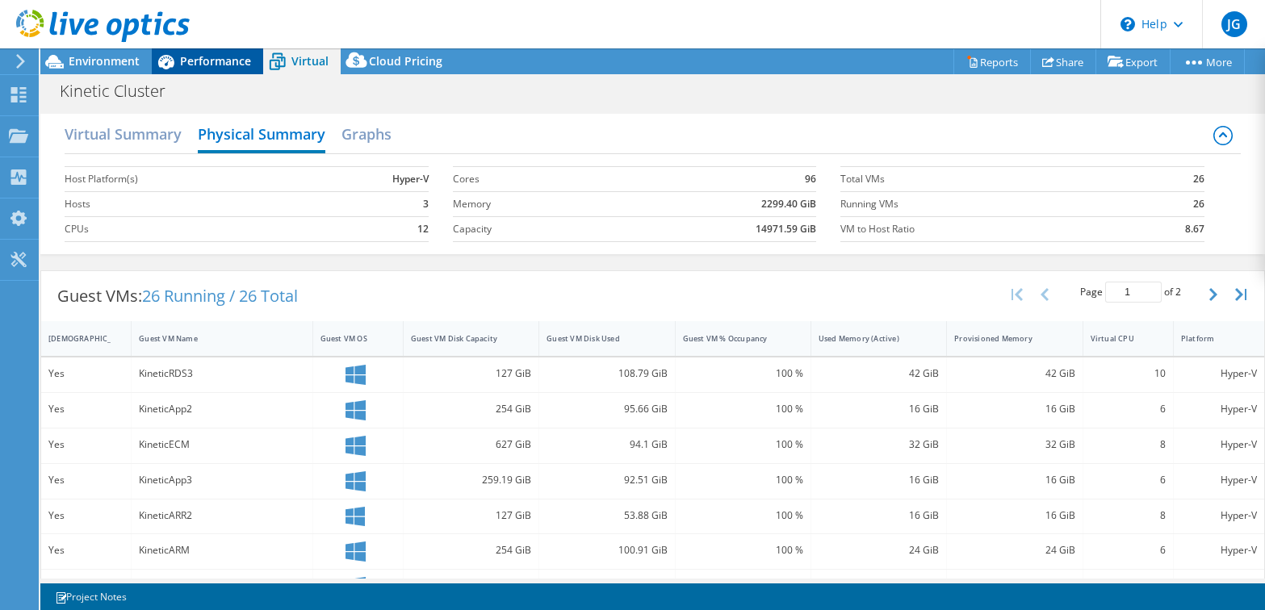
click at [213, 62] on span "Performance" at bounding box center [215, 60] width 71 height 15
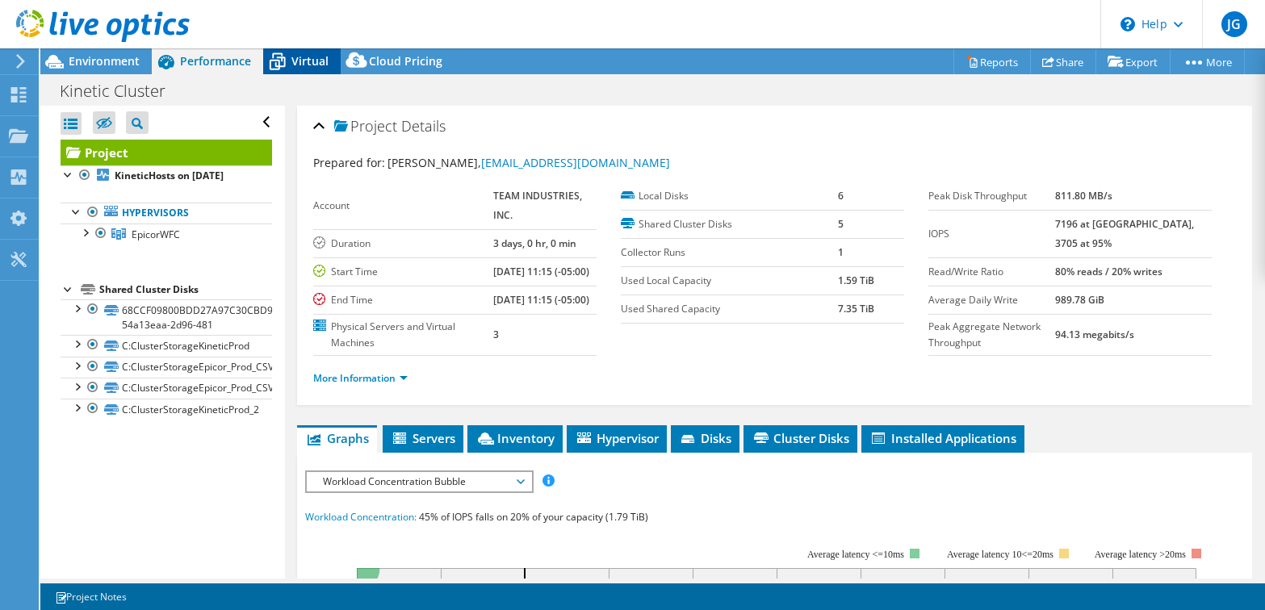
click at [287, 63] on icon at bounding box center [277, 62] width 28 height 28
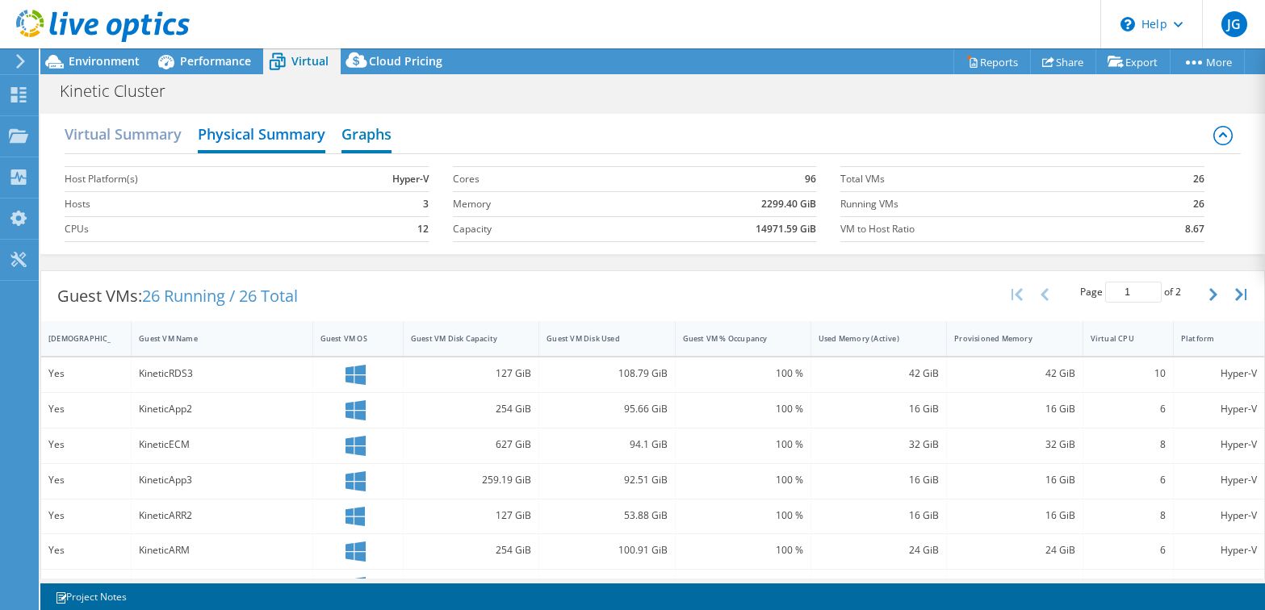
click at [381, 134] on h2 "Graphs" at bounding box center [367, 136] width 50 height 36
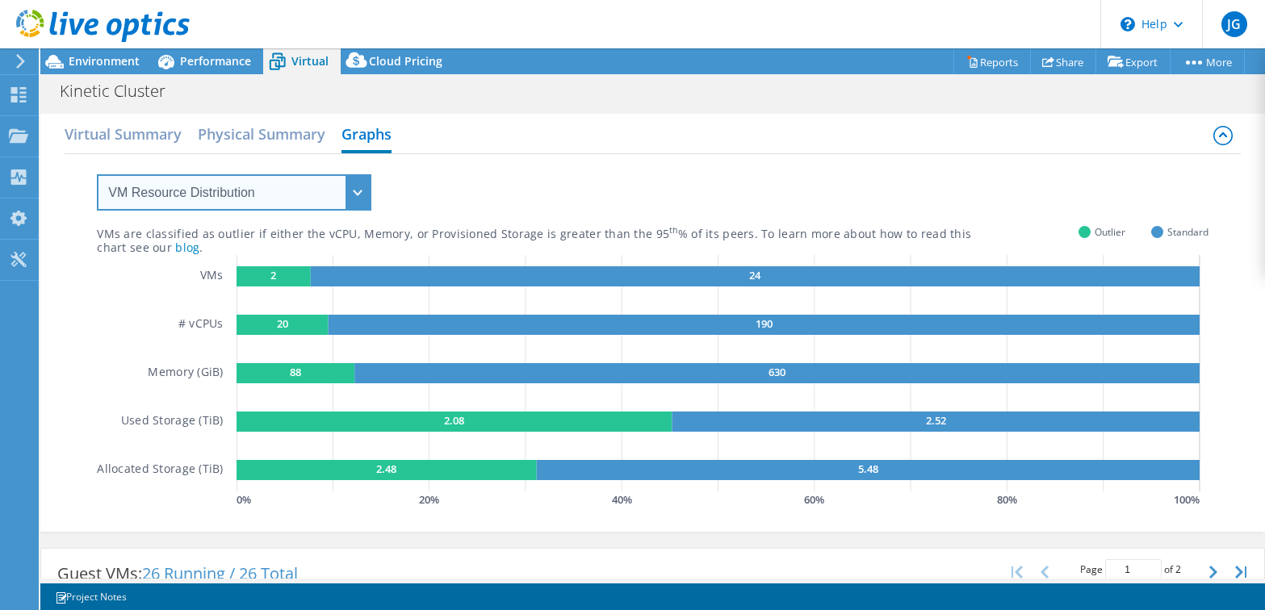
click at [360, 190] on select "VM Resource Distribution Provisioning Contrast Over Provisioning" at bounding box center [234, 192] width 275 height 36
select select "Provisioning Contrast"
click at [97, 174] on select "VM Resource Distribution Provisioning Contrast Over Provisioning" at bounding box center [234, 192] width 275 height 36
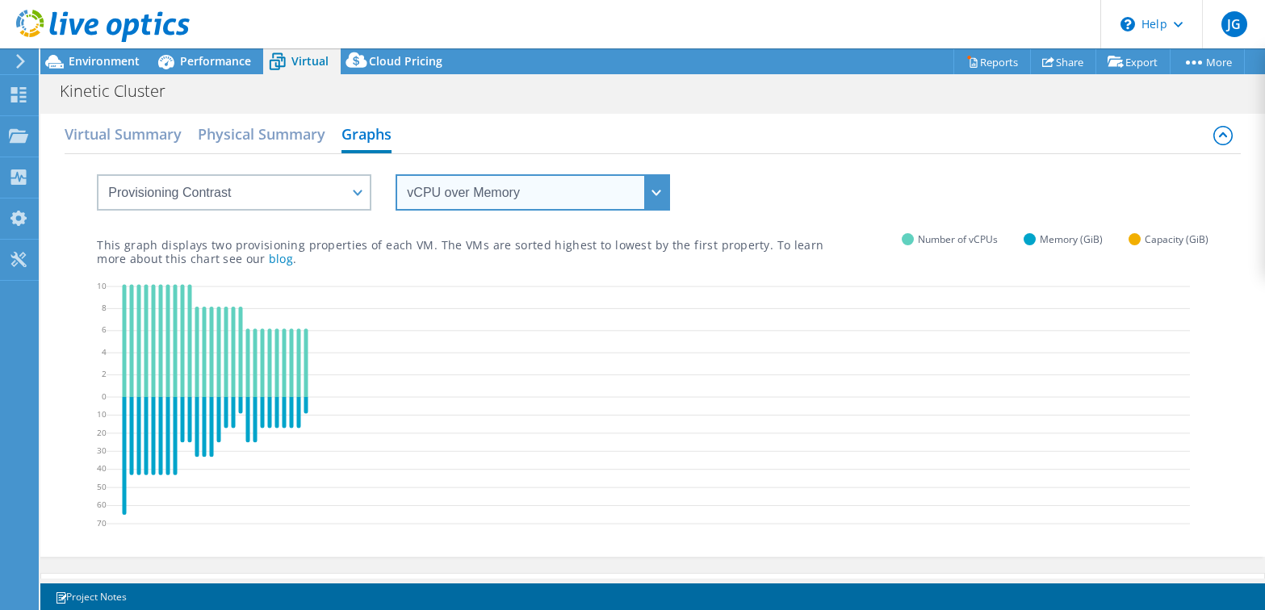
click at [657, 190] on select "vCPU over Memory vCPU over Capacity Memory over vCPU Memory over Capacity Capac…" at bounding box center [533, 192] width 275 height 36
select select "vCPU over Capacity"
click at [396, 174] on select "vCPU over Memory vCPU over Capacity Memory over vCPU Memory over Capacity Capac…" at bounding box center [533, 192] width 275 height 36
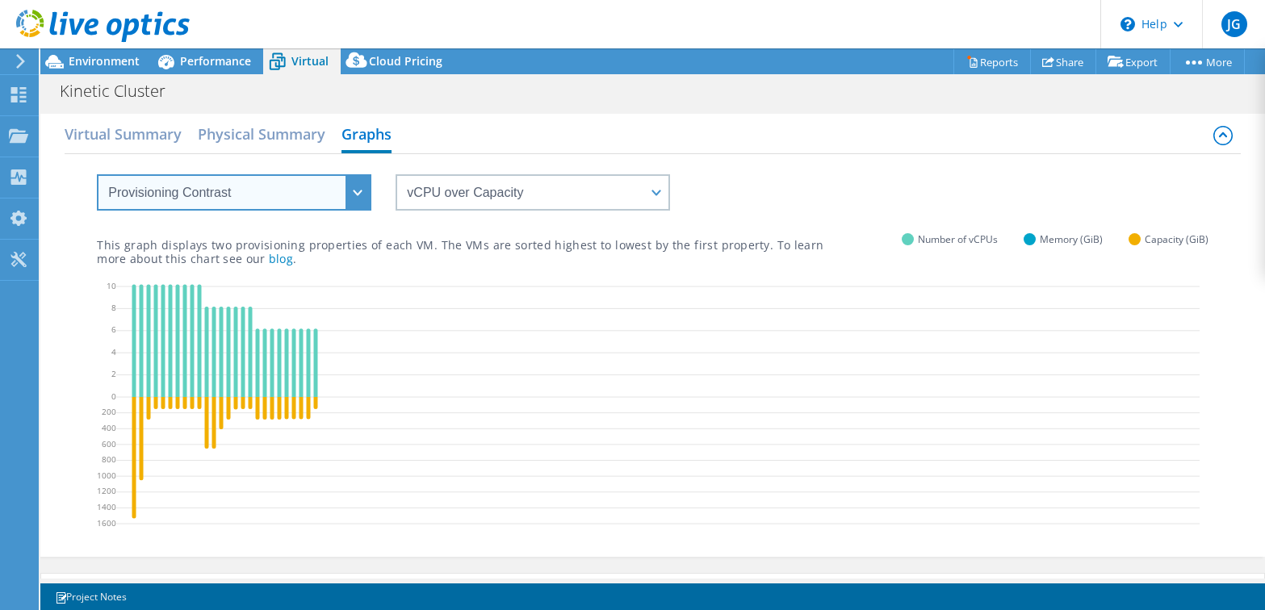
click at [364, 195] on select "VM Resource Distribution Provisioning Contrast Over Provisioning" at bounding box center [234, 192] width 275 height 36
select select "Over Provisioning"
click at [97, 174] on select "VM Resource Distribution Provisioning Contrast Over Provisioning" at bounding box center [234, 192] width 275 height 36
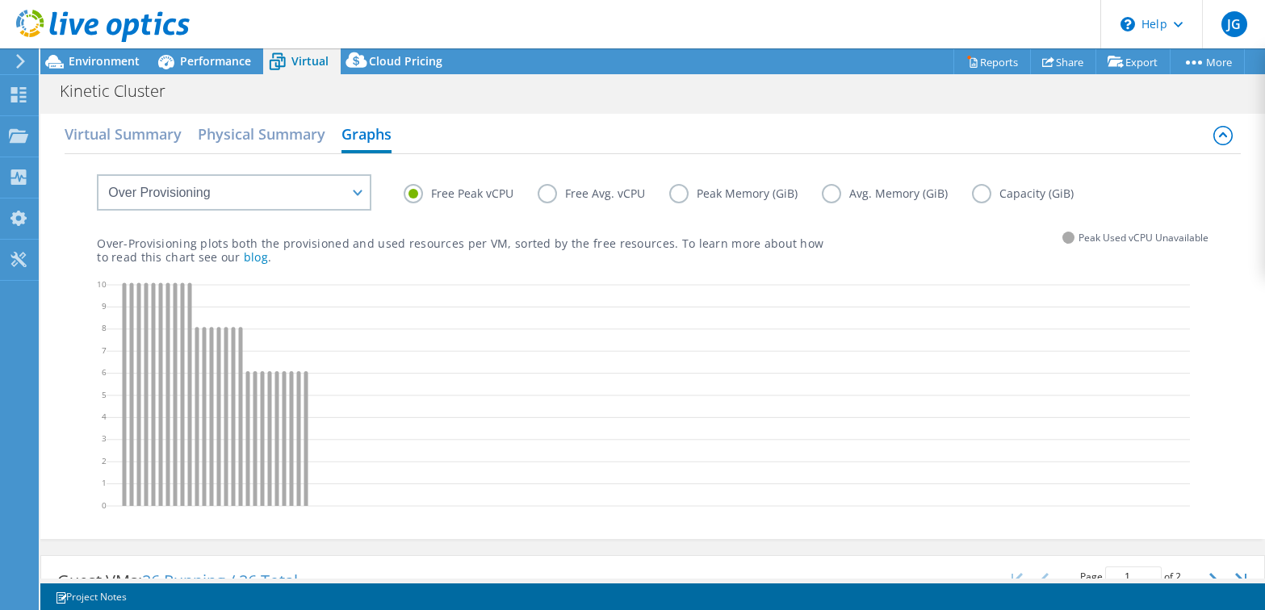
click at [559, 196] on label "Free Avg. vCPU" at bounding box center [604, 193] width 132 height 19
click at [0, 0] on input "Free Avg. vCPU" at bounding box center [0, 0] width 0 height 0
click at [694, 198] on label "Peak Memory (GiB)" at bounding box center [745, 193] width 153 height 19
click at [0, 0] on input "Peak Memory (GiB)" at bounding box center [0, 0] width 0 height 0
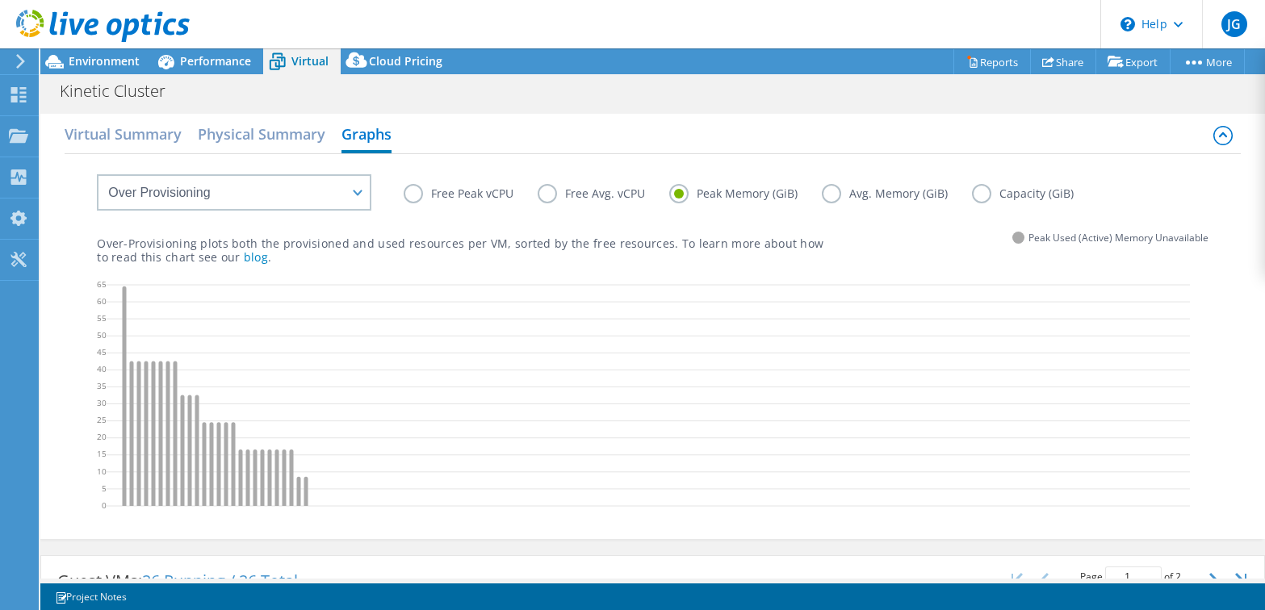
click at [828, 198] on label "Avg. Memory (GiB)" at bounding box center [897, 193] width 150 height 19
click at [0, 0] on input "Avg. Memory (GiB)" at bounding box center [0, 0] width 0 height 0
click at [976, 191] on label "Capacity (GiB)" at bounding box center [1035, 193] width 126 height 19
click at [0, 0] on input "Capacity (GiB)" at bounding box center [0, 0] width 0 height 0
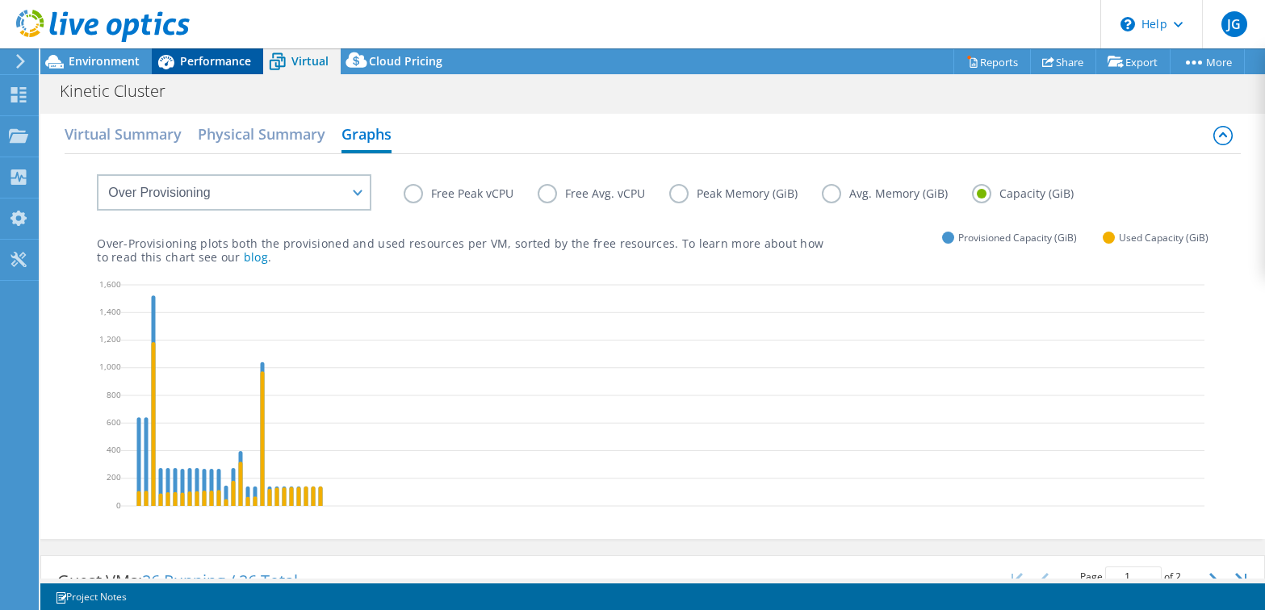
click at [204, 65] on span "Performance" at bounding box center [215, 60] width 71 height 15
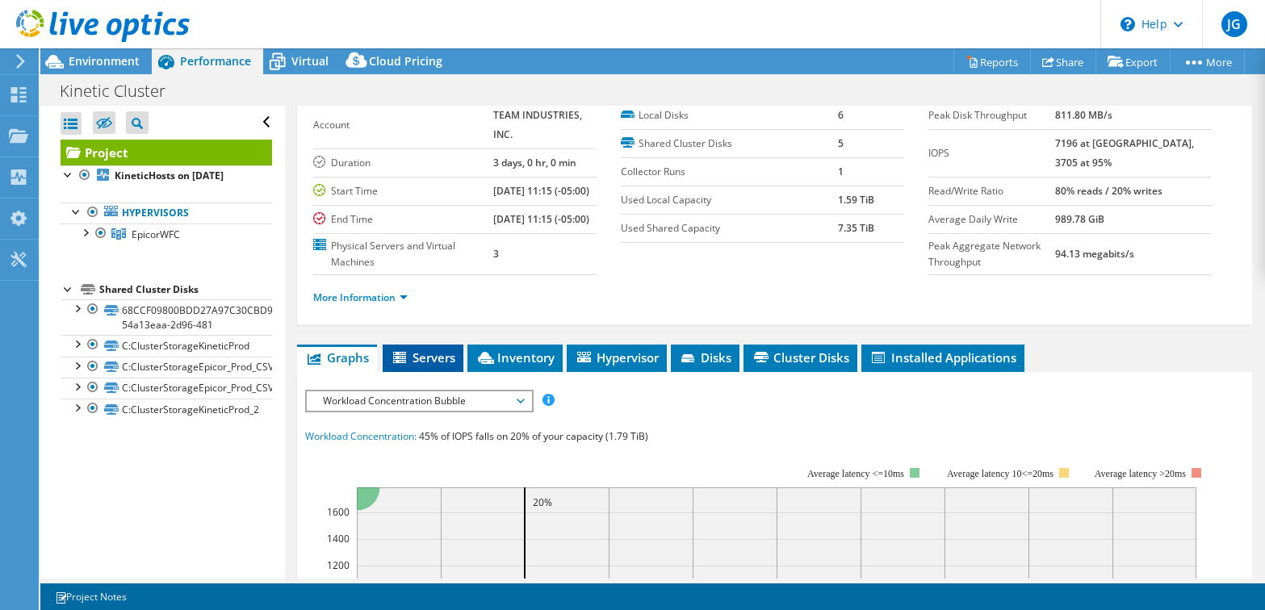
click at [439, 366] on span "Servers" at bounding box center [423, 358] width 65 height 16
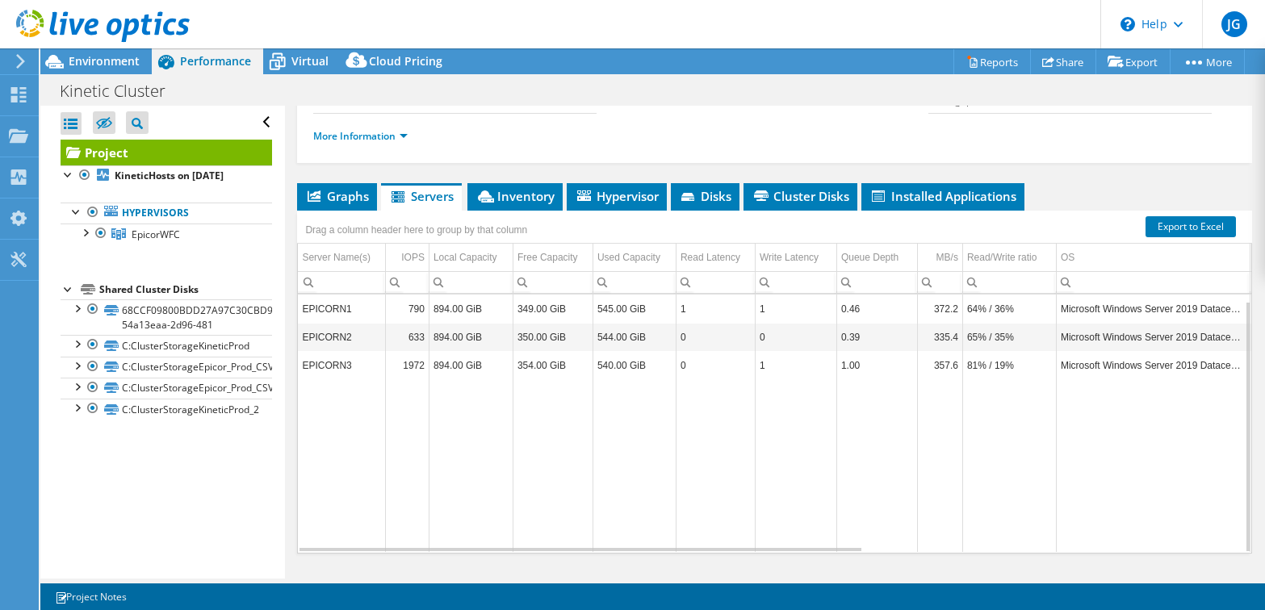
scroll to position [317, 0]
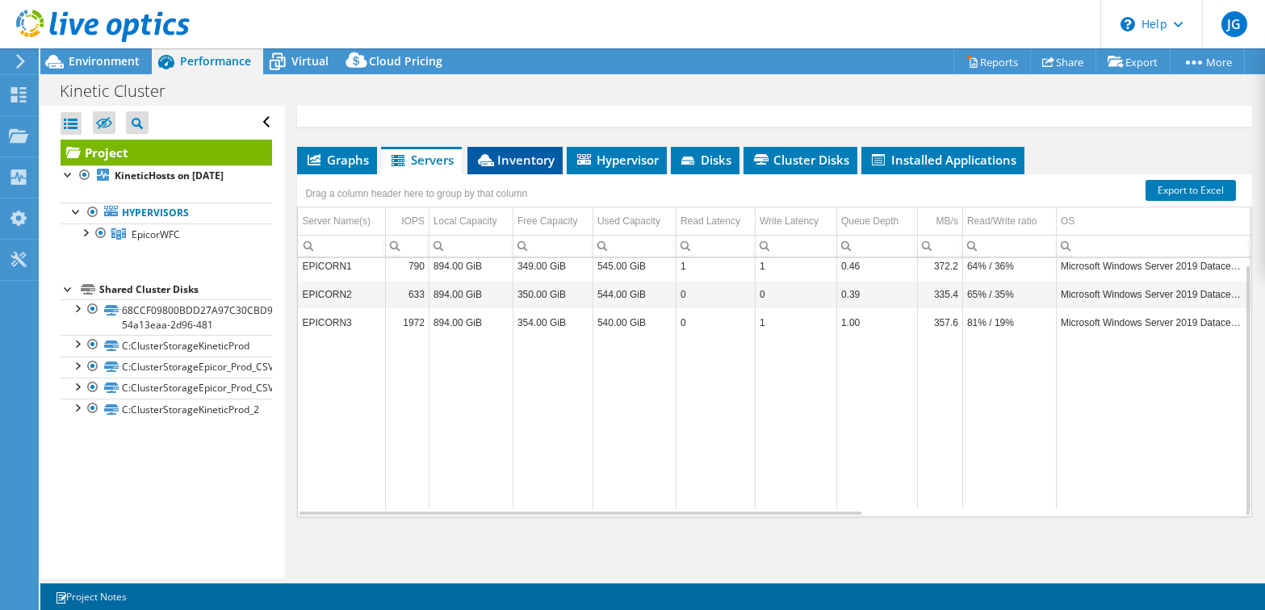
click at [533, 165] on span "Inventory" at bounding box center [515, 160] width 79 height 16
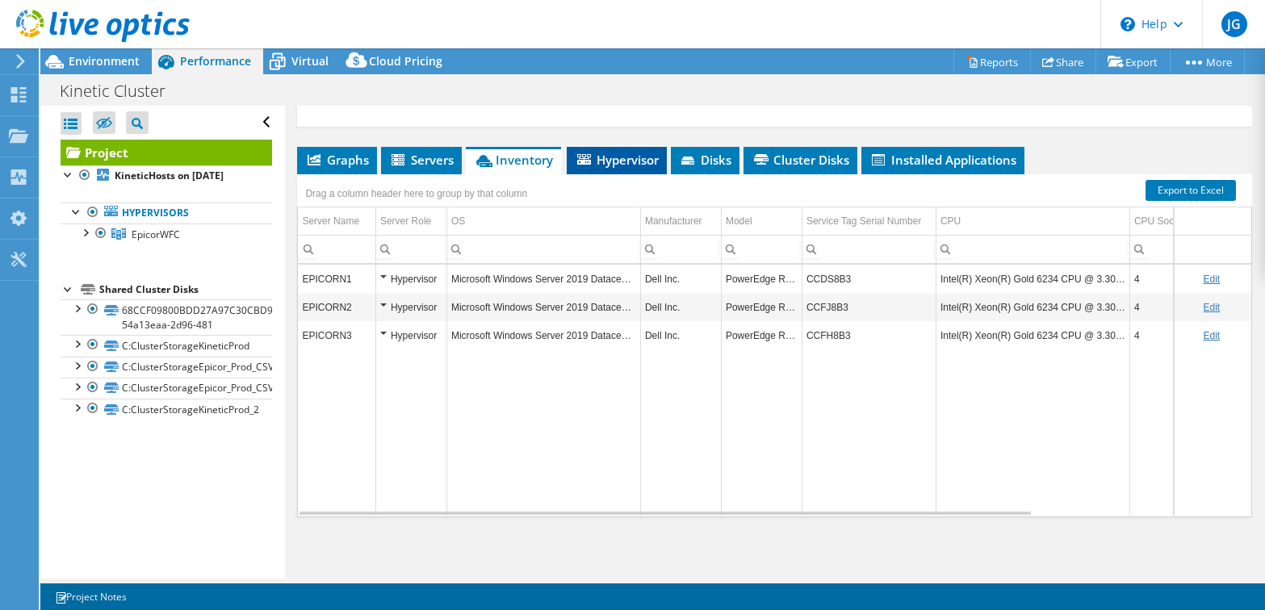
click at [631, 162] on span "Hypervisor" at bounding box center [617, 160] width 84 height 16
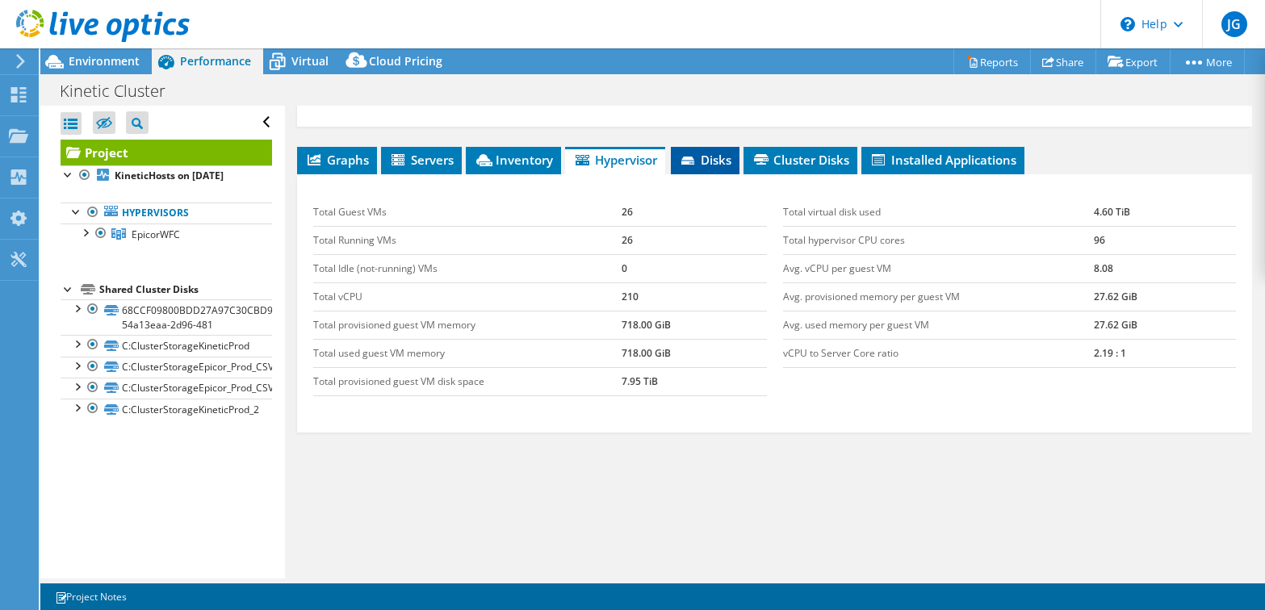
click at [715, 165] on span "Disks" at bounding box center [705, 160] width 52 height 16
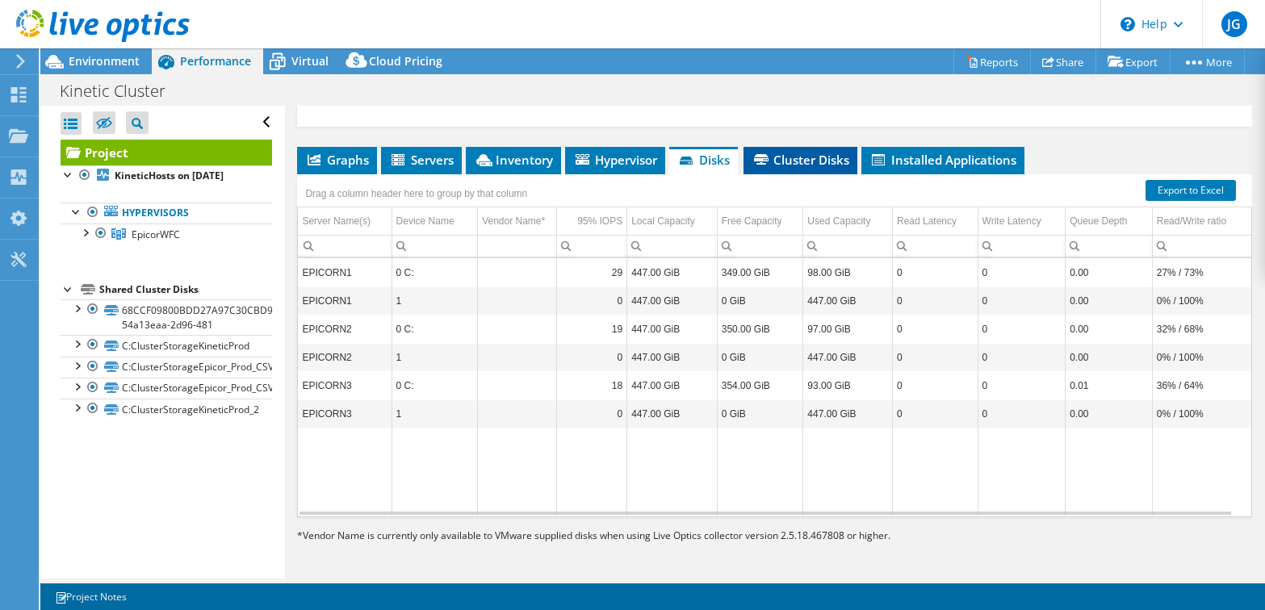
click at [796, 157] on span "Cluster Disks" at bounding box center [801, 160] width 98 height 16
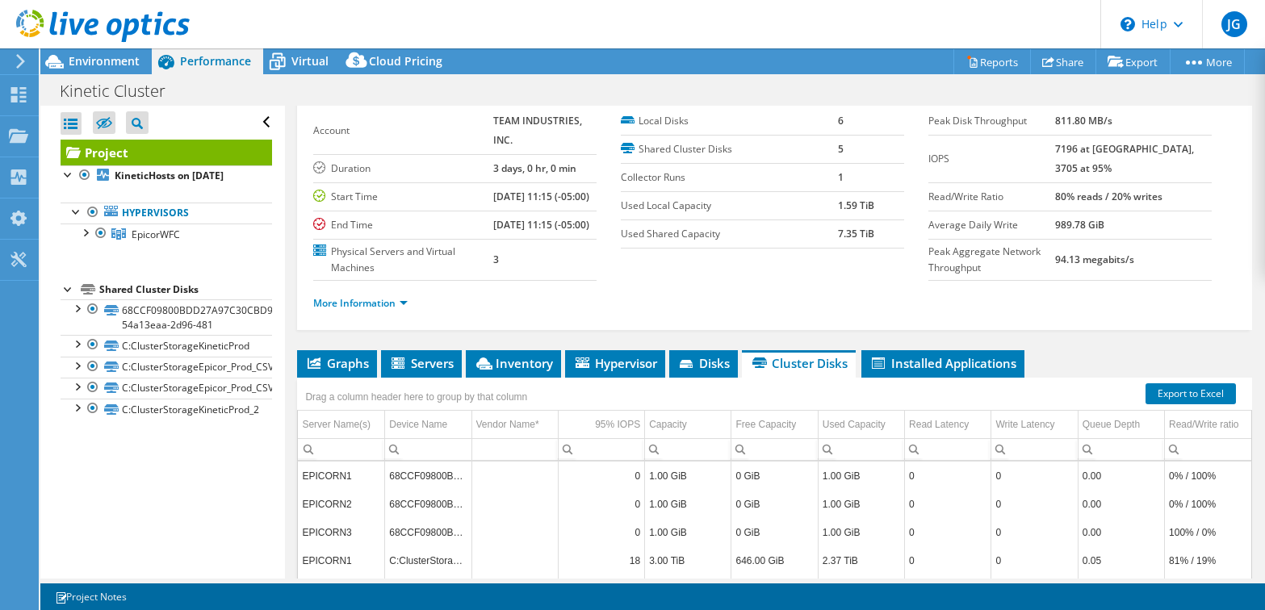
scroll to position [0, 0]
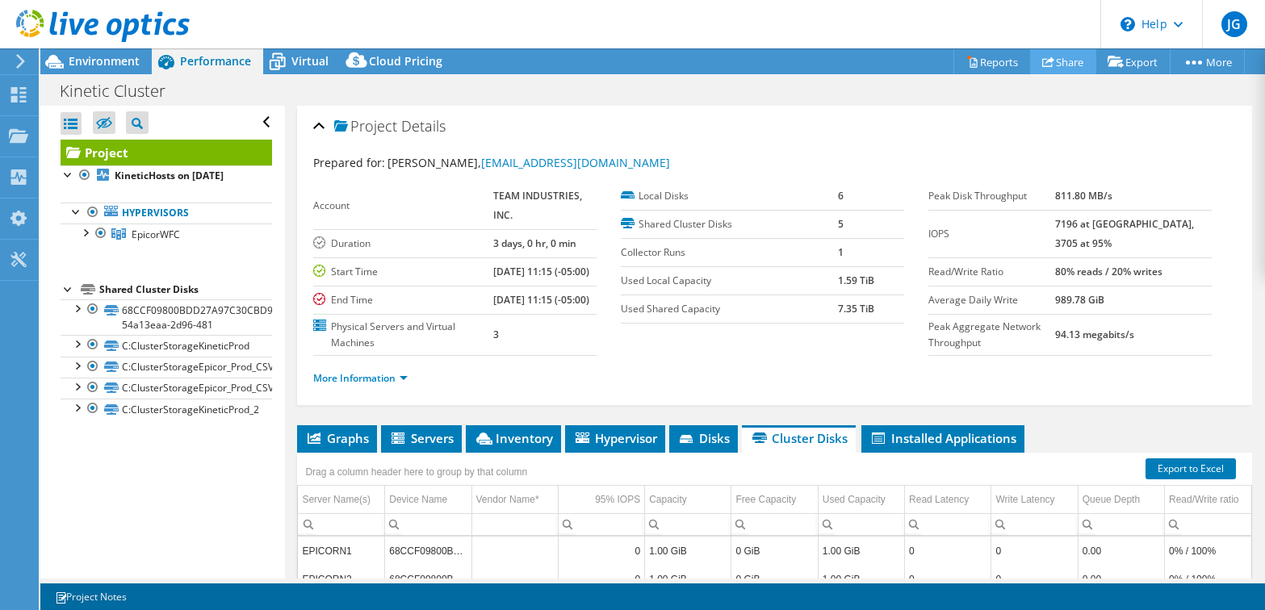
click at [1062, 58] on link "Share" at bounding box center [1063, 61] width 66 height 25
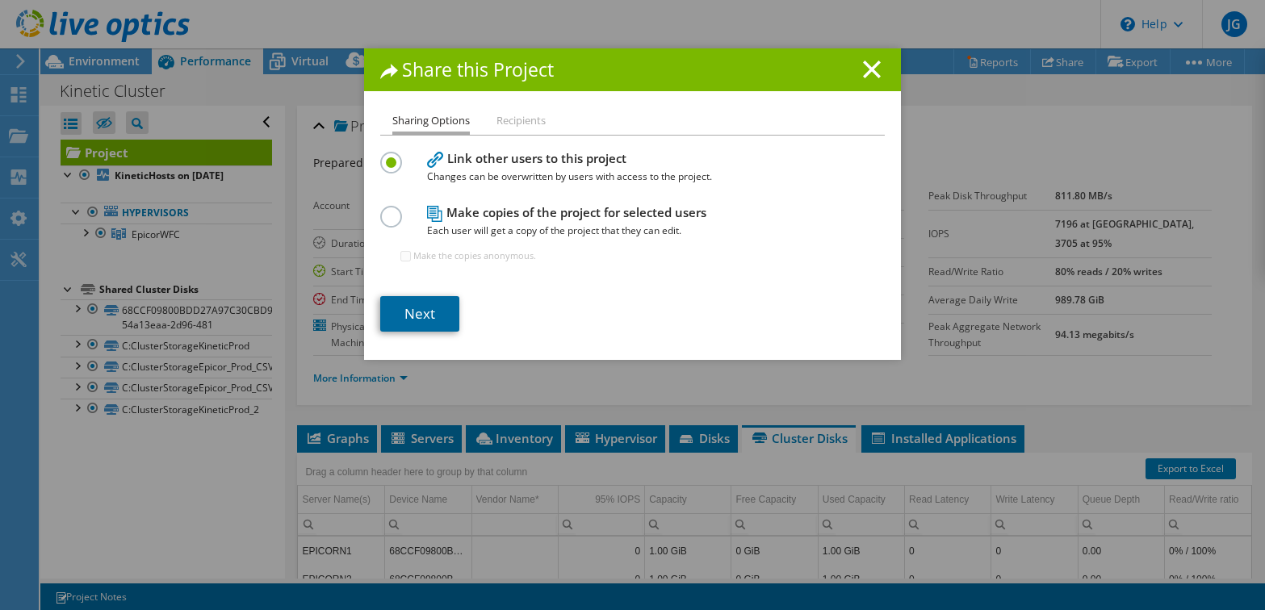
click at [428, 317] on link "Next" at bounding box center [419, 314] width 79 height 36
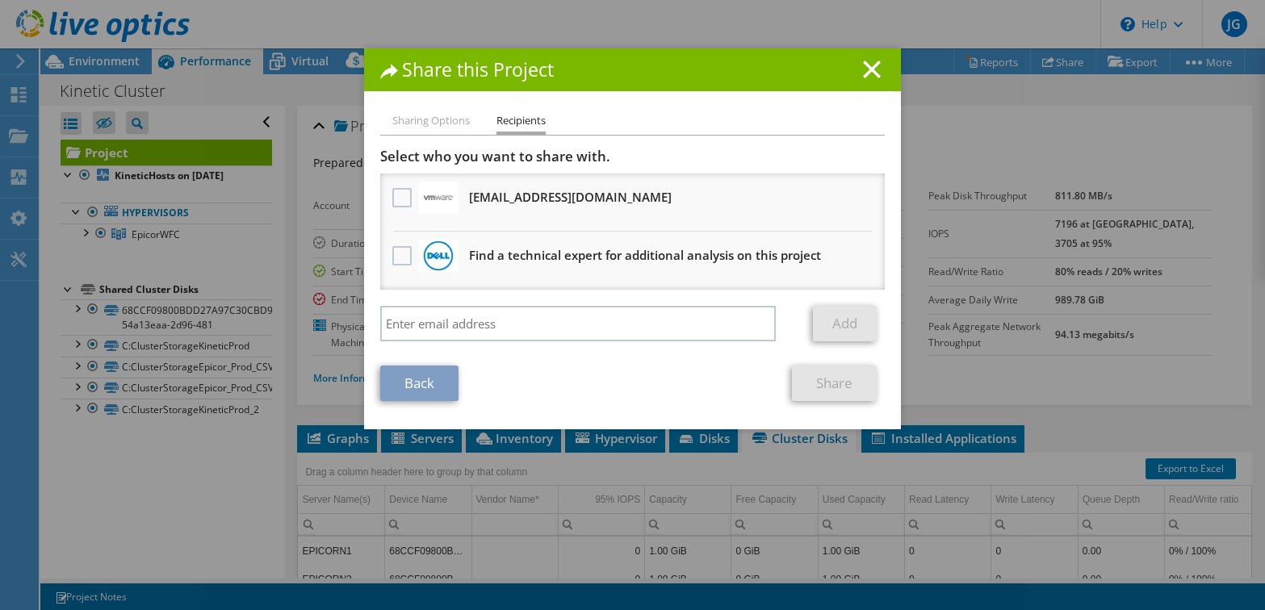
click at [555, 259] on h3 "Find a technical expert for additional analysis on this project" at bounding box center [645, 255] width 352 height 26
click at [410, 255] on li "Find a technical expert for additional analysis on this project" at bounding box center [632, 261] width 505 height 58
click at [392, 256] on label at bounding box center [403, 255] width 23 height 19
click at [0, 0] on input "checkbox" at bounding box center [0, 0] width 0 height 0
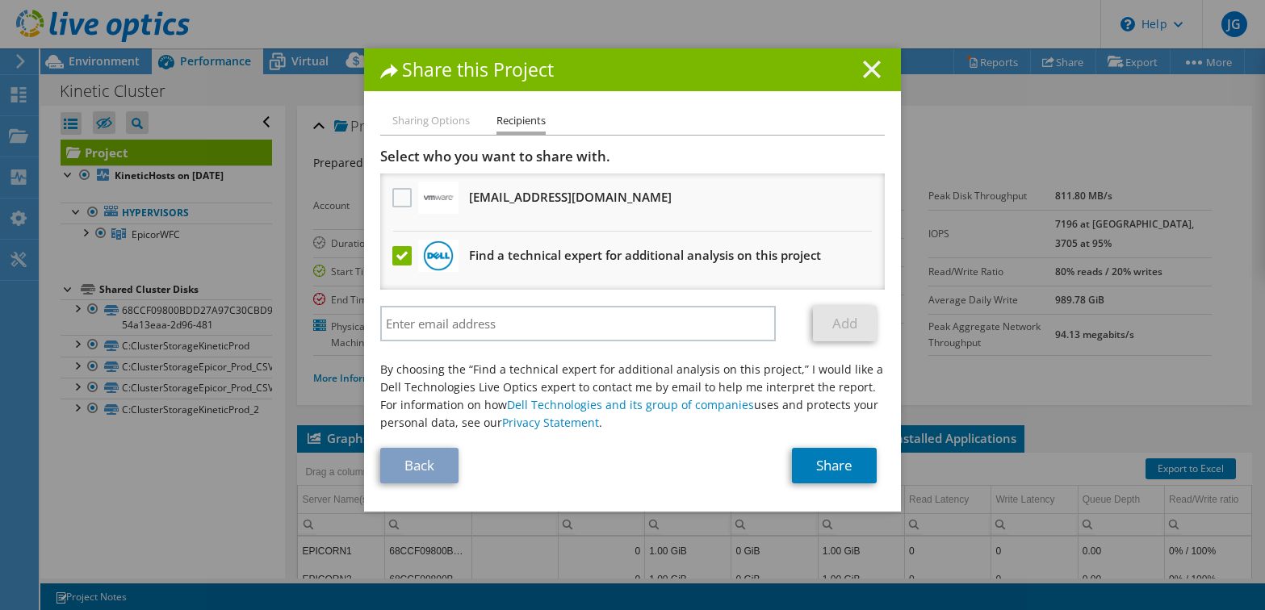
click at [866, 70] on line at bounding box center [872, 69] width 16 height 16
